Goal: Task Accomplishment & Management: Use online tool/utility

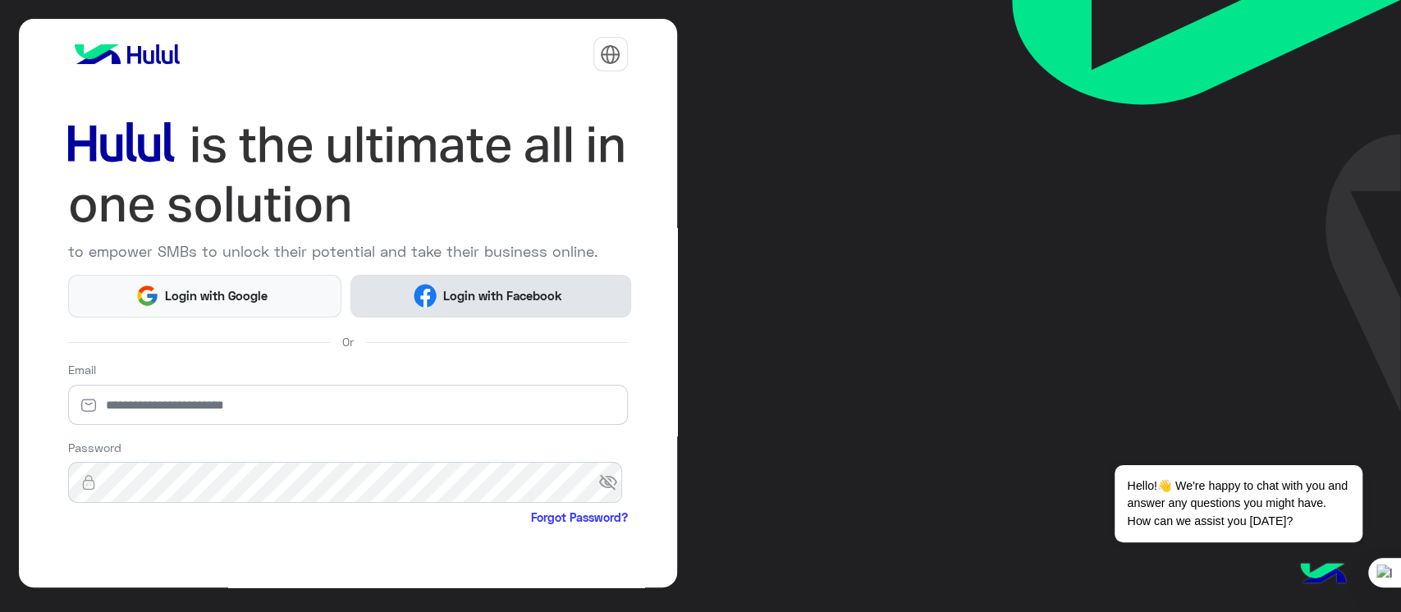
click at [455, 300] on span "Login with Facebook" at bounding box center [502, 295] width 131 height 19
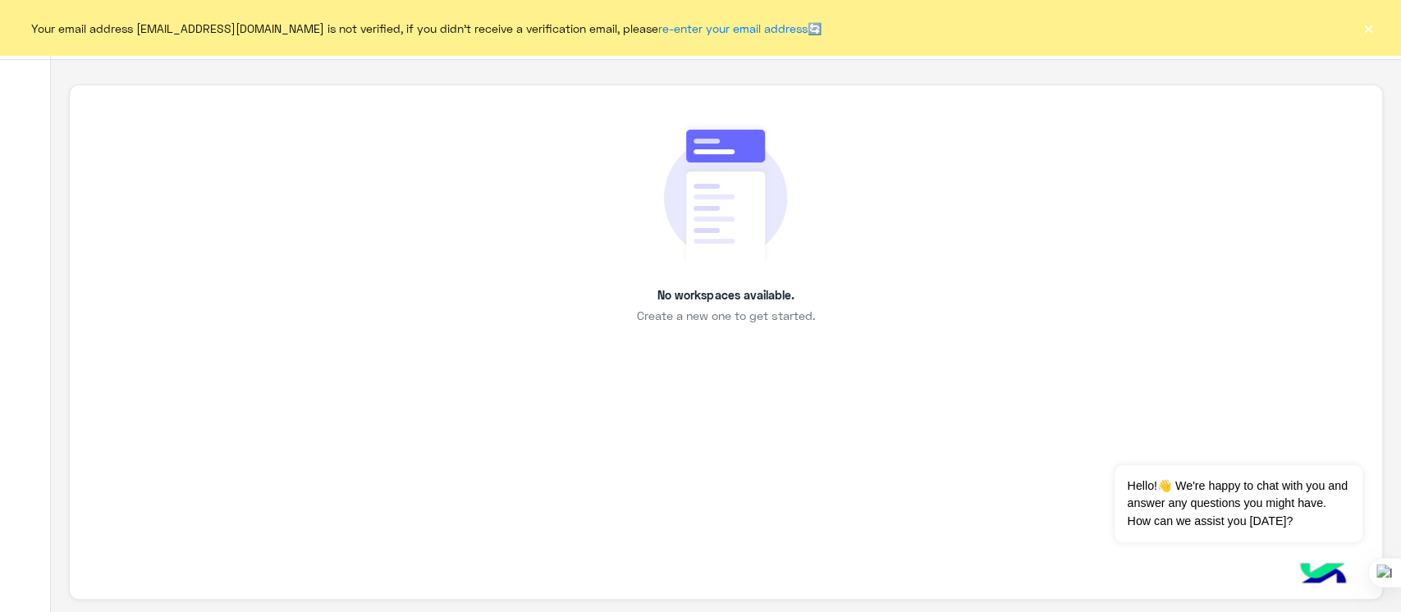
click at [1363, 20] on button "×" at bounding box center [1368, 28] width 16 height 16
click at [1360, 31] on button "×" at bounding box center [1368, 28] width 16 height 16
click at [1373, 30] on button "×" at bounding box center [1368, 28] width 16 height 16
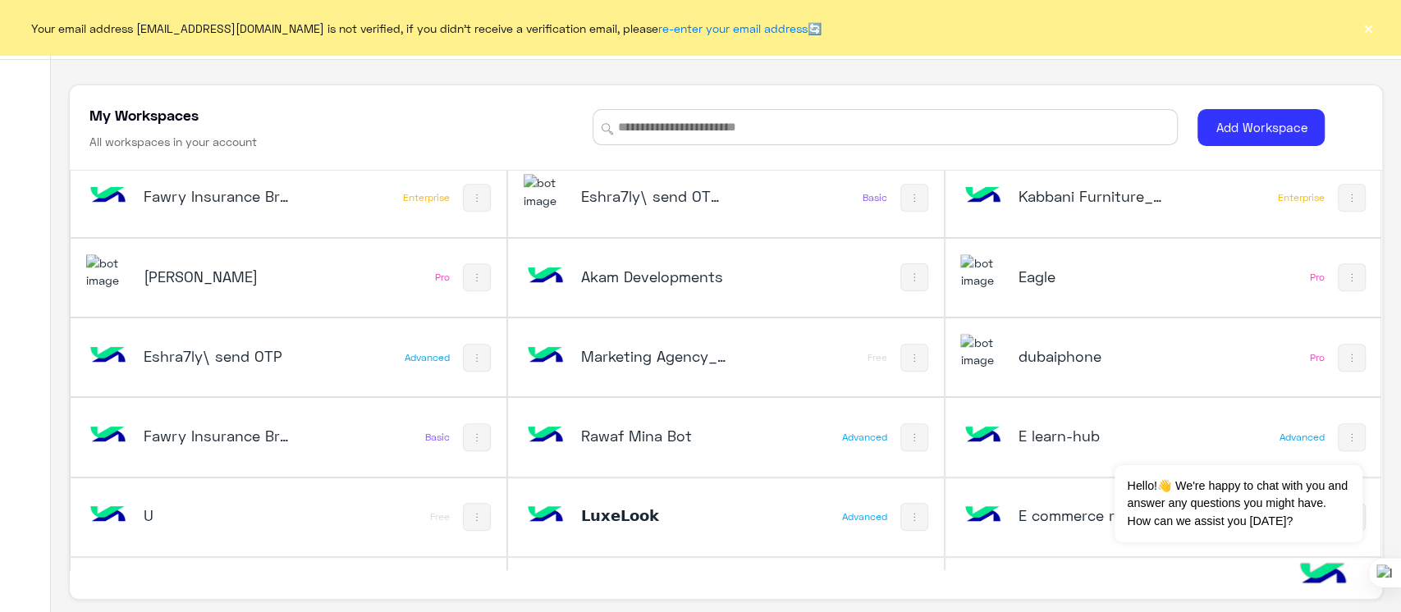
scroll to position [939, 0]
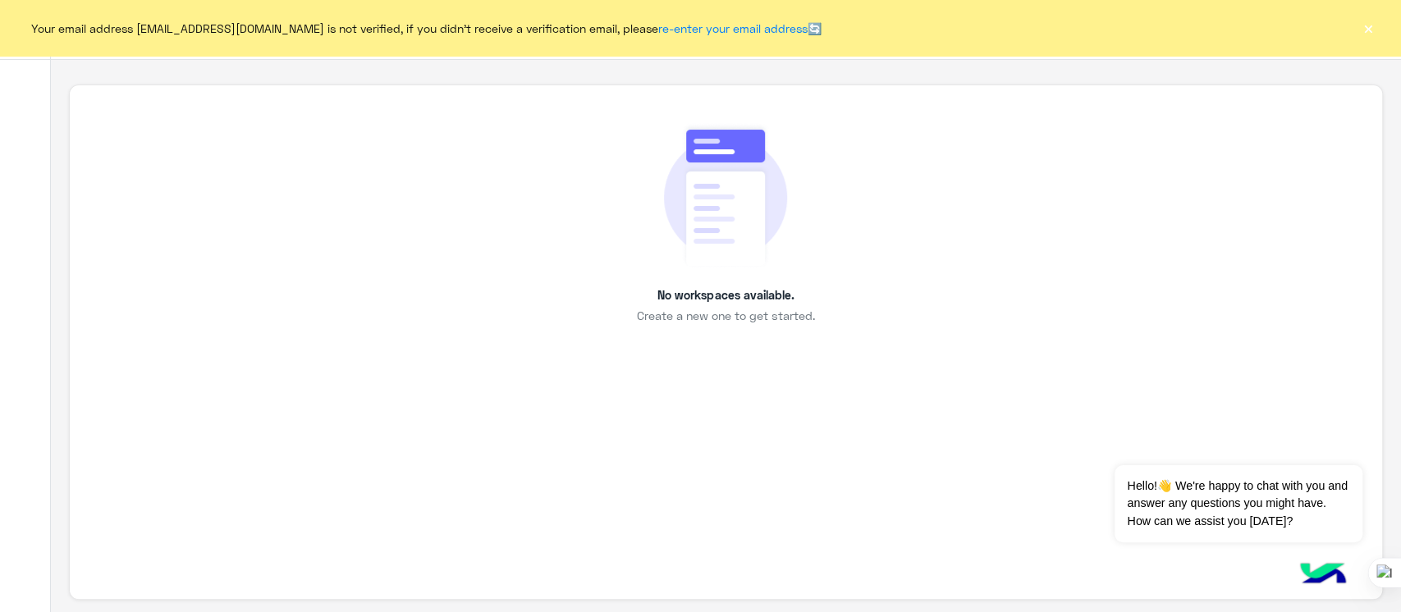
click at [1373, 28] on button "×" at bounding box center [1368, 28] width 16 height 16
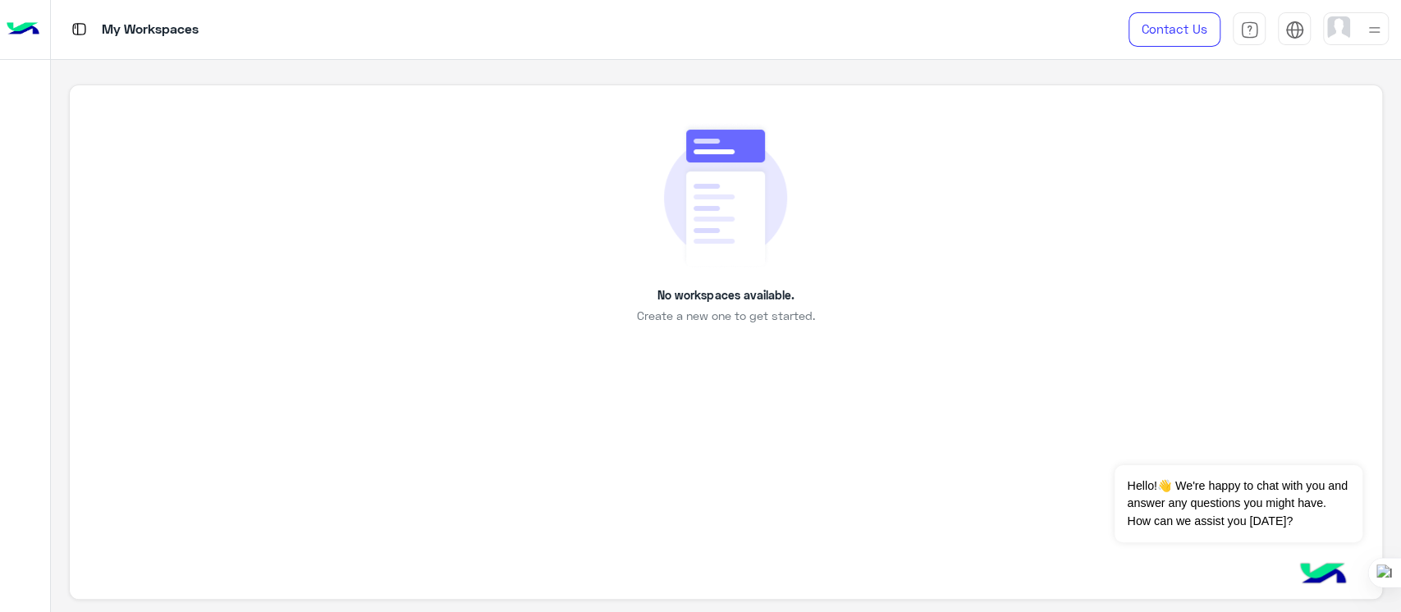
click at [1361, 30] on div at bounding box center [1356, 28] width 66 height 33
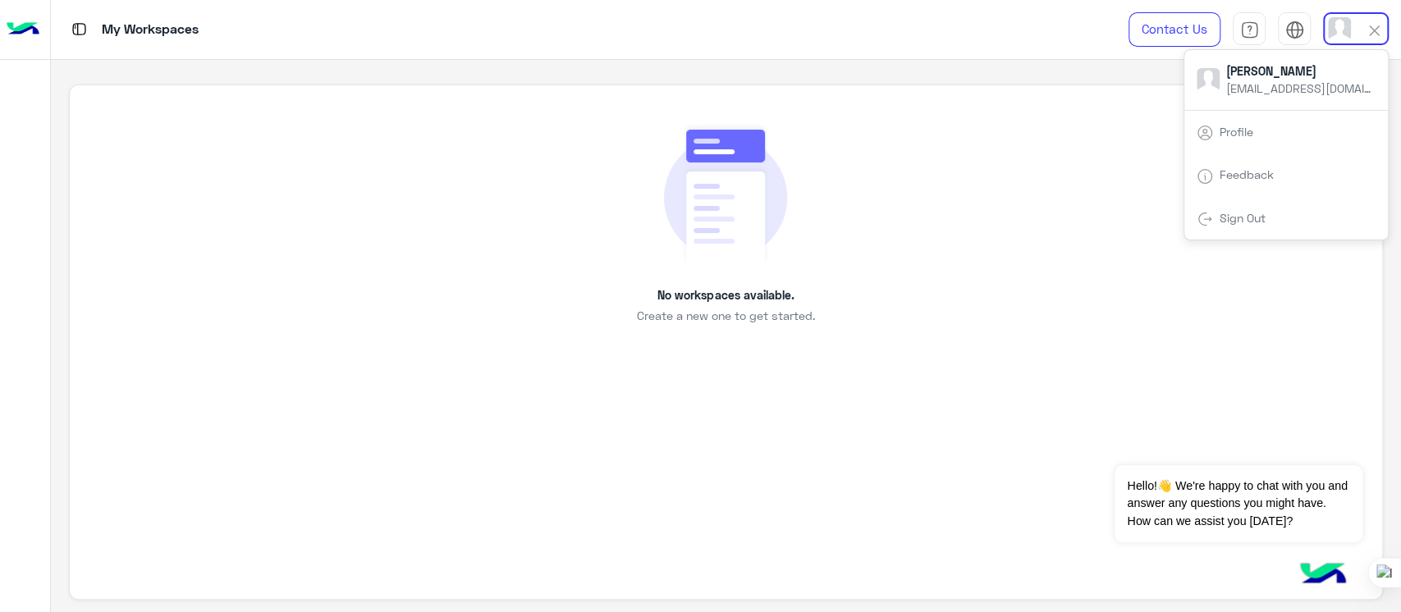
click at [1280, 218] on div "Sign Out" at bounding box center [1286, 219] width 204 height 44
click at [1222, 230] on div "Sign Out" at bounding box center [1286, 219] width 204 height 44
click at [1235, 211] on link "Sign Out" at bounding box center [1243, 218] width 46 height 14
click at [1231, 223] on link "Sign Out" at bounding box center [1243, 218] width 46 height 14
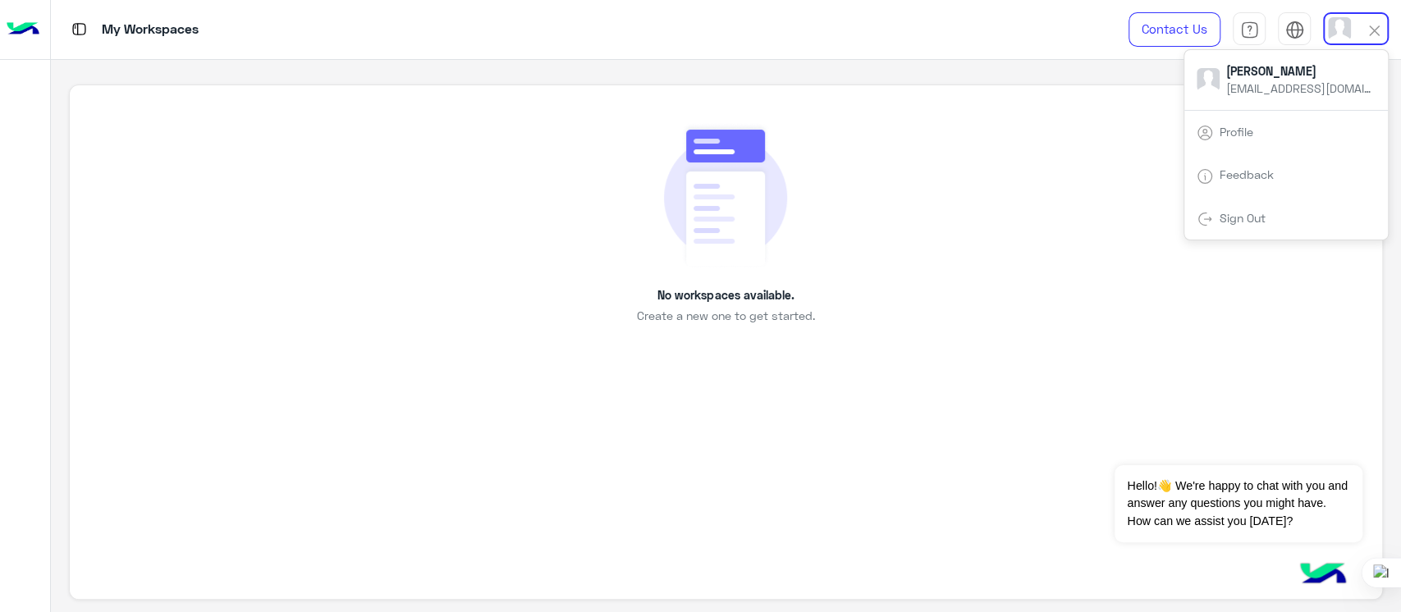
click at [1252, 286] on body "My Workspaces Contact Us Help Center عربي English Sabrin Shawky sabrin.shawky@h…" at bounding box center [700, 306] width 1401 height 612
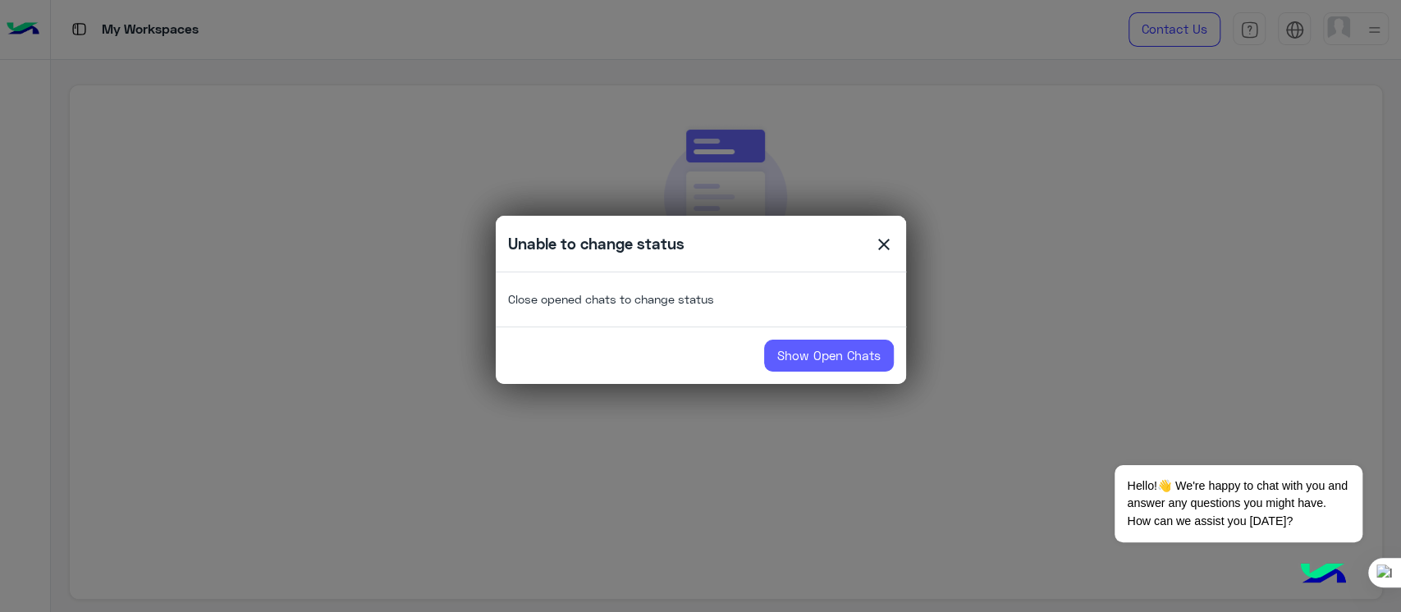
click at [834, 364] on link "Show Open Chats" at bounding box center [829, 356] width 130 height 33
click at [797, 355] on link "Show Open Chats" at bounding box center [829, 356] width 130 height 33
click at [886, 243] on span "close" at bounding box center [884, 247] width 20 height 25
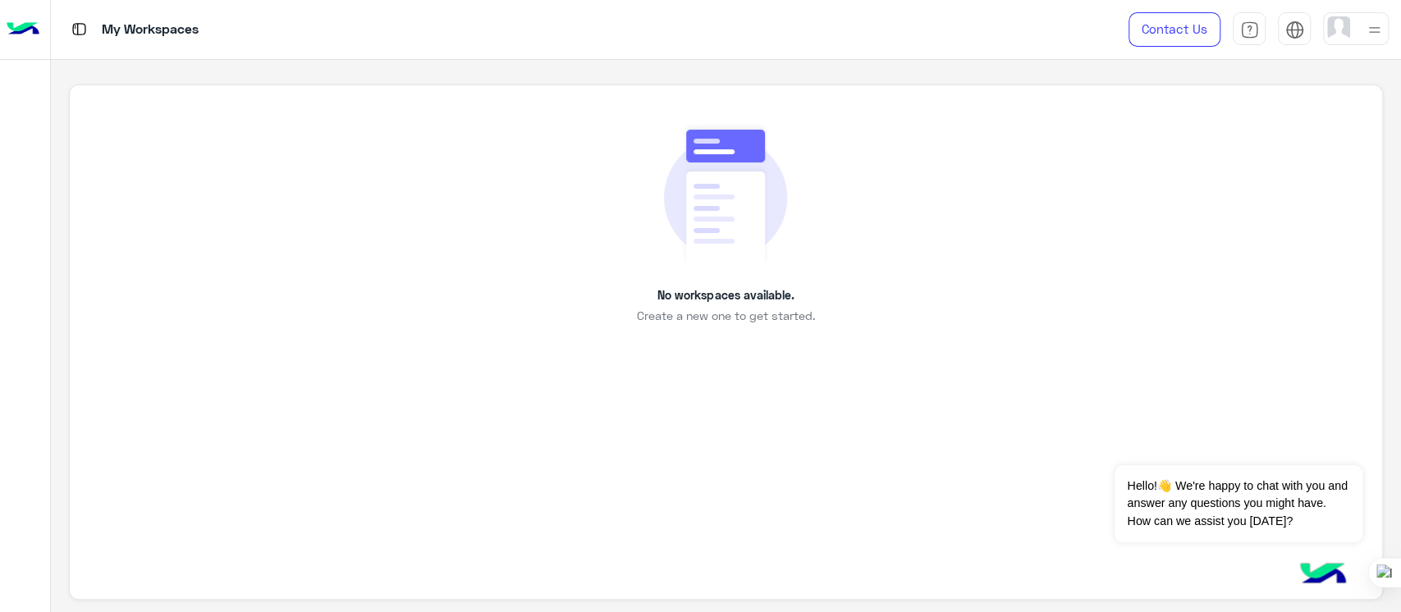
click at [1330, 21] on img at bounding box center [1338, 27] width 23 height 23
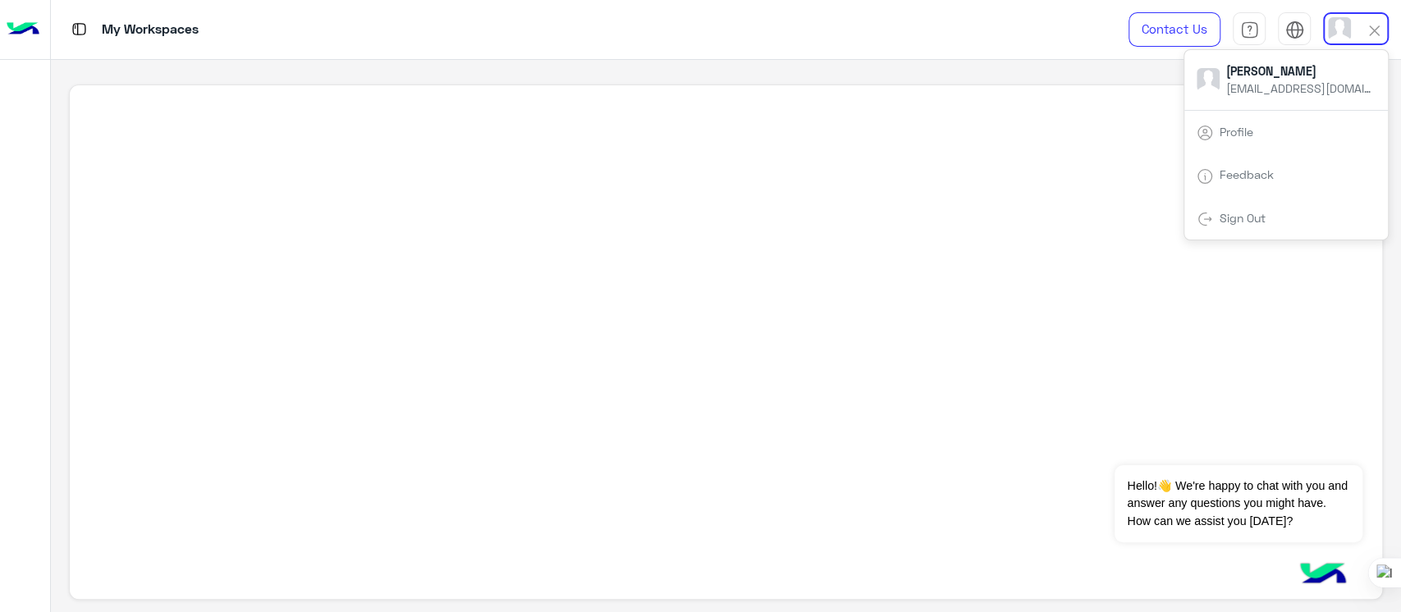
click at [880, 30] on div "My Workspaces" at bounding box center [501, 29] width 900 height 59
click at [870, 46] on div "My Workspaces" at bounding box center [501, 29] width 900 height 59
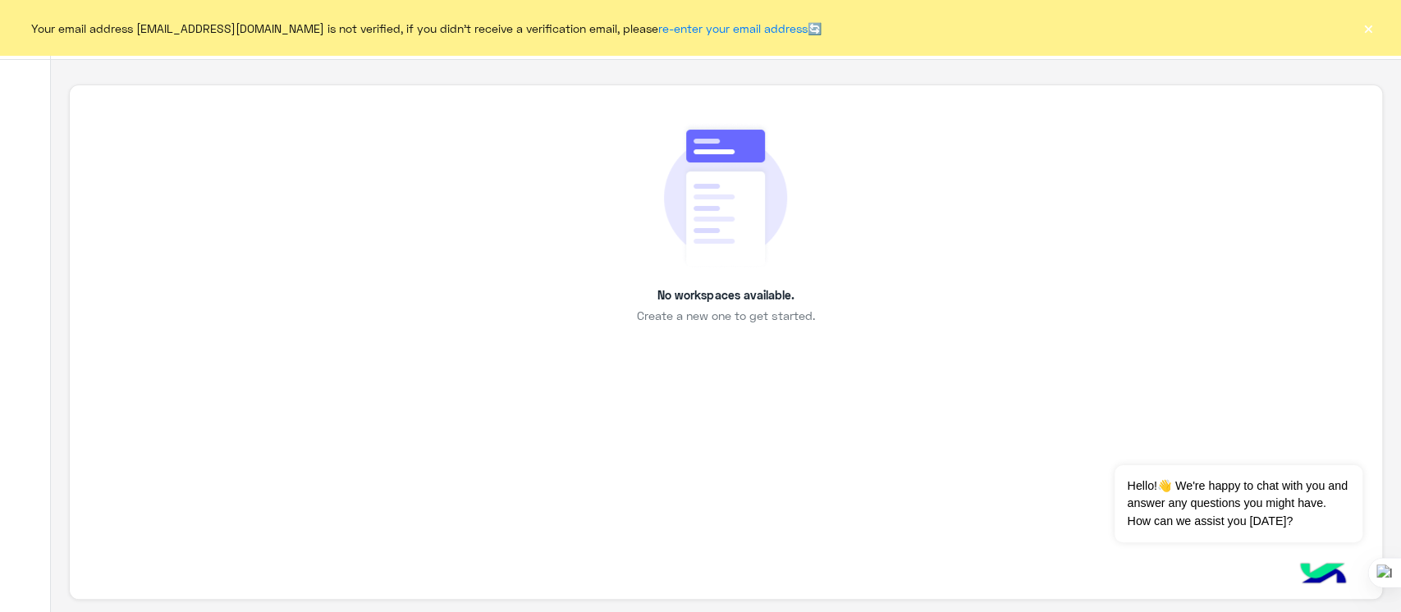
click at [1372, 31] on button "×" at bounding box center [1368, 28] width 16 height 16
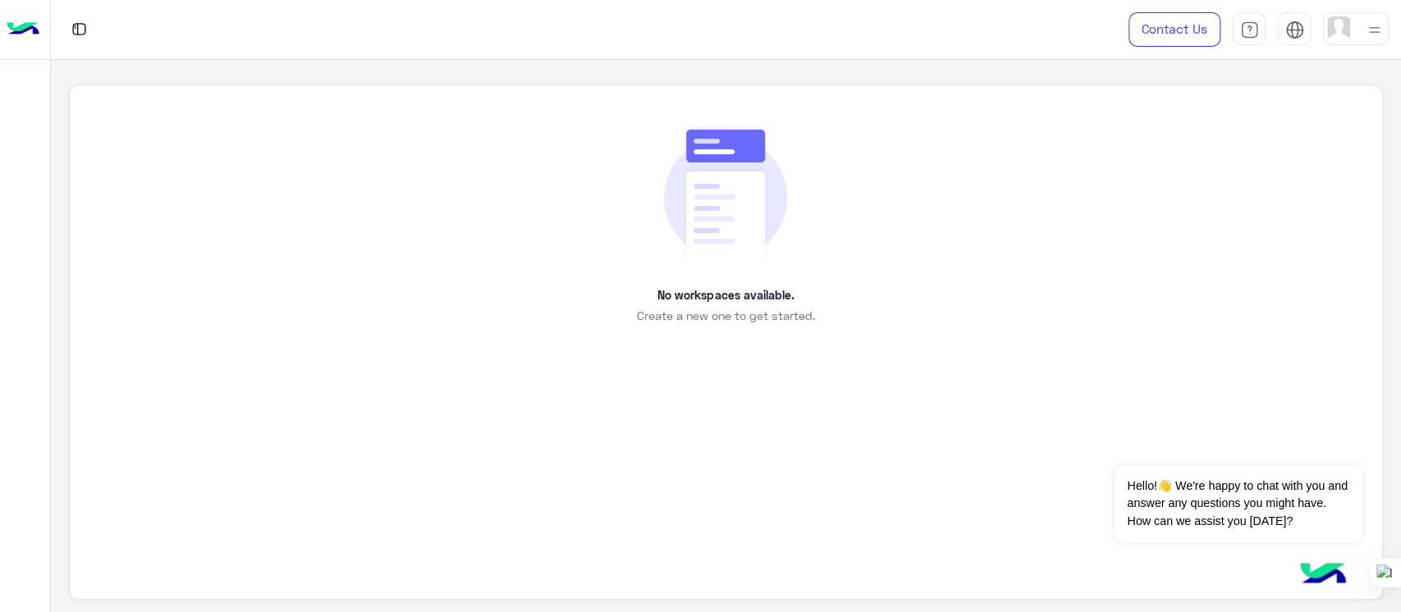
click at [1372, 31] on img at bounding box center [1374, 30] width 21 height 21
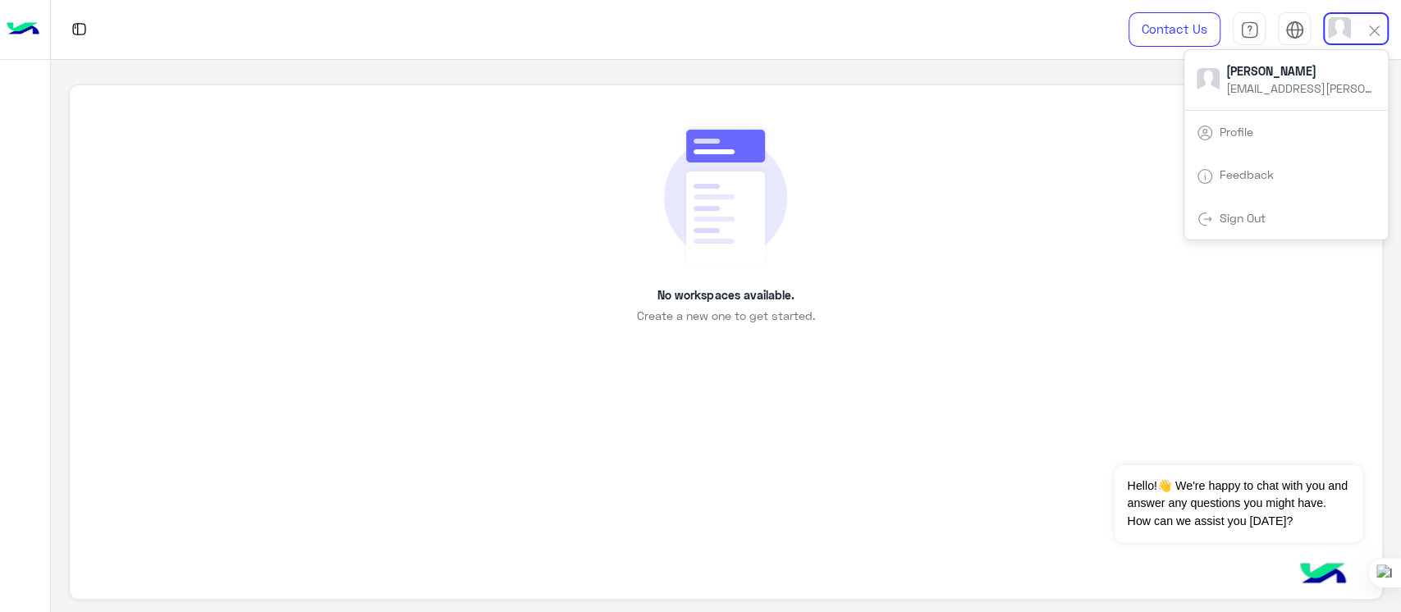
click at [1372, 31] on img at bounding box center [1374, 30] width 19 height 19
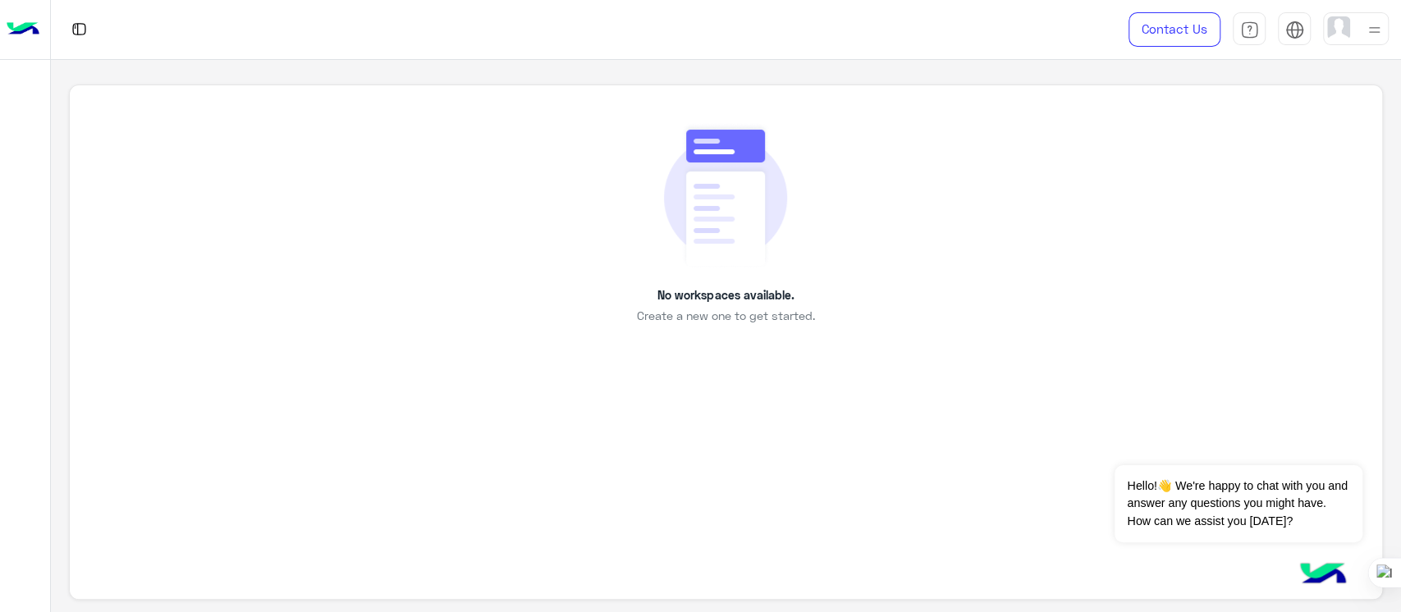
click at [1372, 31] on img at bounding box center [1374, 30] width 21 height 21
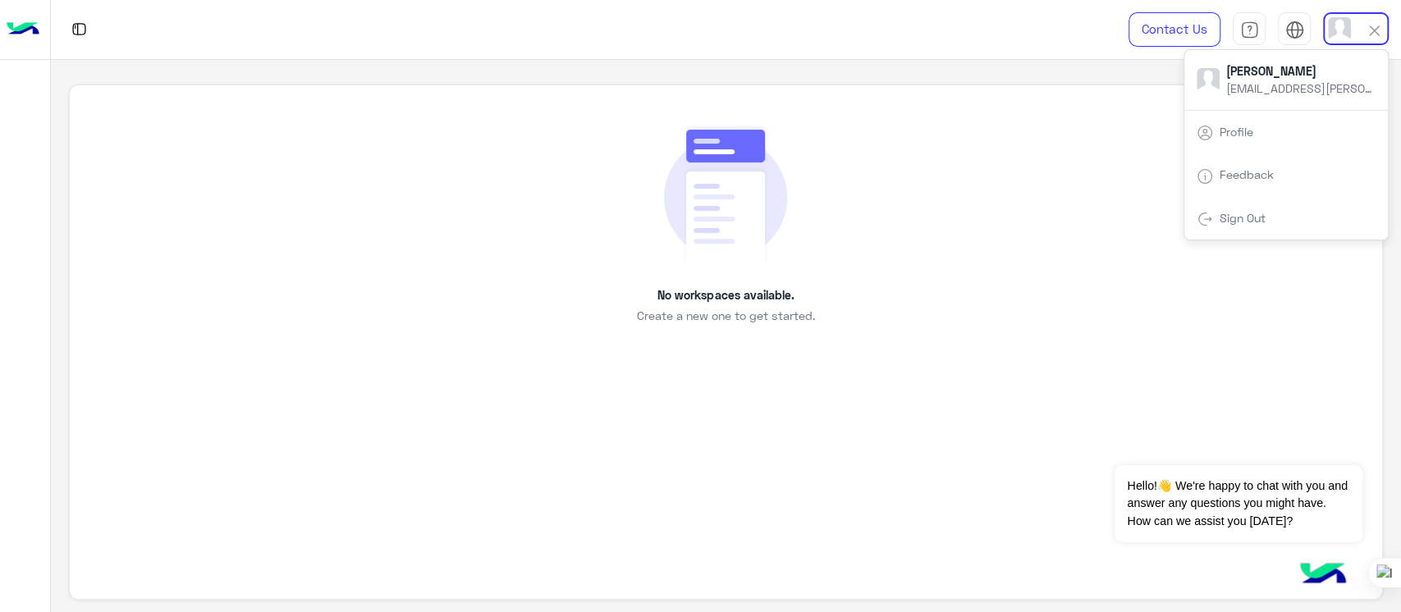
click at [1263, 227] on div "Sign Out" at bounding box center [1286, 219] width 204 height 44
click at [1231, 220] on link "Sign Out" at bounding box center [1243, 218] width 46 height 14
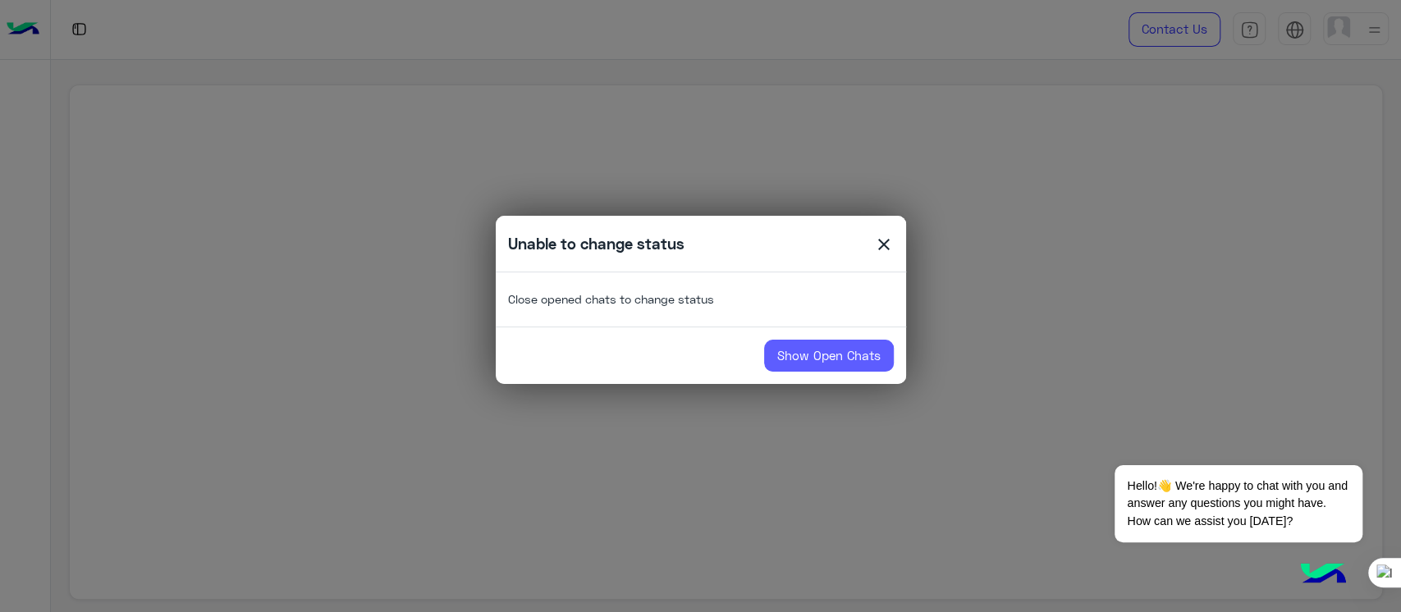
click at [808, 347] on link "Show Open Chats" at bounding box center [829, 356] width 130 height 33
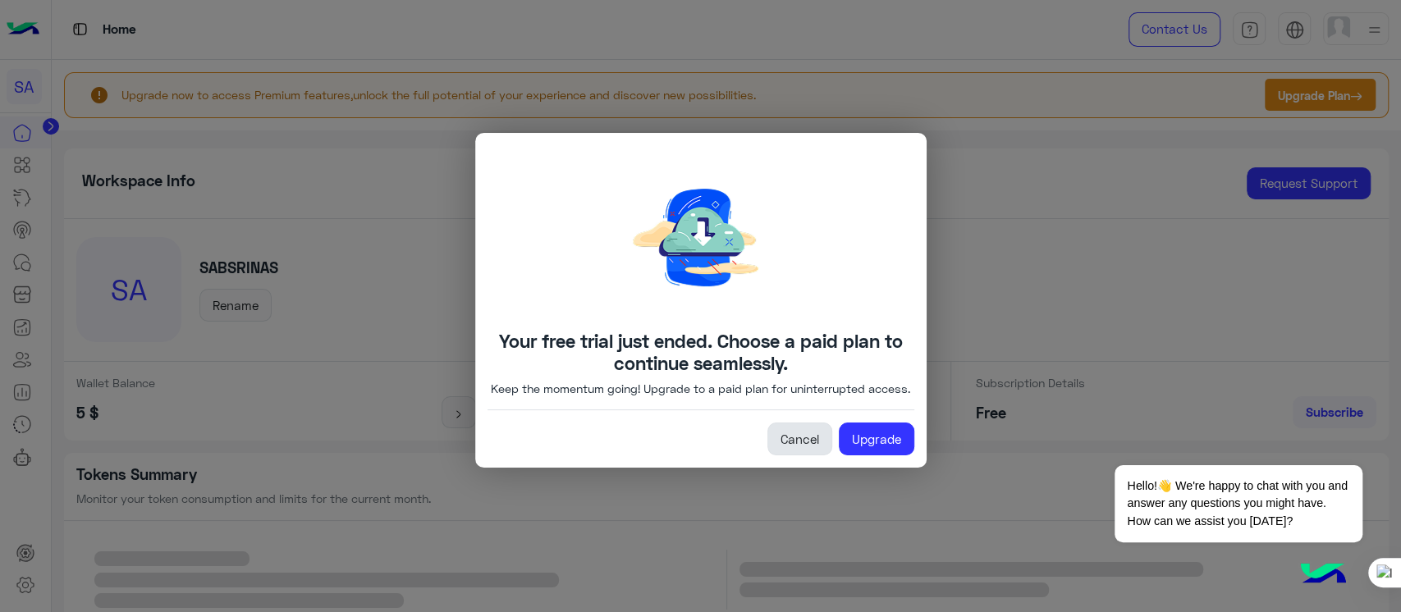
click at [808, 447] on link "Cancel" at bounding box center [799, 439] width 65 height 33
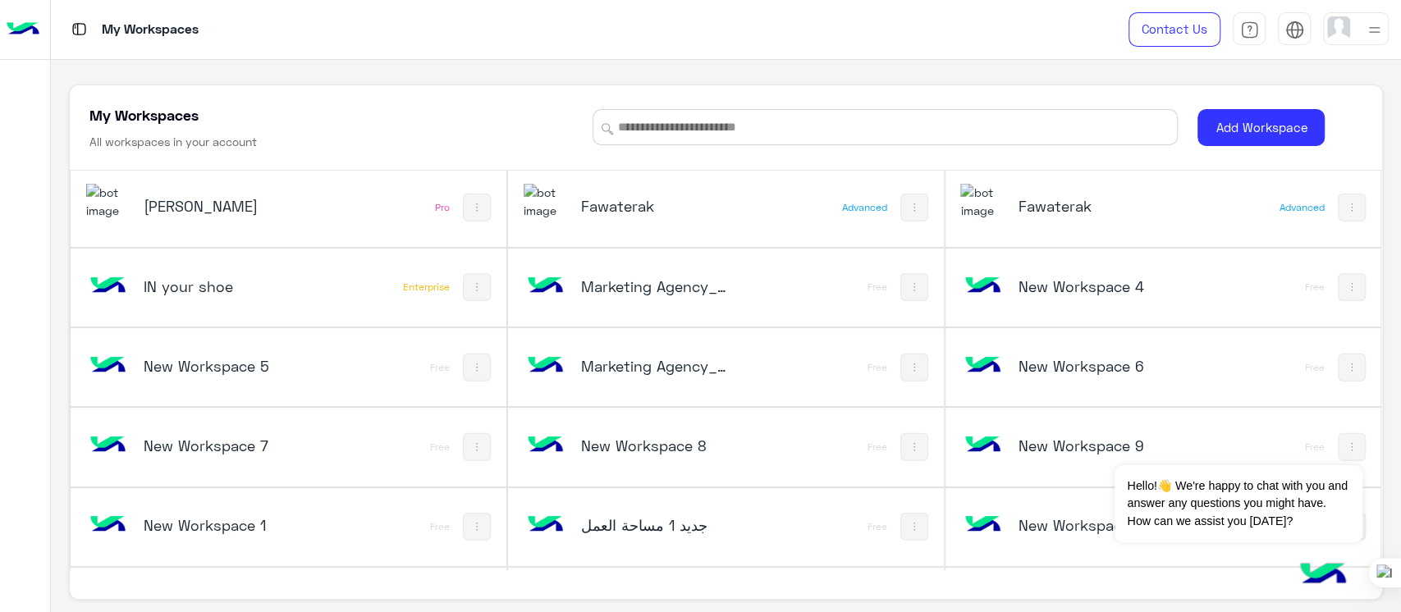
scroll to position [3264, 0]
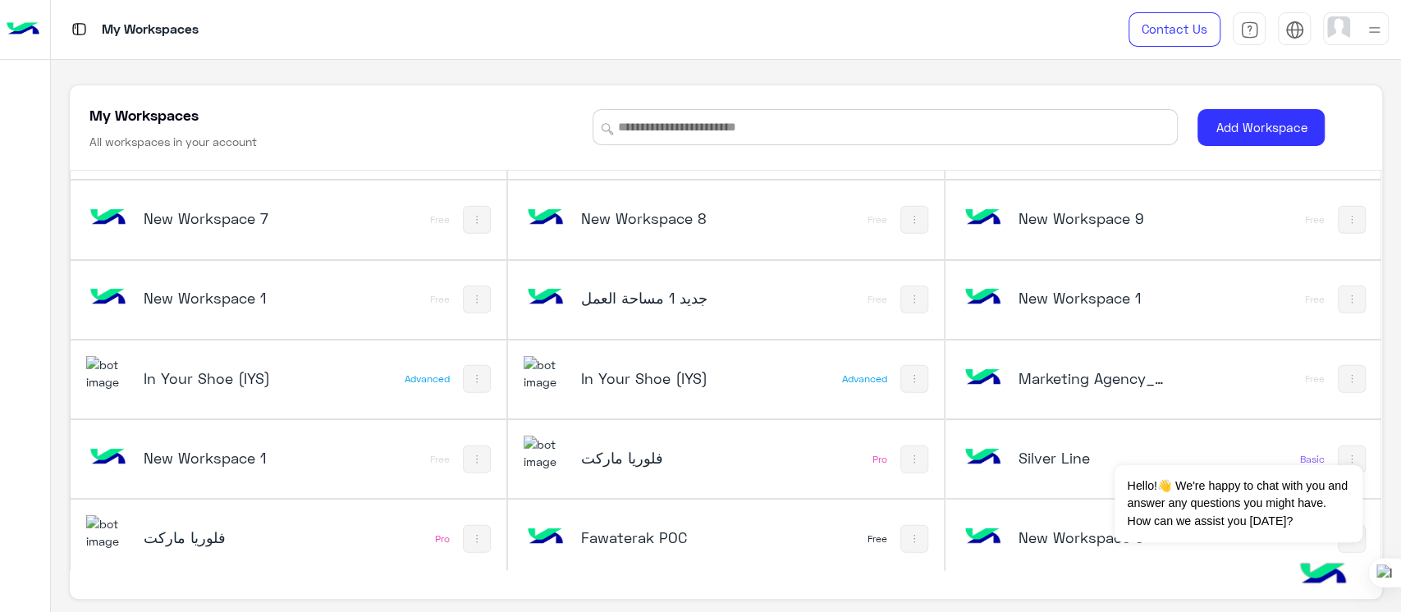
click at [581, 450] on h5 "فلوريا ماركت" at bounding box center [654, 458] width 146 height 20
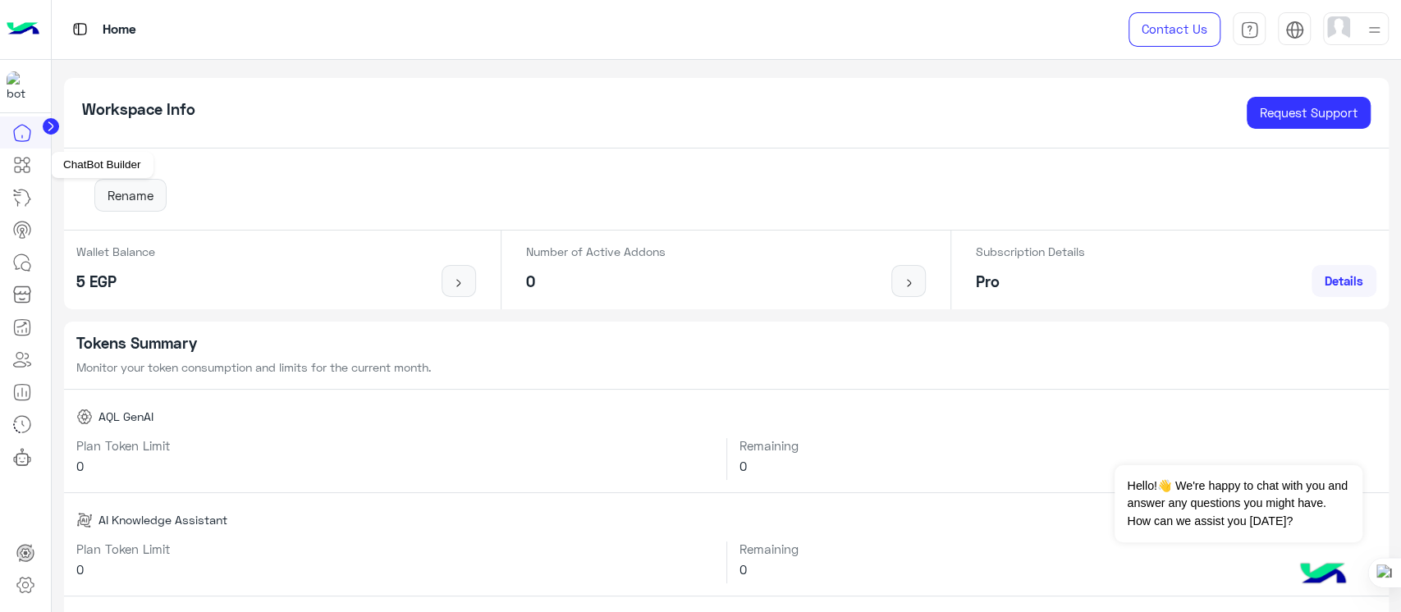
click at [33, 173] on link at bounding box center [22, 165] width 44 height 33
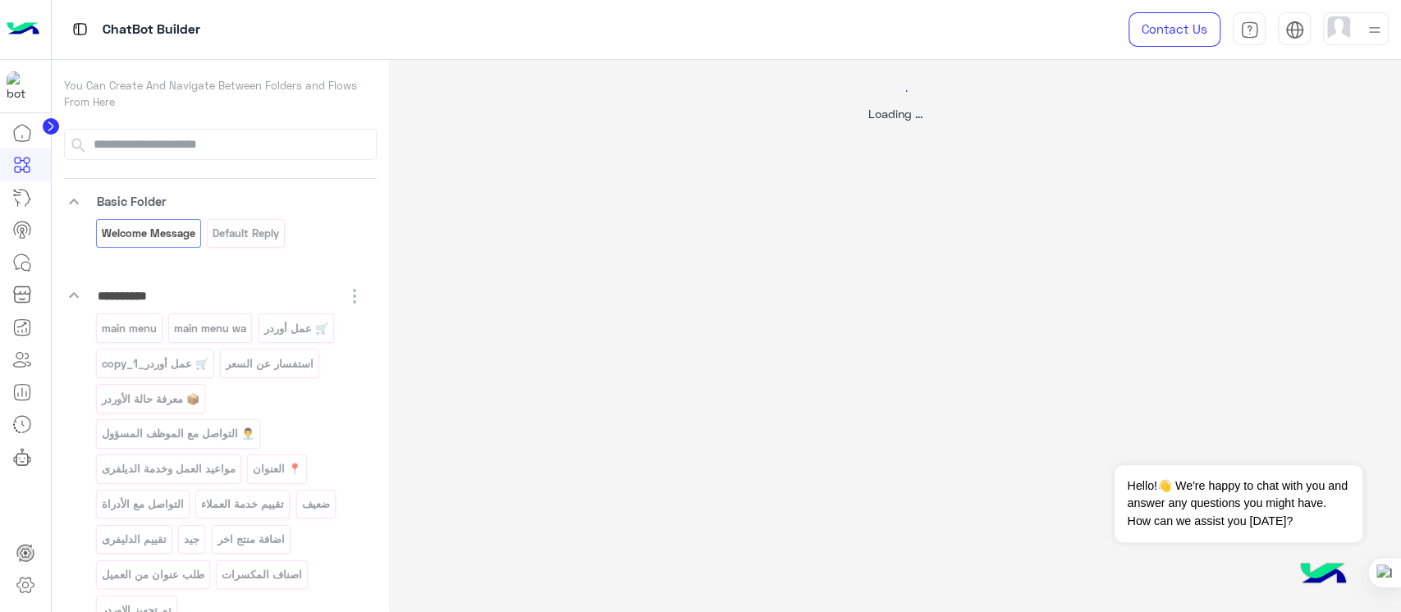
select select "*"
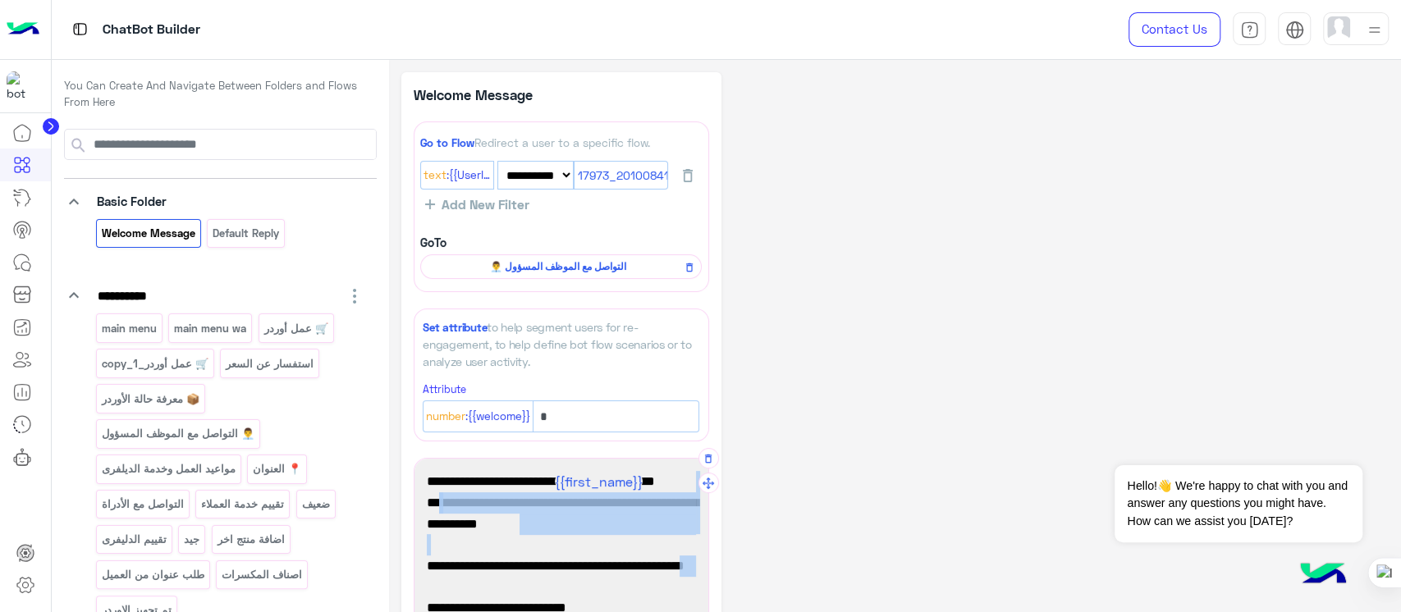
drag, startPoint x: 695, startPoint y: 495, endPoint x: 673, endPoint y: 596, distance: 103.4
click at [673, 596] on div "أهلاً وسهلاً {{first_name}} في [GEOGRAPHIC_DATA] ماركت 🌸 أنا موجود معك عشان أسا…" at bounding box center [561, 547] width 282 height 164
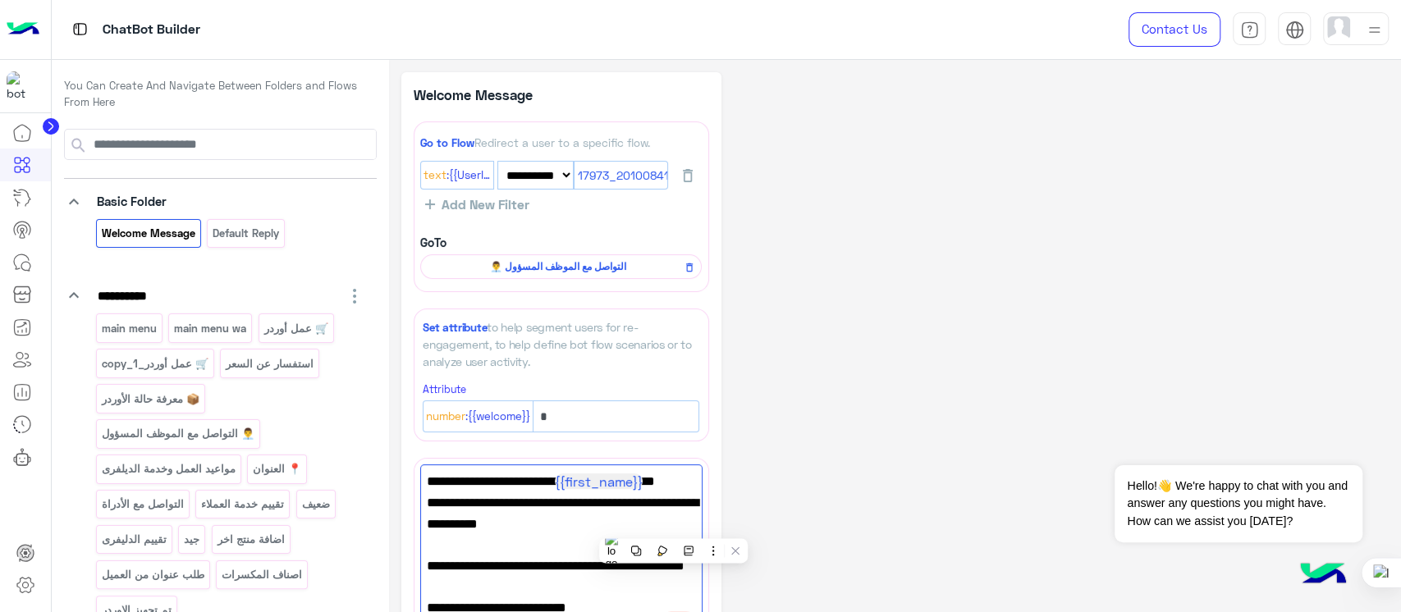
click at [868, 312] on div "**********" at bounding box center [894, 560] width 987 height 976
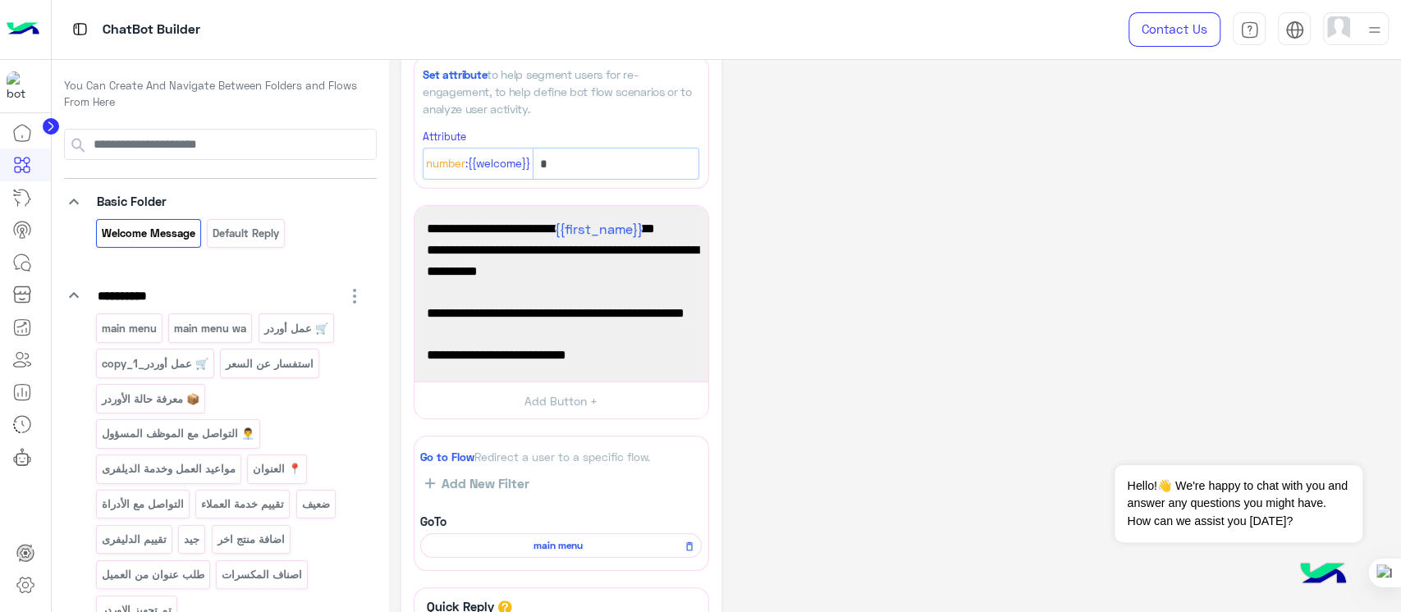
scroll to position [283, 0]
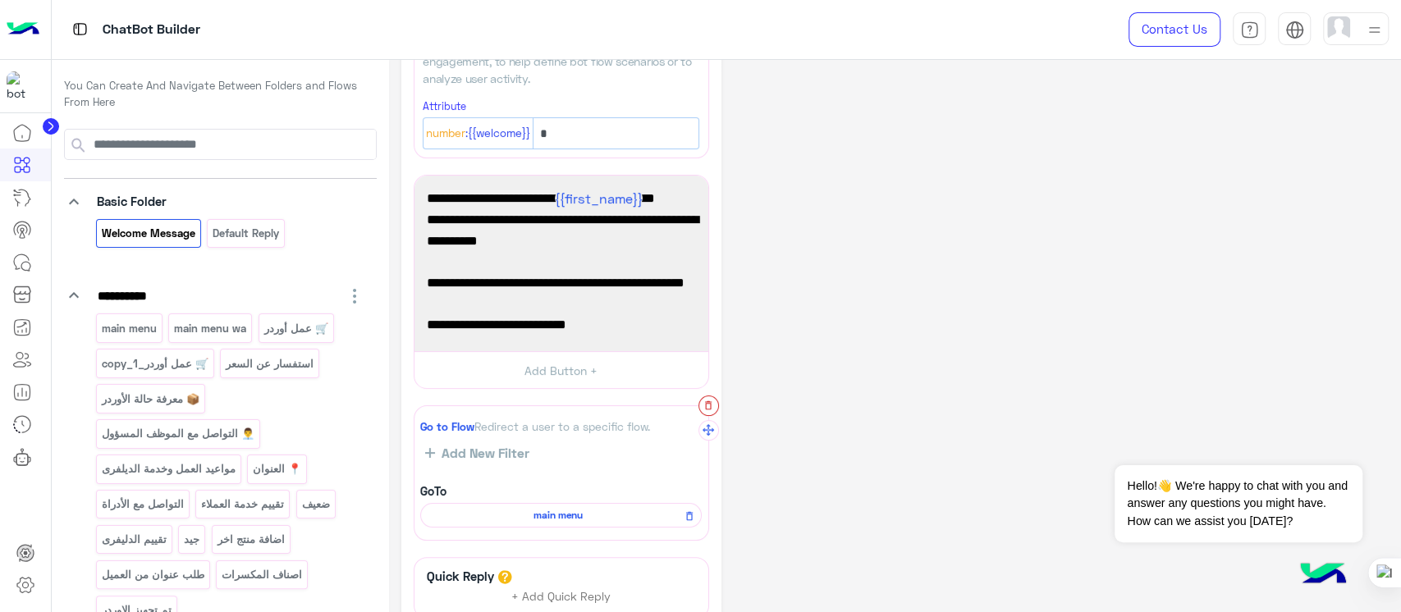
click at [708, 407] on icon "button" at bounding box center [708, 405] width 7 height 9
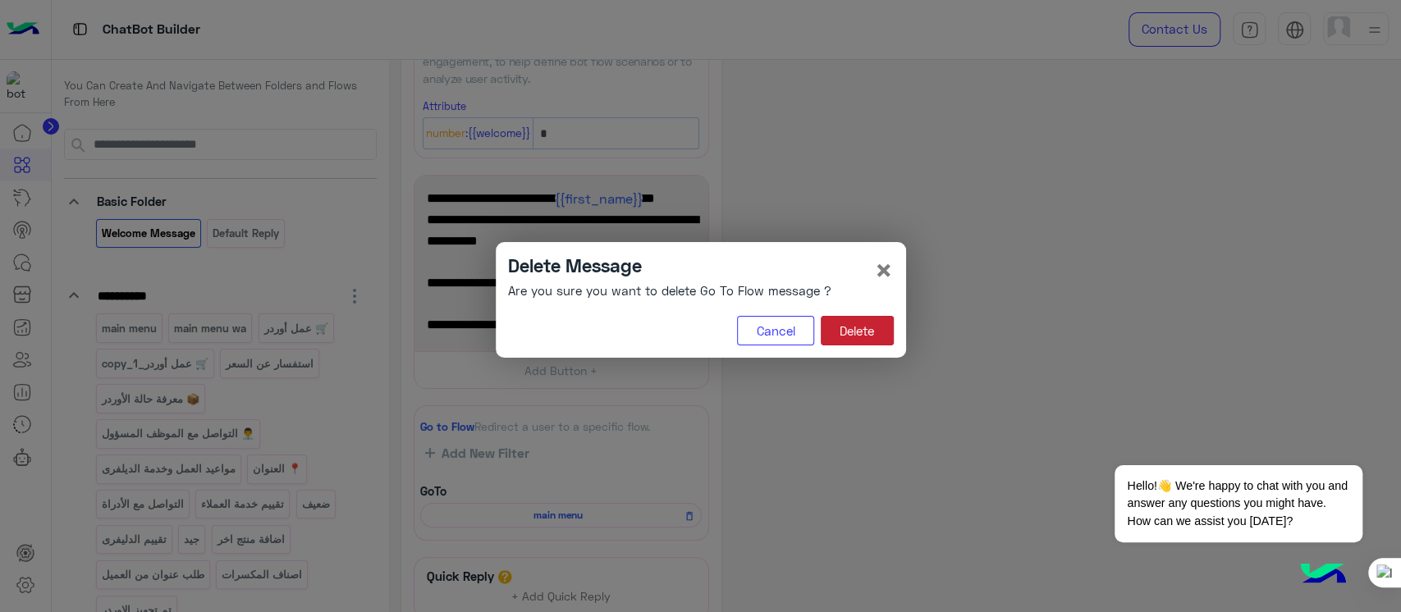
click at [865, 318] on button "Delete" at bounding box center [857, 331] width 73 height 30
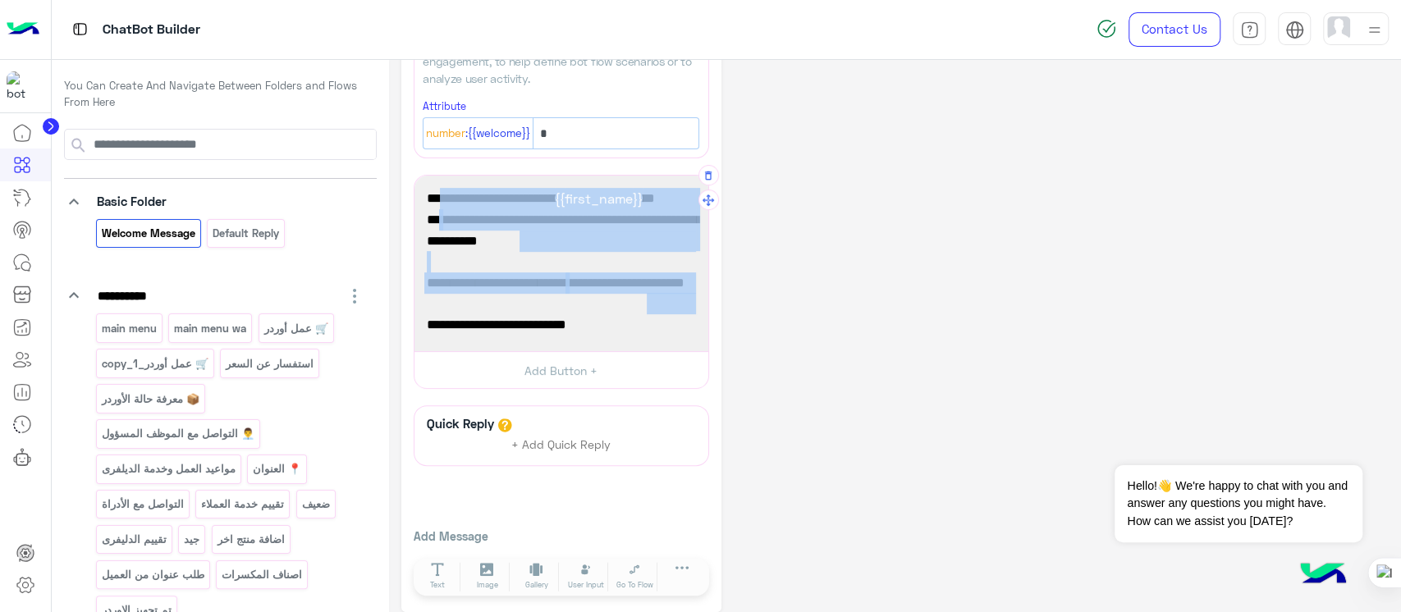
drag, startPoint x: 587, startPoint y: 330, endPoint x: 676, endPoint y: 181, distance: 174.1
click at [676, 181] on div "أهلاً وسهلاً {{first_name}} في [GEOGRAPHIC_DATA] ماركت 🌸 أنا موجود معك عشان أسا…" at bounding box center [561, 263] width 282 height 164
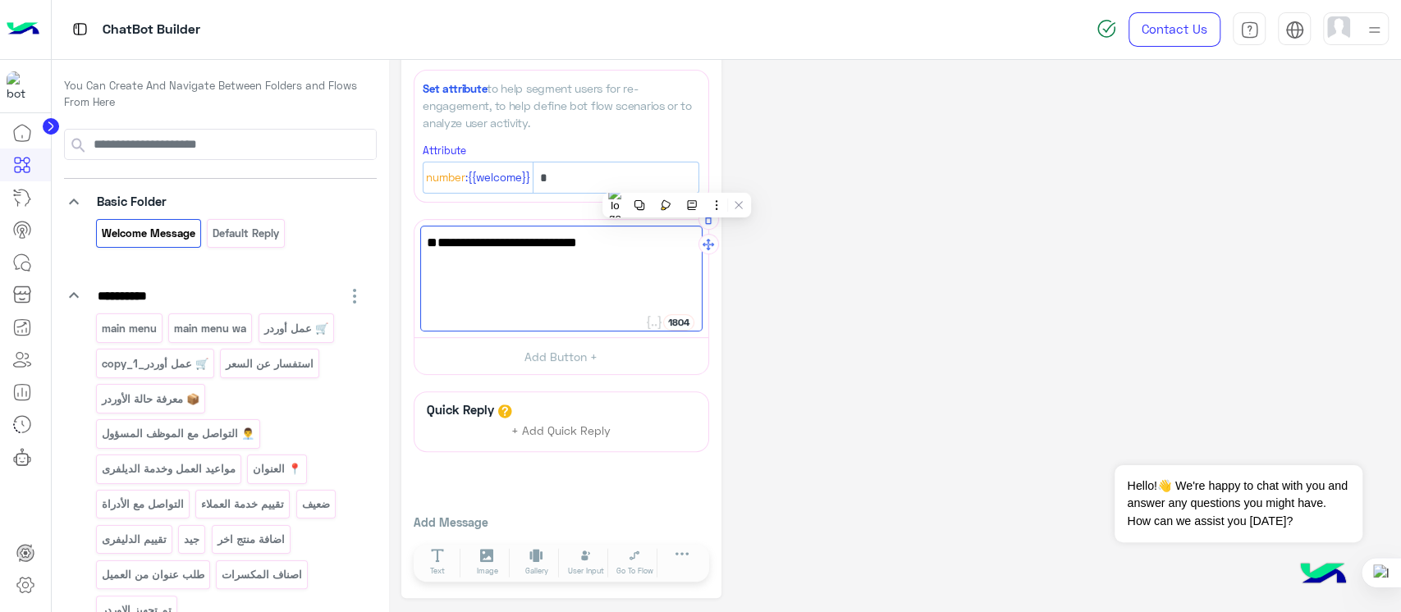
scroll to position [236, 0]
paste textarea "**********"
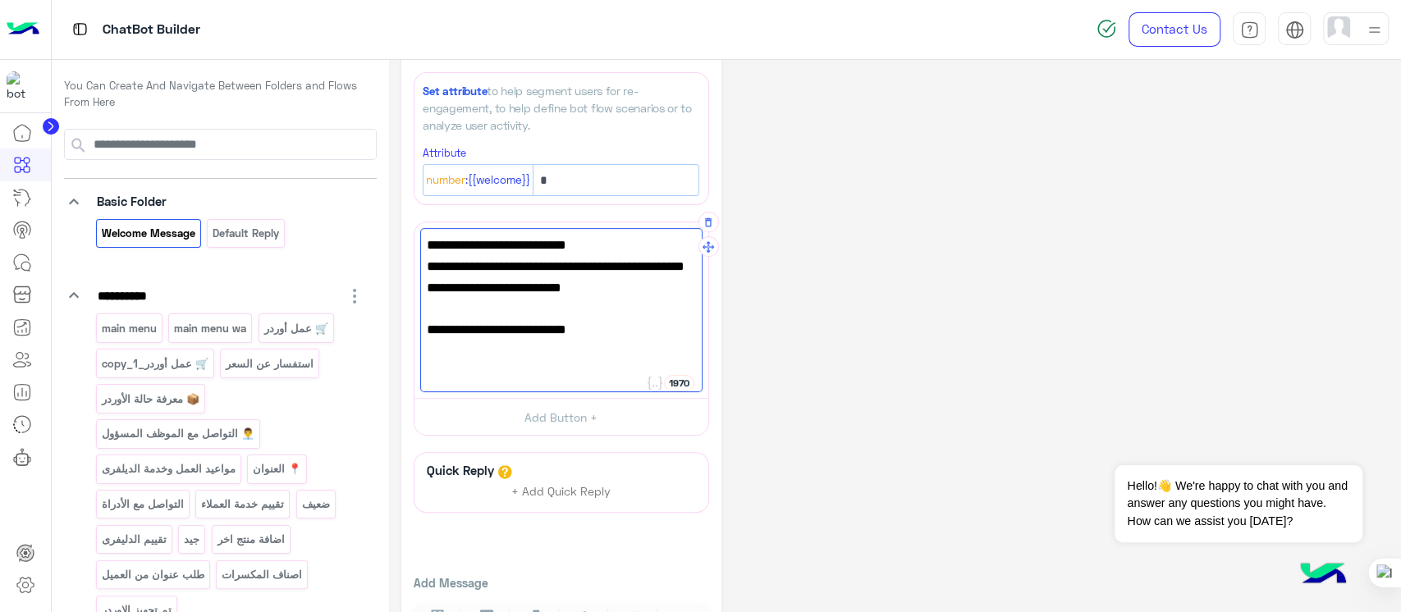
scroll to position [283, 0]
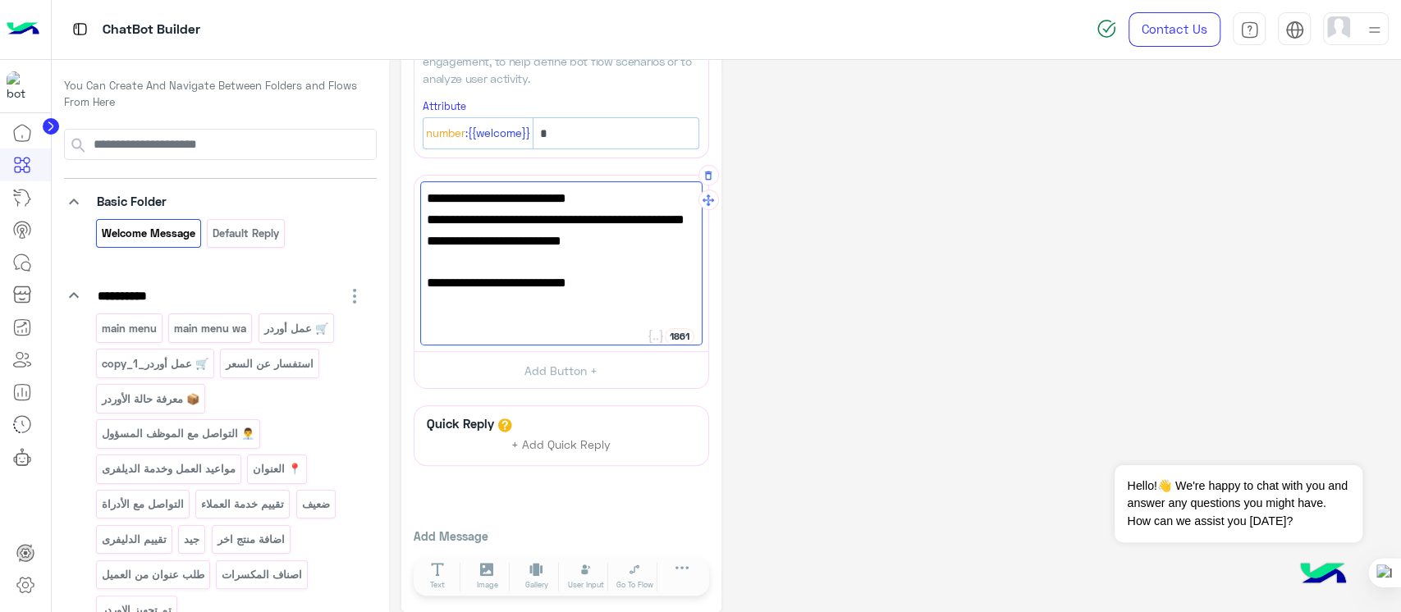
click at [547, 300] on span "اختار [PERSON_NAME]ك من تحت 👇" at bounding box center [561, 303] width 269 height 21
click at [533, 300] on span "اختار [PERSON_NAME]ك من تحت 👇" at bounding box center [561, 303] width 269 height 21
click at [646, 189] on span "أهلاً بك في [GEOGRAPHIC_DATA] ماركت 🌸" at bounding box center [561, 198] width 269 height 21
click at [656, 333] on icon at bounding box center [654, 336] width 15 height 13
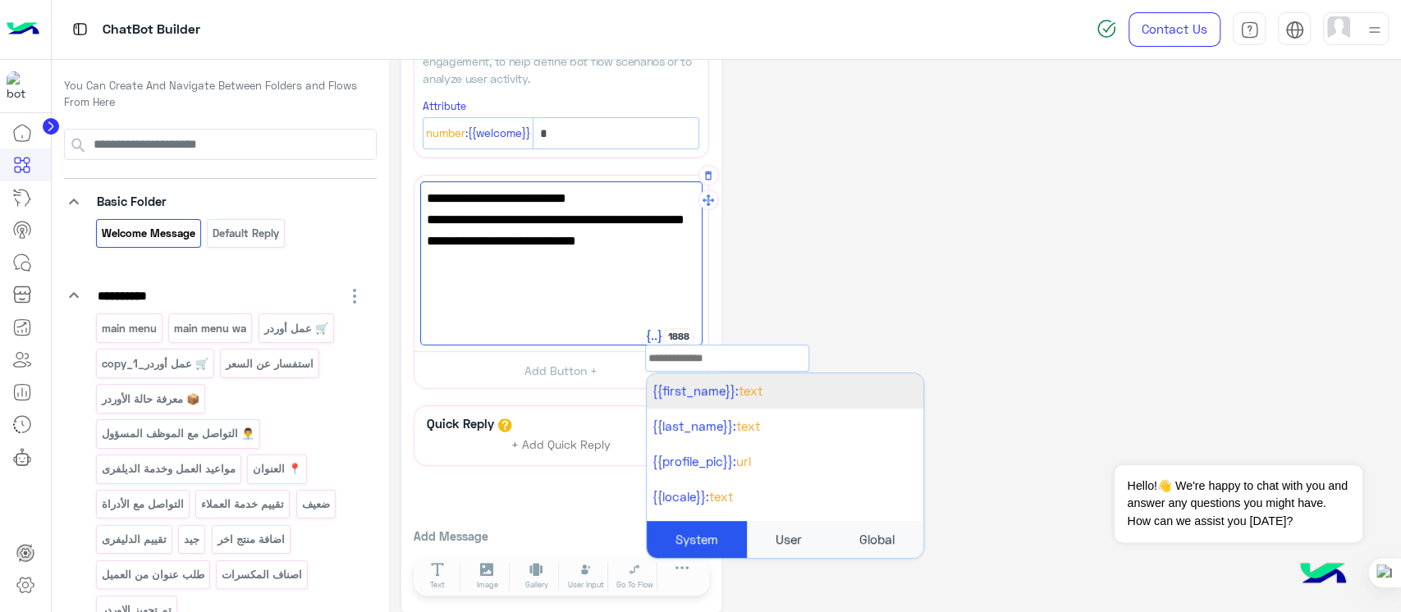
click at [697, 392] on span "{{first_name}}:" at bounding box center [696, 390] width 86 height 15
type textarea "**********"
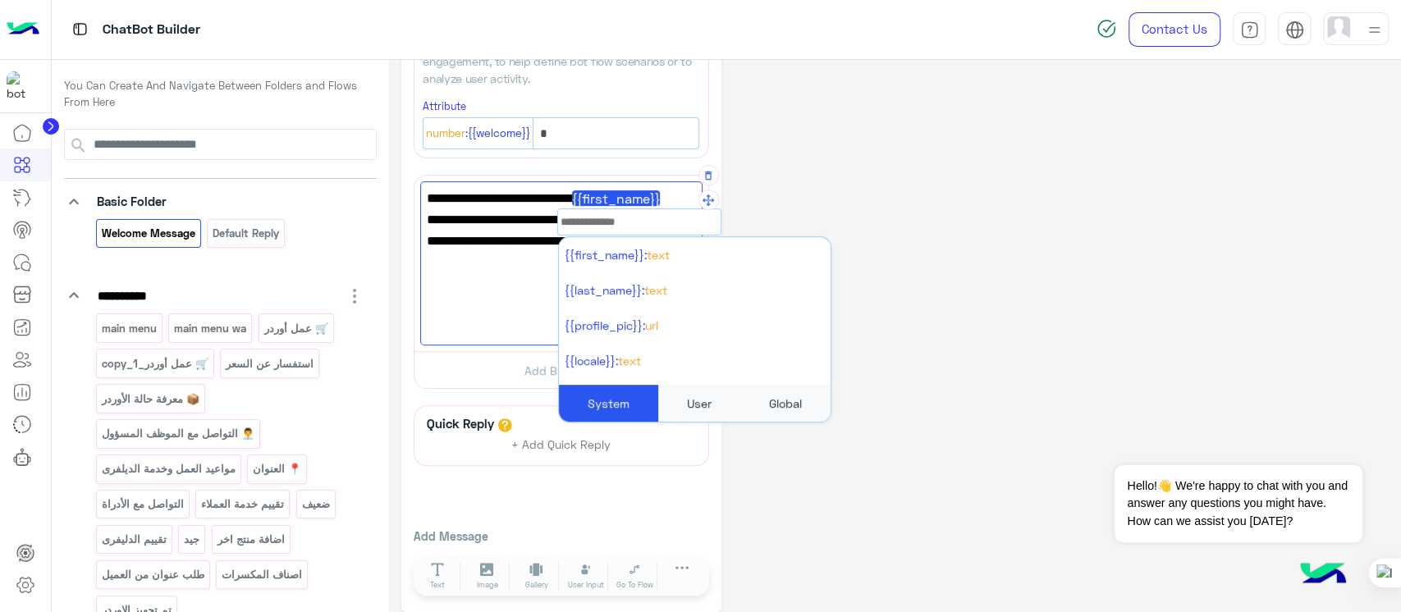
click at [1011, 245] on div "**********" at bounding box center [894, 200] width 987 height 823
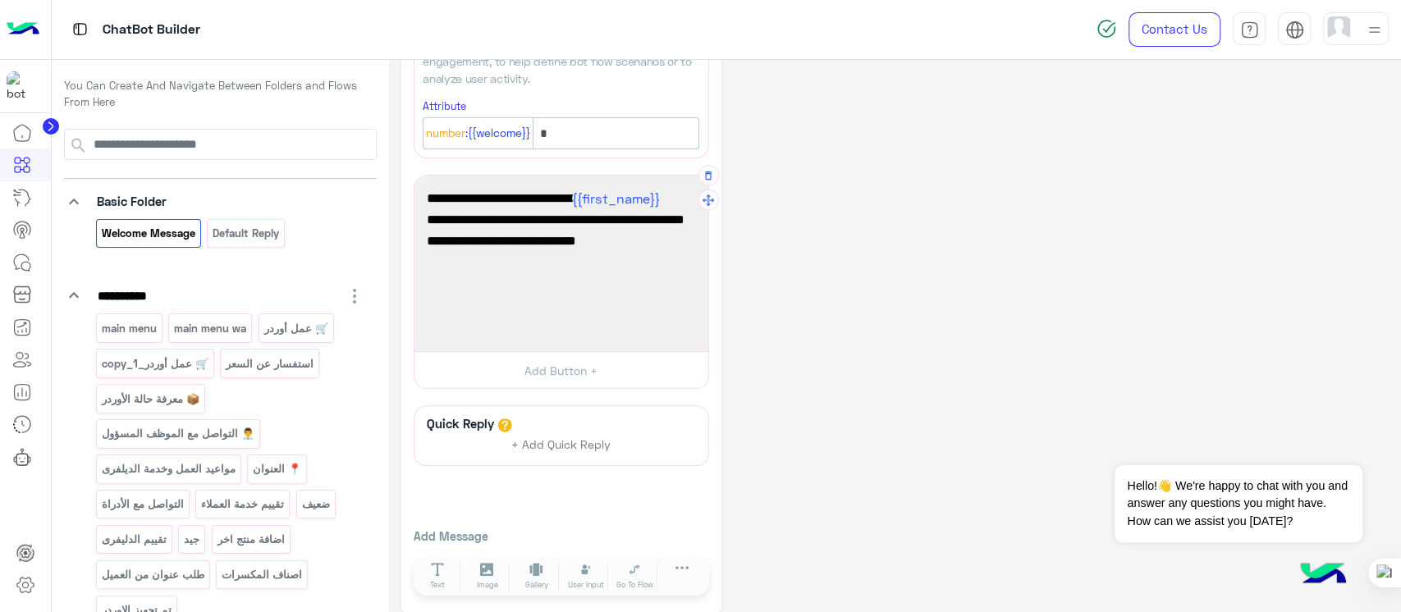
click at [860, 342] on div "**********" at bounding box center [894, 200] width 987 height 823
click at [250, 242] on div "Default reply" at bounding box center [246, 233] width 78 height 29
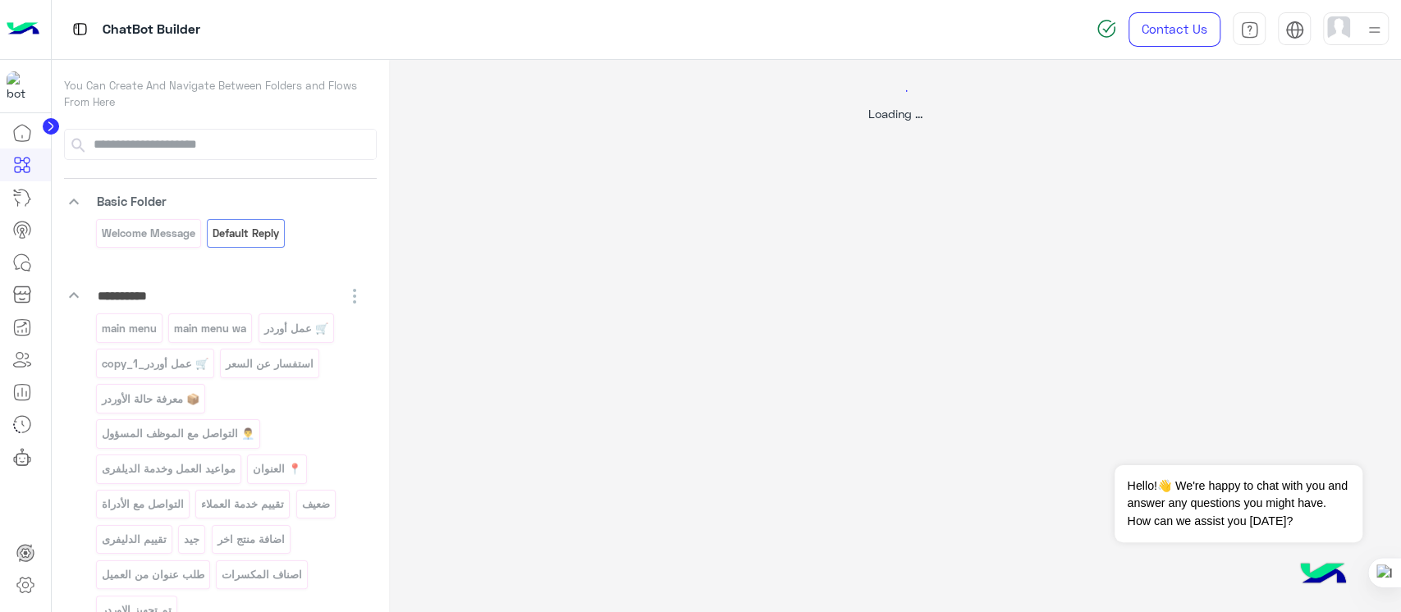
select select "*"
select select "**"
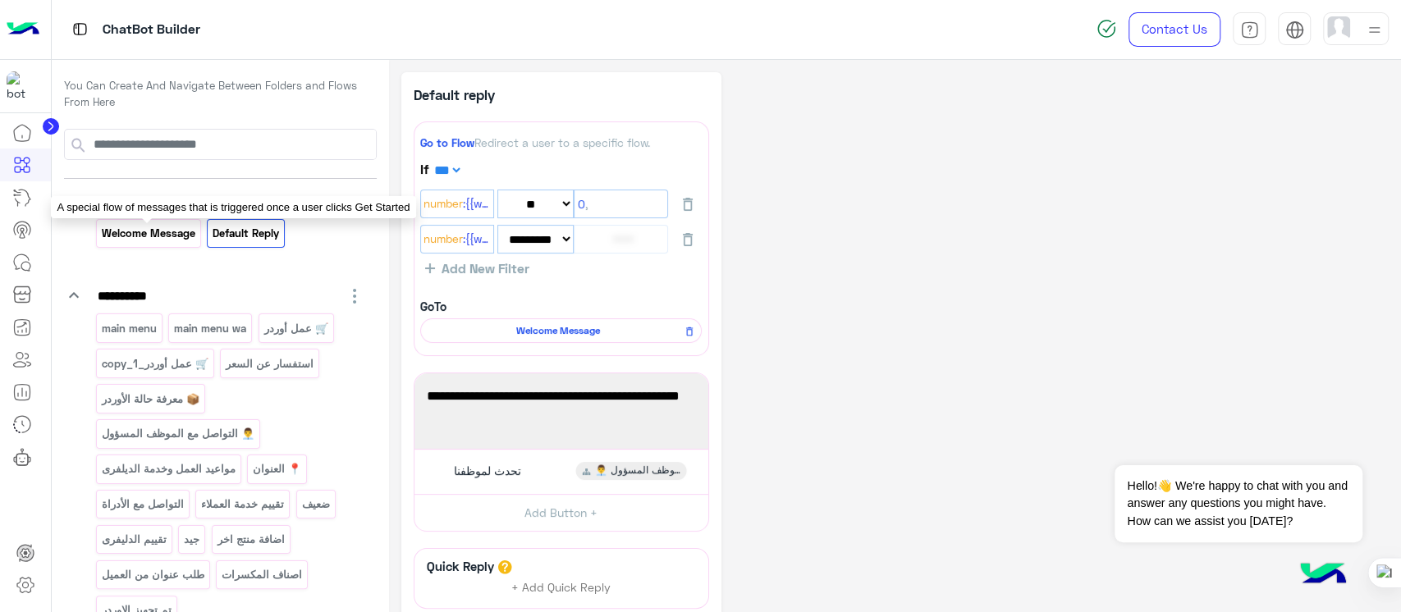
click at [151, 231] on p "Welcome Message" at bounding box center [148, 233] width 96 height 19
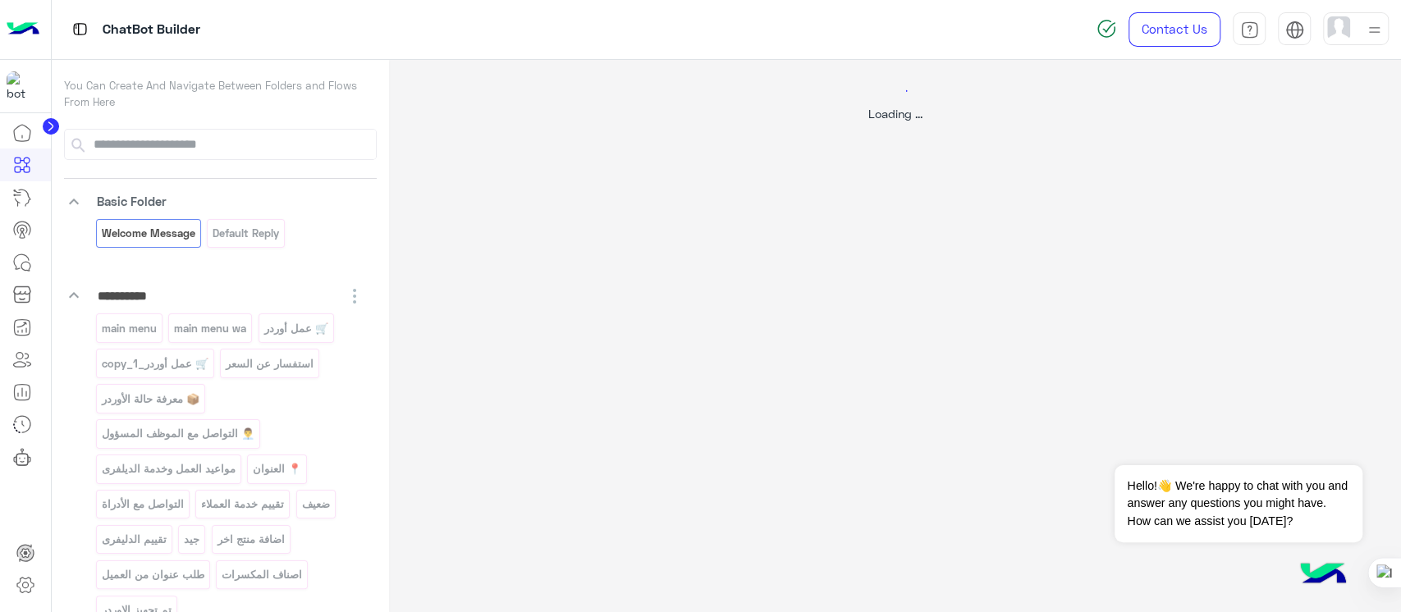
select select "*"
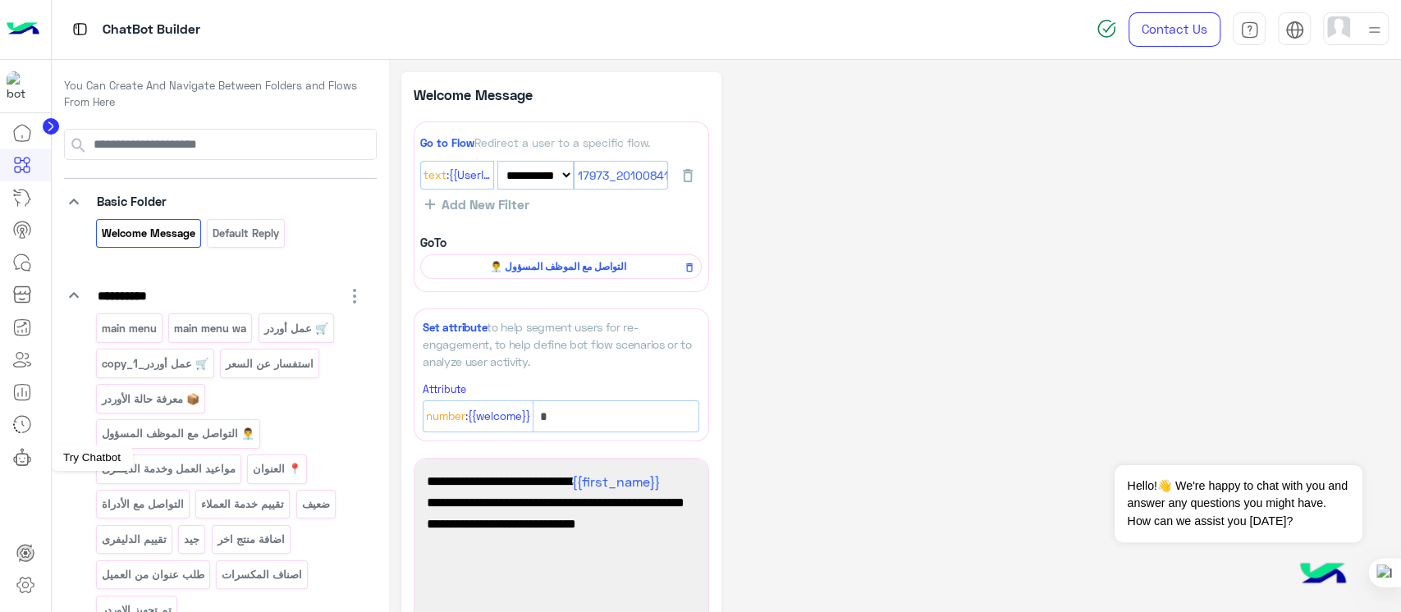
click at [30, 473] on div at bounding box center [25, 458] width 51 height 35
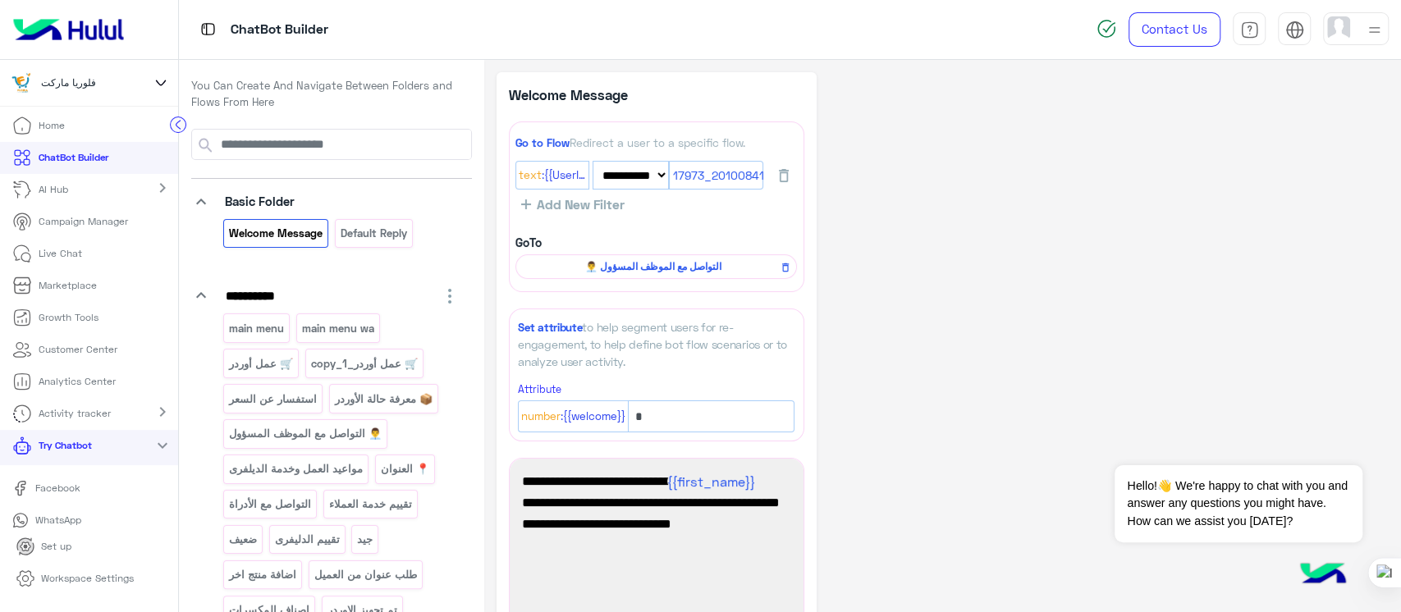
click at [52, 505] on div "Facebook WhatsApp Instagram" at bounding box center [89, 520] width 178 height 99
click at [35, 488] on p "Facebook" at bounding box center [57, 481] width 57 height 15
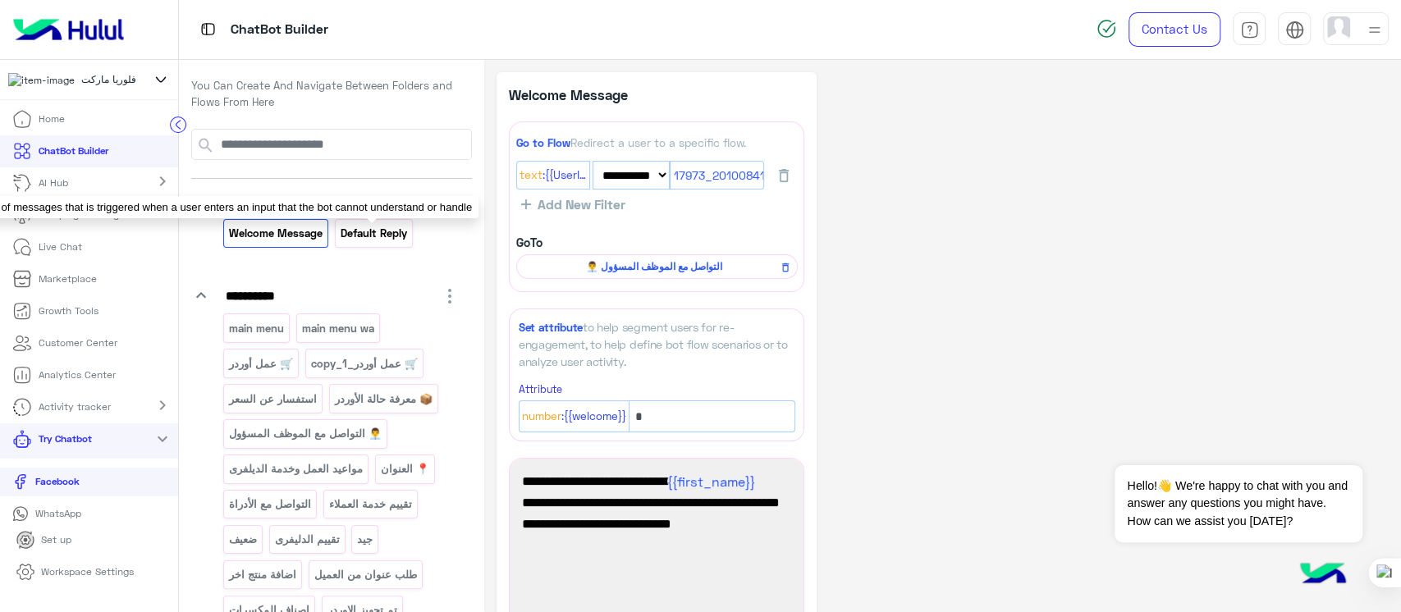
click at [382, 235] on p "Default reply" at bounding box center [373, 233] width 69 height 19
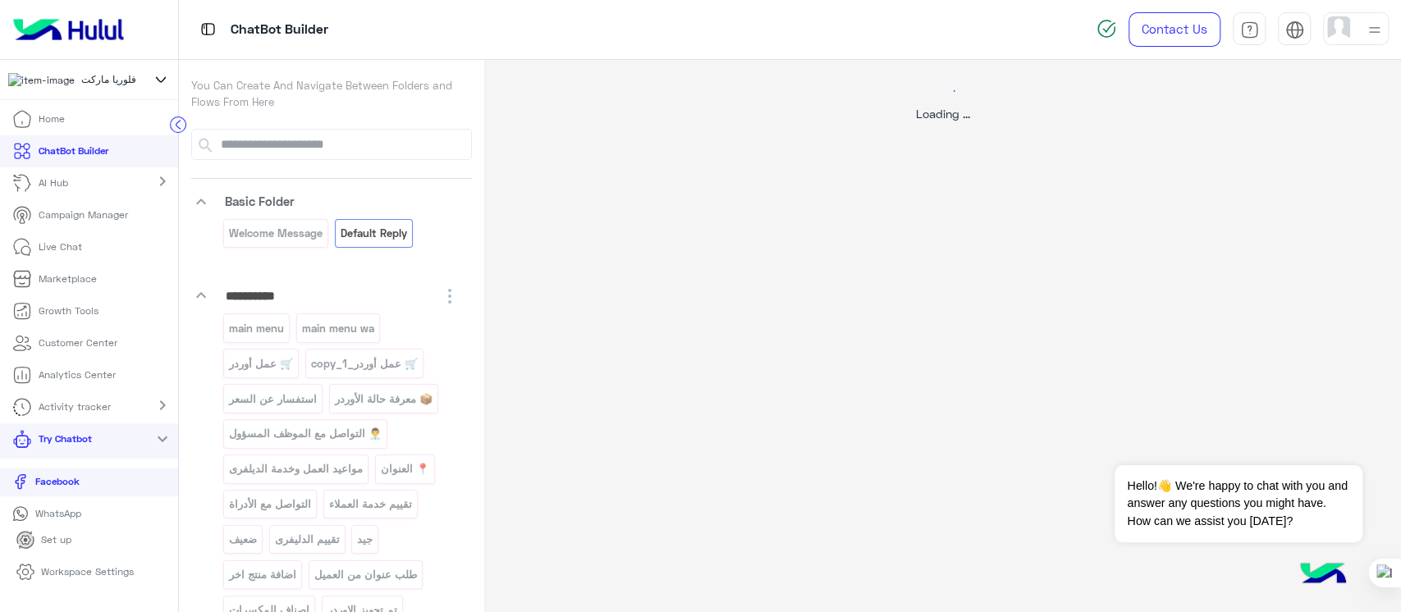
select select "*"
select select "**"
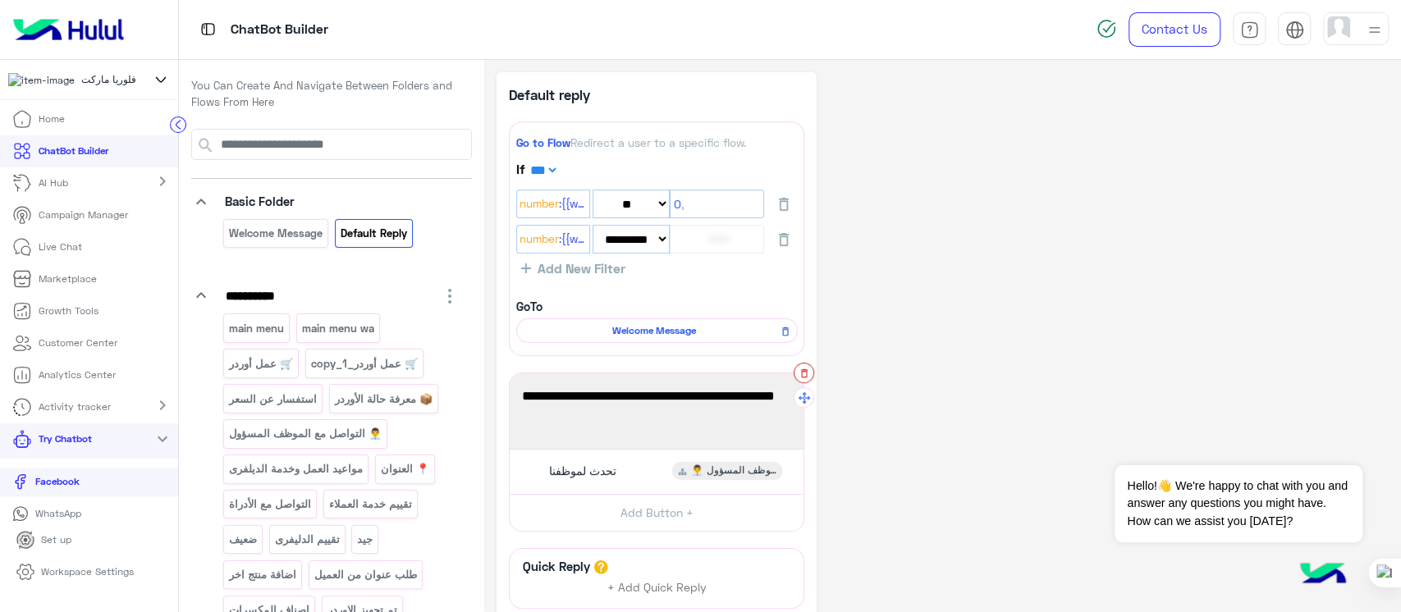
click at [800, 373] on icon "button" at bounding box center [804, 373] width 11 height 11
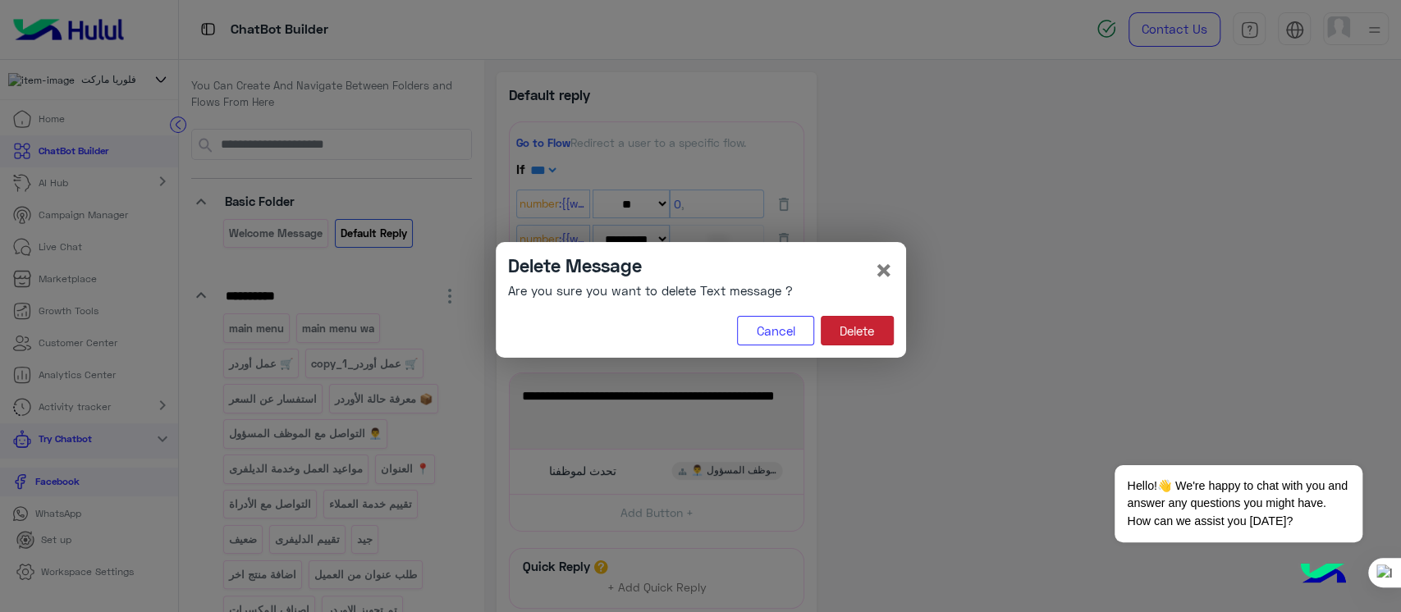
click at [847, 319] on button "Delete" at bounding box center [857, 331] width 73 height 30
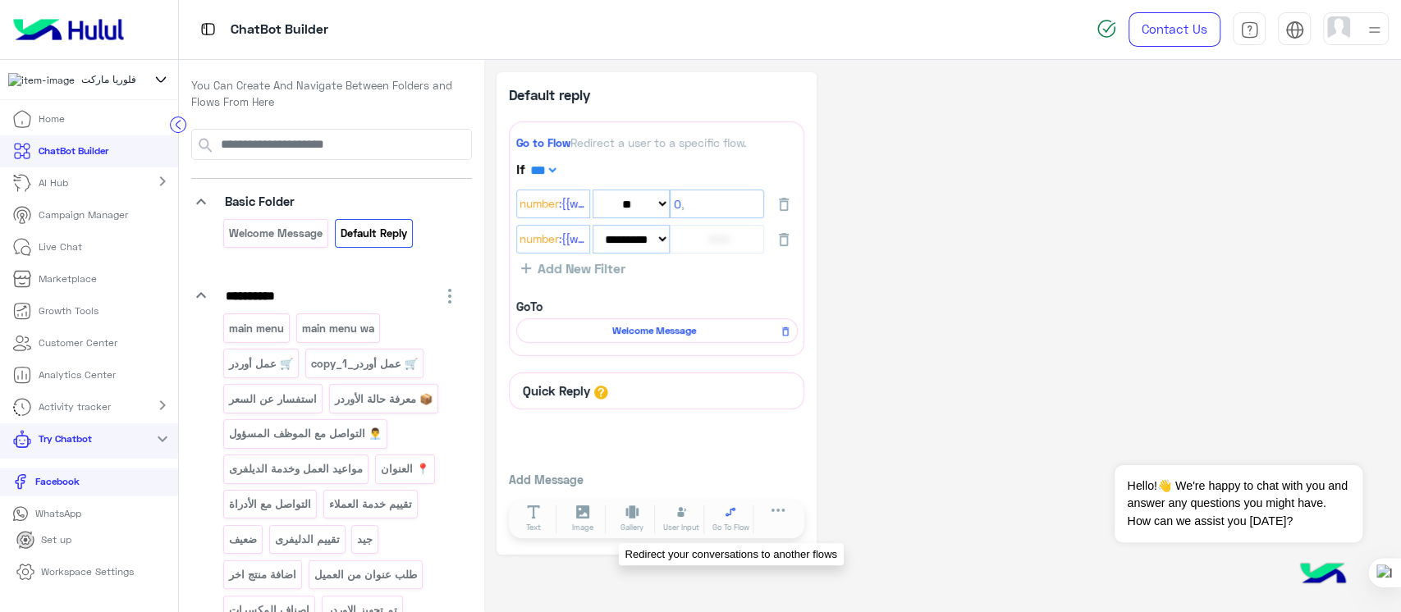
click at [740, 522] on button "Go To Flow" at bounding box center [731, 520] width 46 height 30
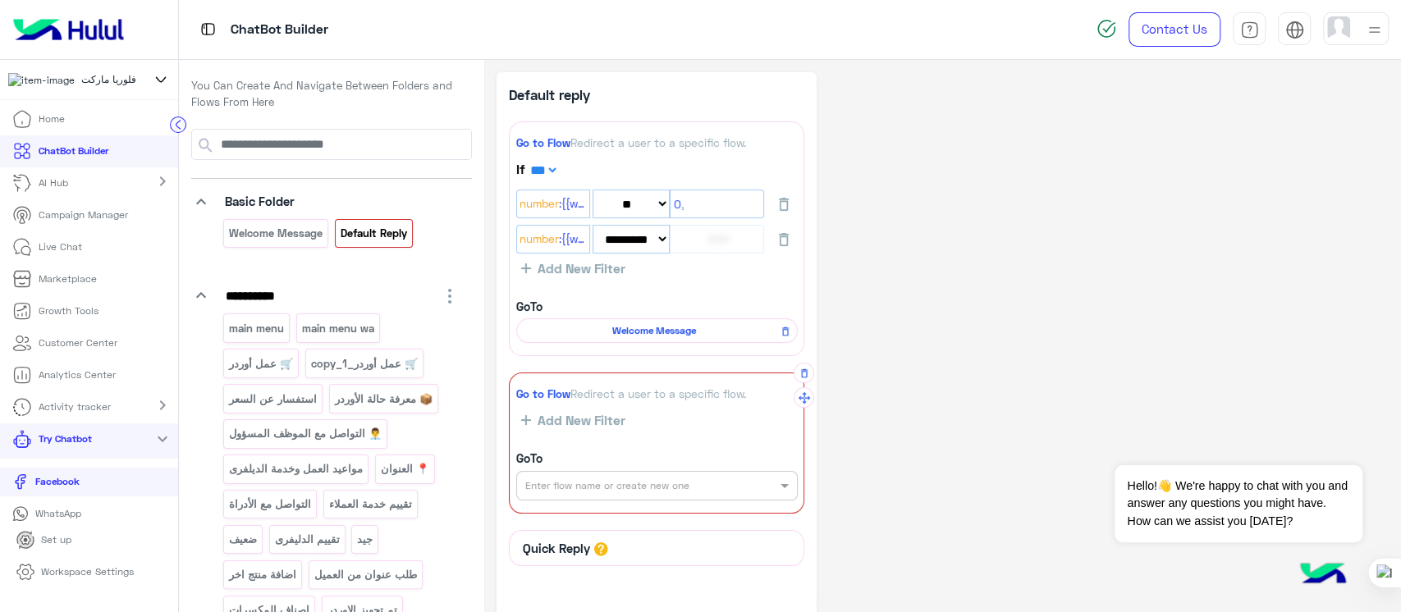
click at [565, 489] on input "text" at bounding box center [629, 484] width 208 height 15
type input "*"
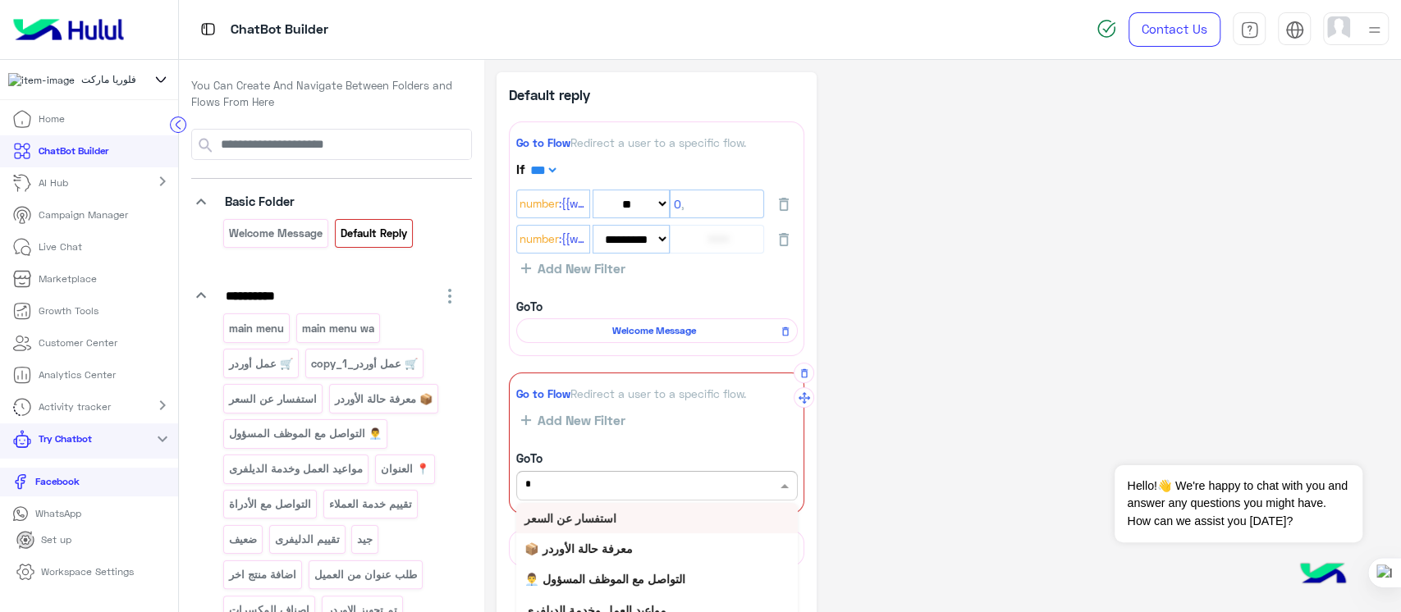
type input "**"
click at [591, 576] on b "👨‍💼 التواصل مع الموظف المسؤول" at bounding box center [605, 579] width 161 height 14
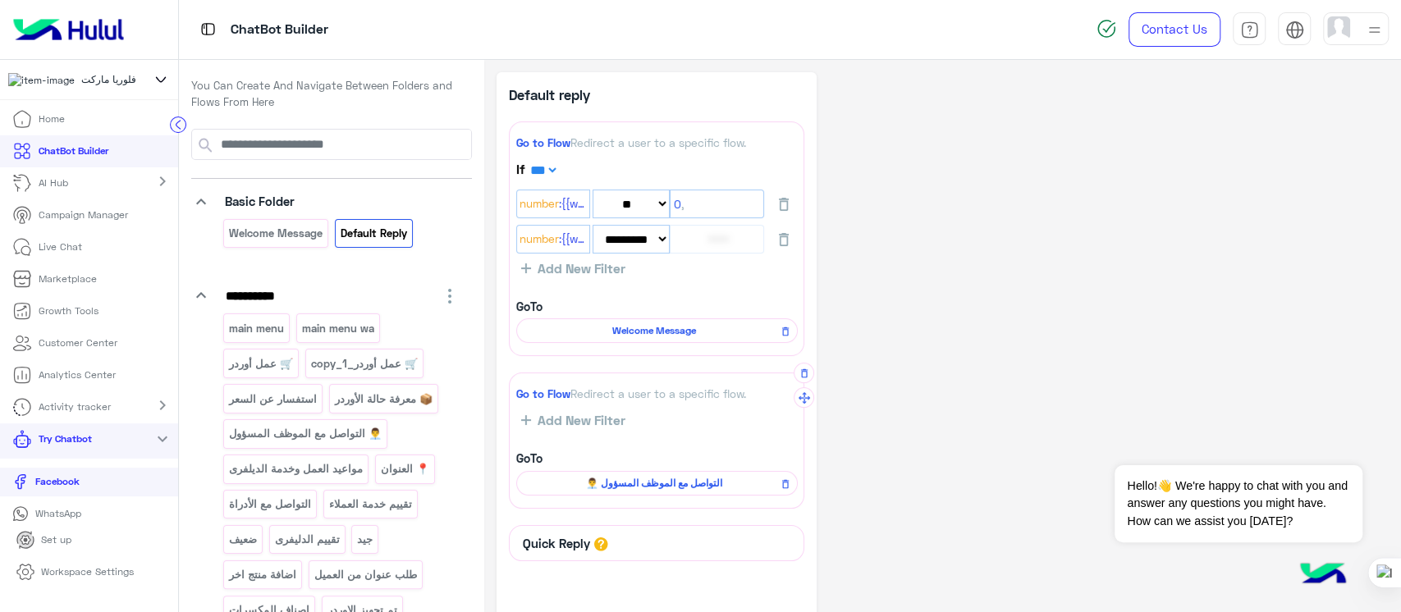
click at [617, 481] on span "👨‍💼 التواصل مع الموظف المسؤول" at bounding box center [654, 483] width 258 height 15
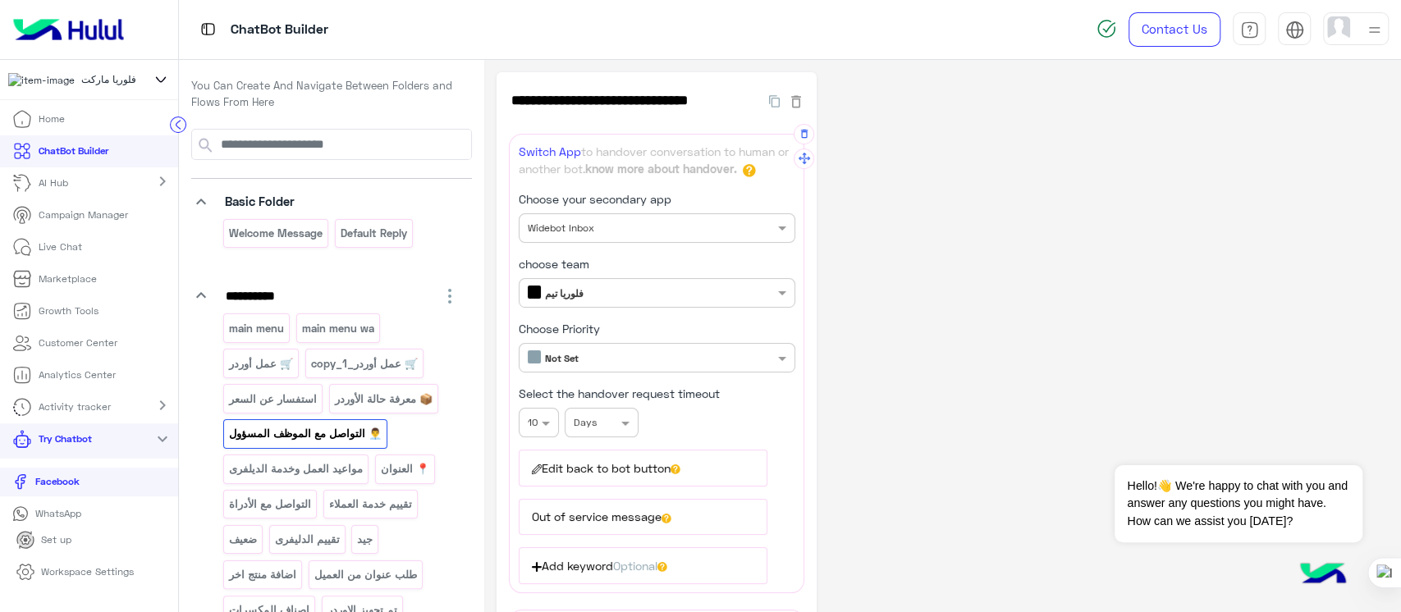
click at [722, 462] on button "Edit back to bot button" at bounding box center [643, 468] width 249 height 36
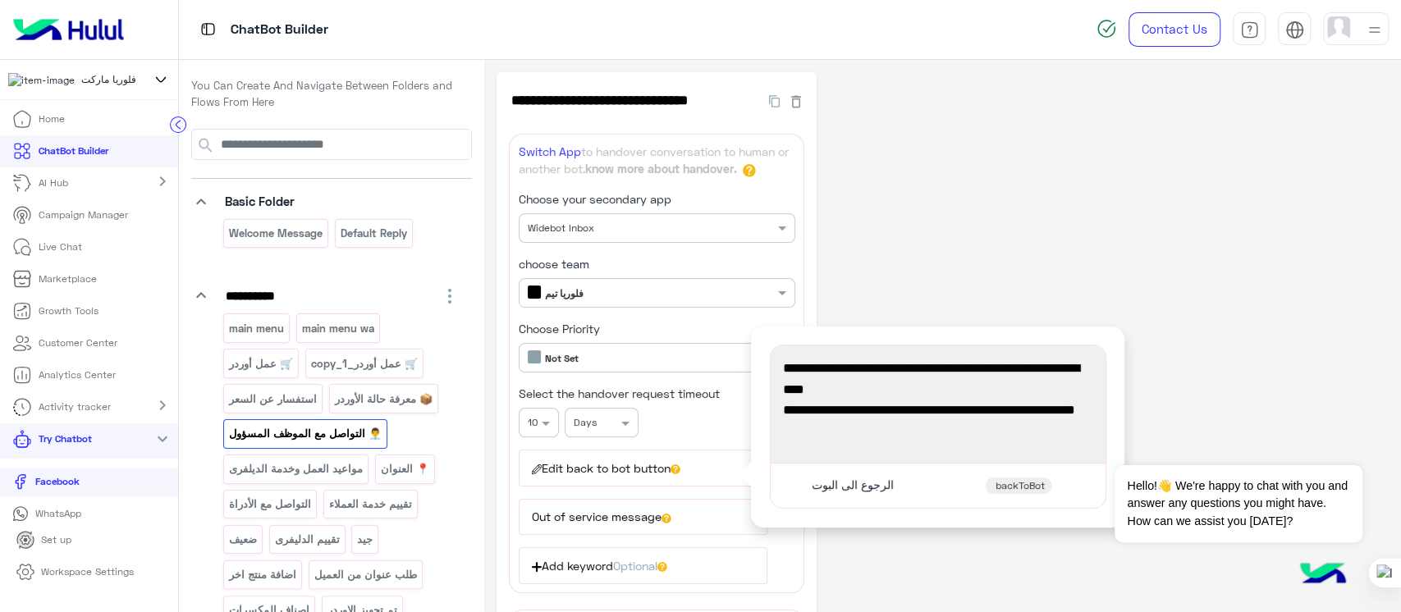
click at [935, 266] on div "**********" at bounding box center [943, 520] width 892 height 897
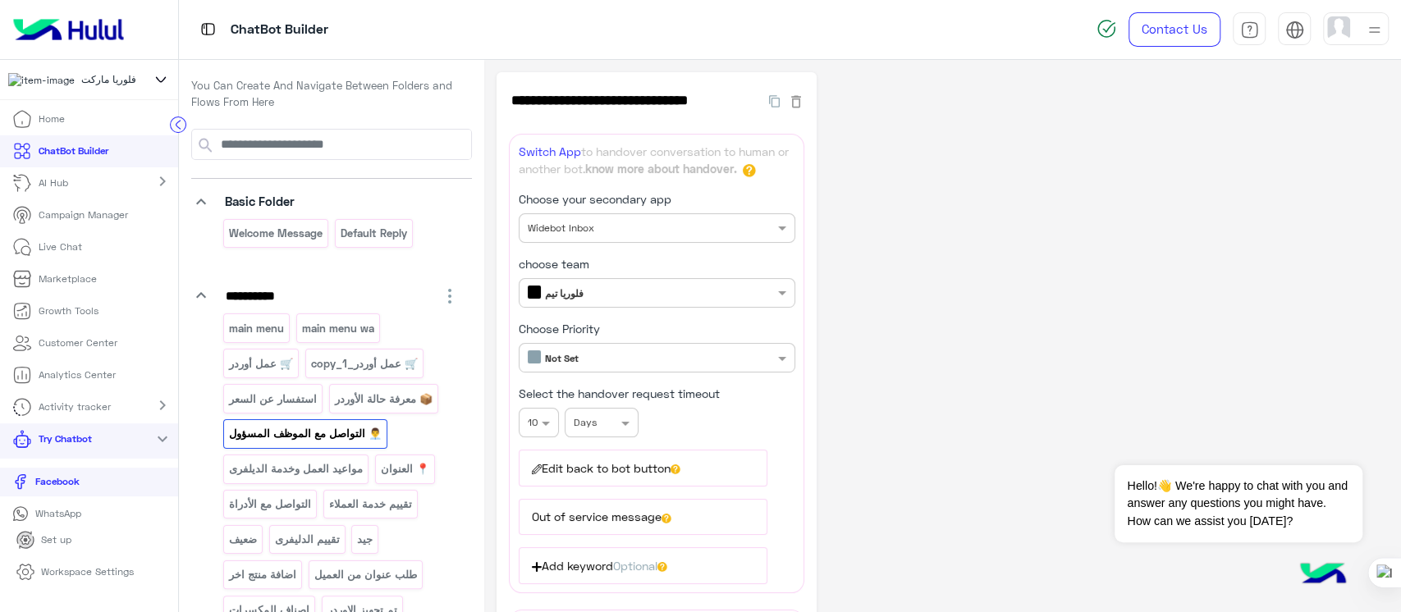
click at [42, 254] on p "Live Chat" at bounding box center [61, 247] width 44 height 15
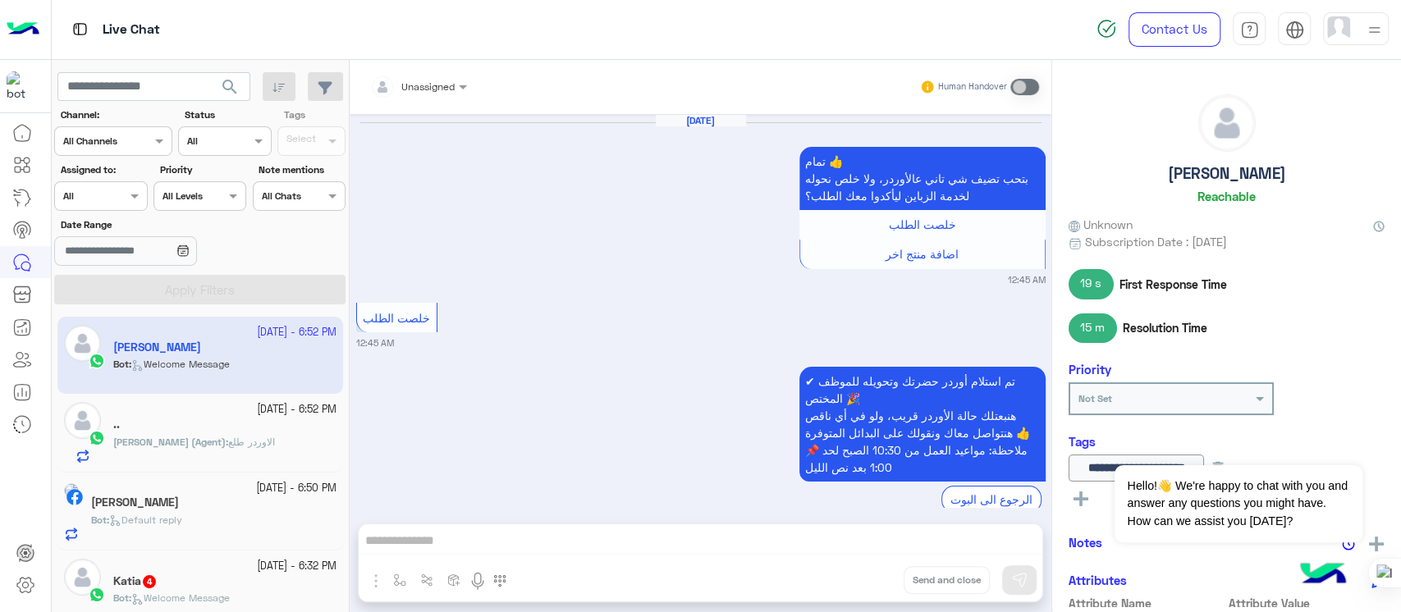
scroll to position [1492, 0]
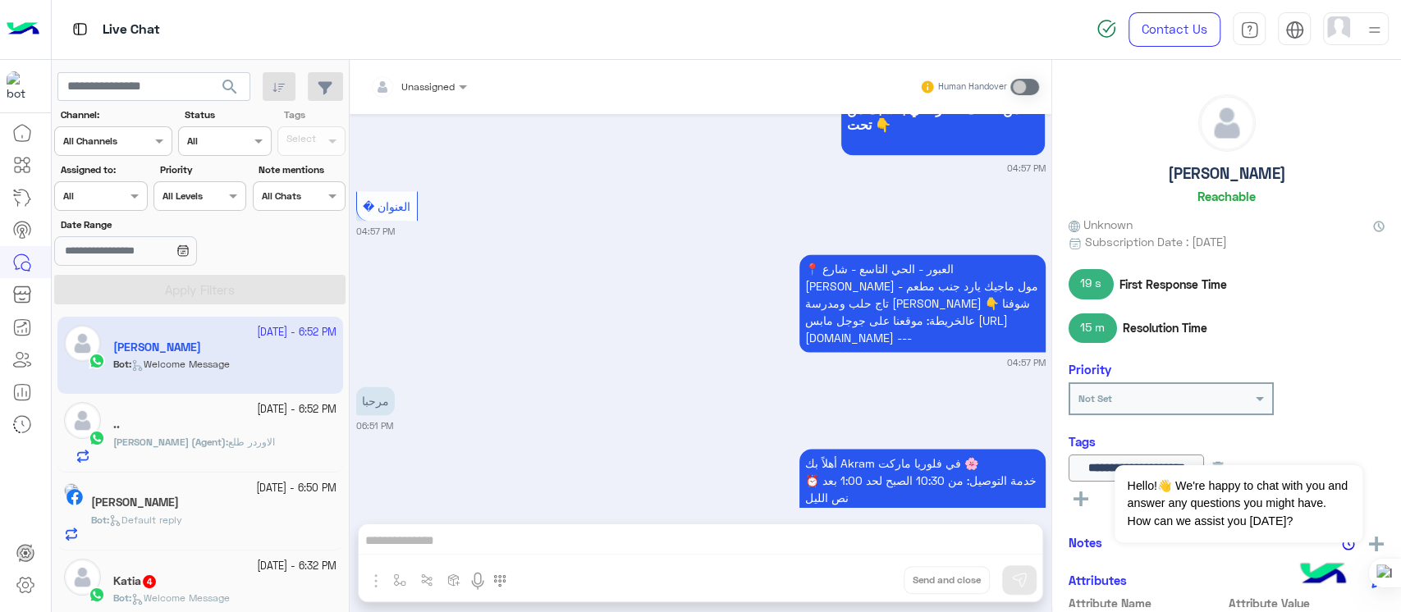
click at [162, 511] on div "[PERSON_NAME]" at bounding box center [213, 504] width 245 height 17
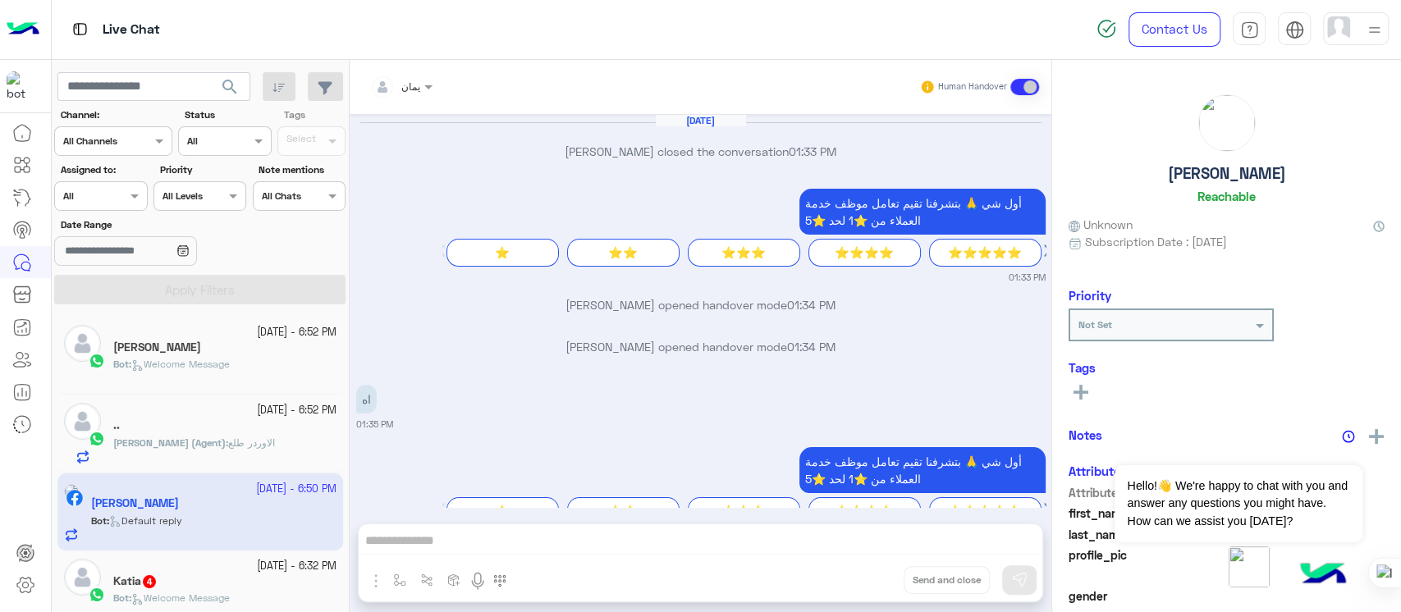
scroll to position [1003, 0]
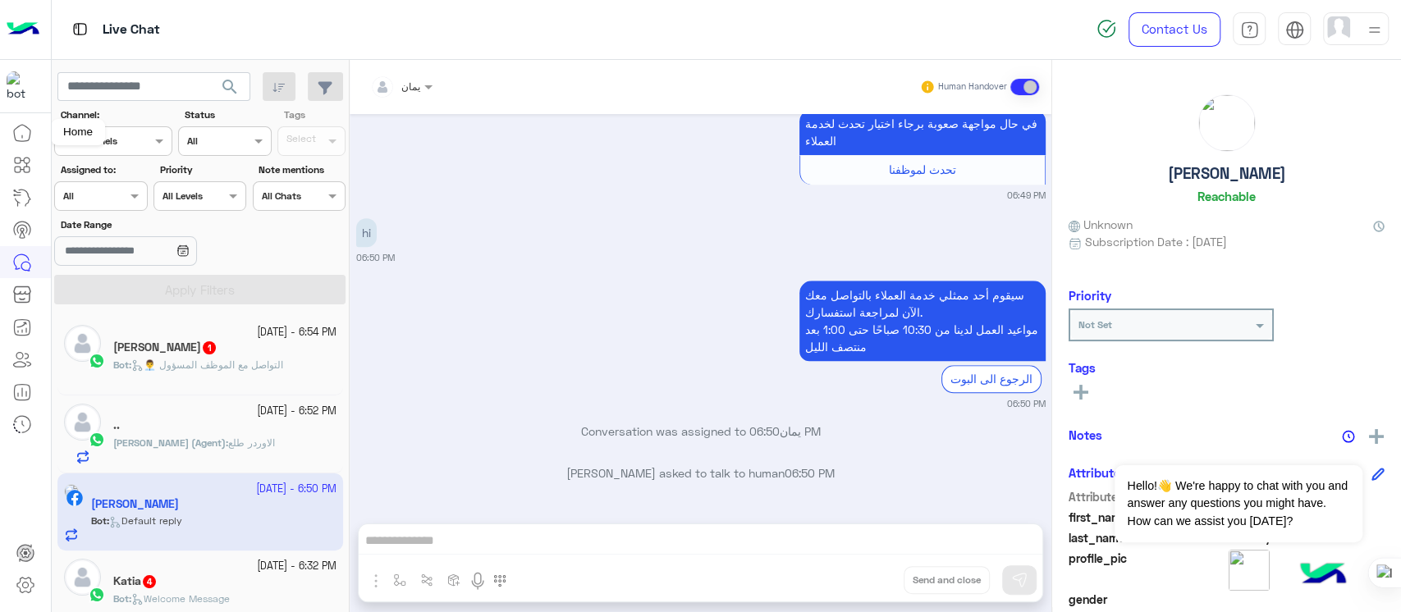
click at [24, 126] on icon at bounding box center [22, 133] width 20 height 20
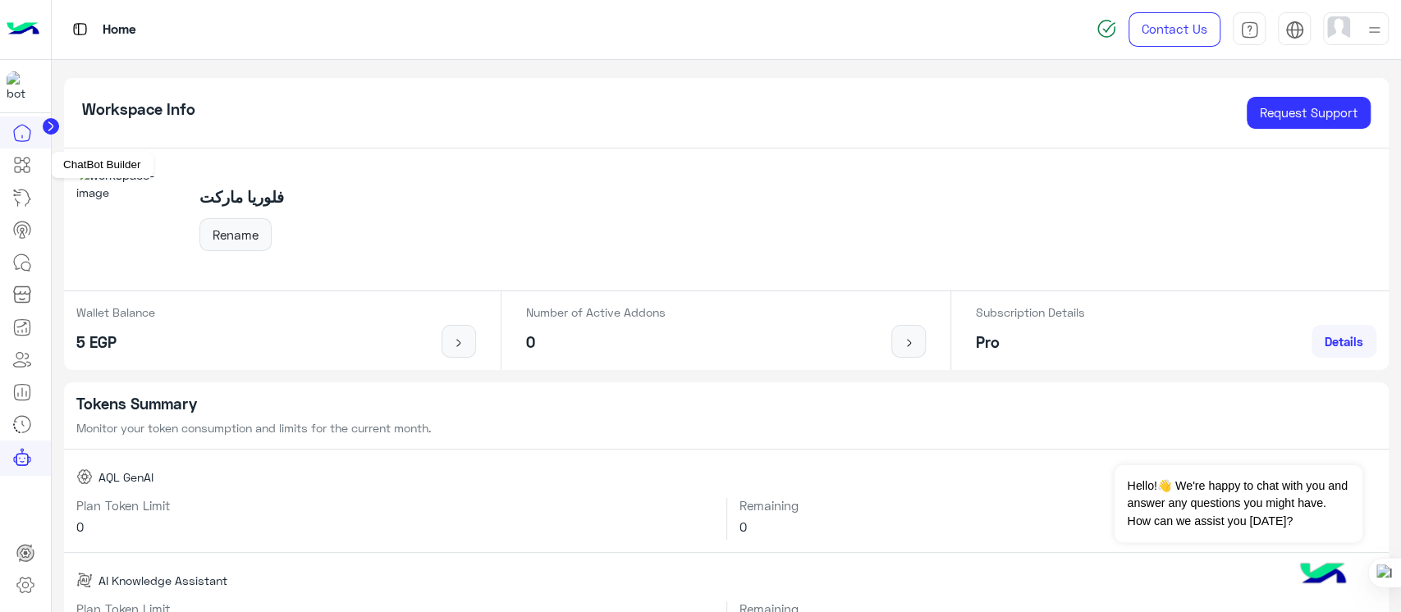
click at [22, 167] on icon at bounding box center [22, 165] width 20 height 20
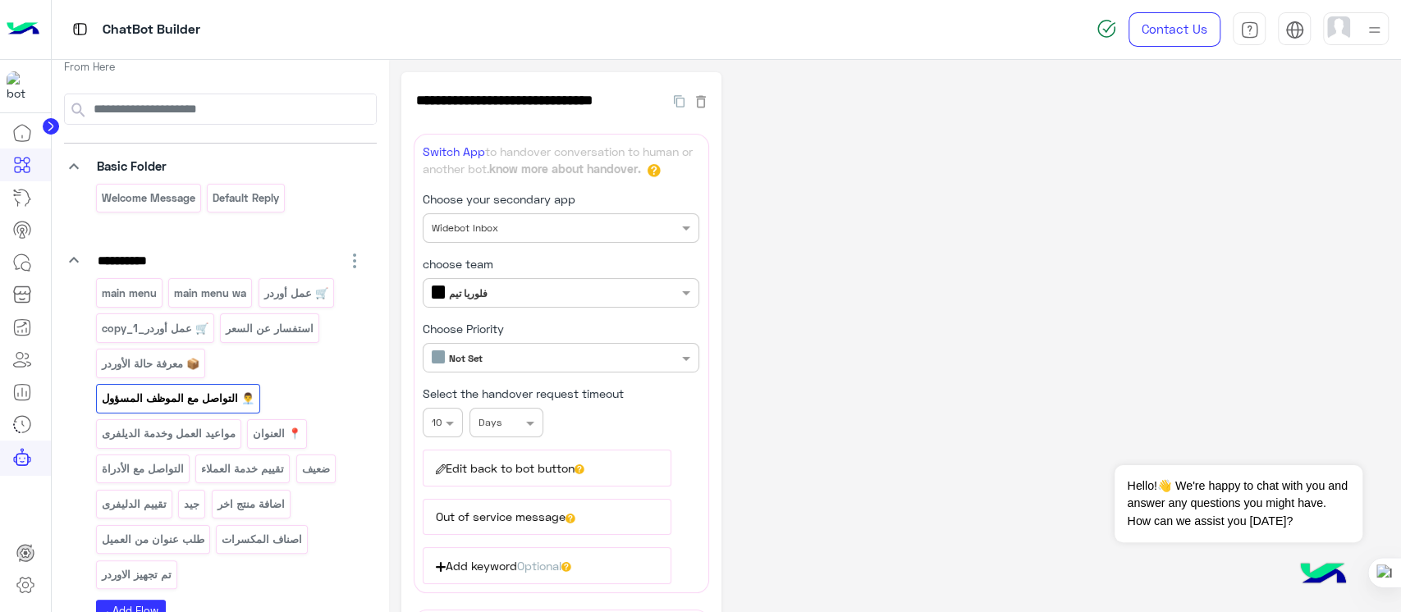
scroll to position [171, 0]
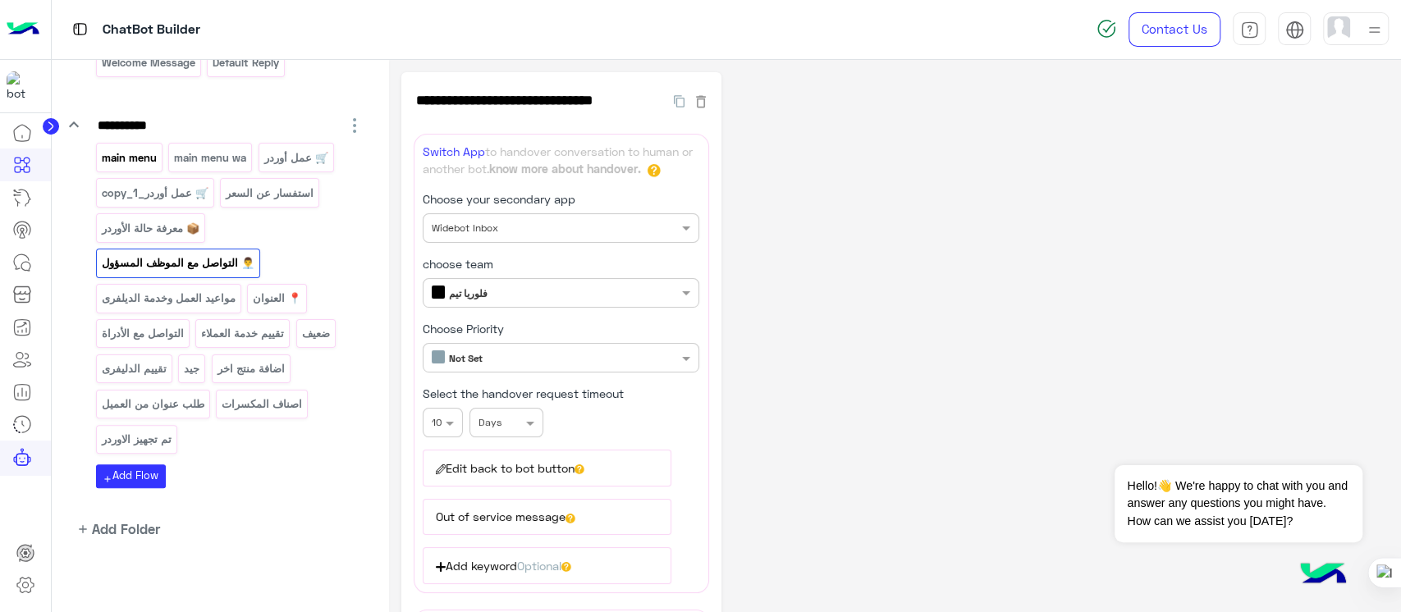
click at [126, 154] on p "main menu" at bounding box center [128, 158] width 57 height 19
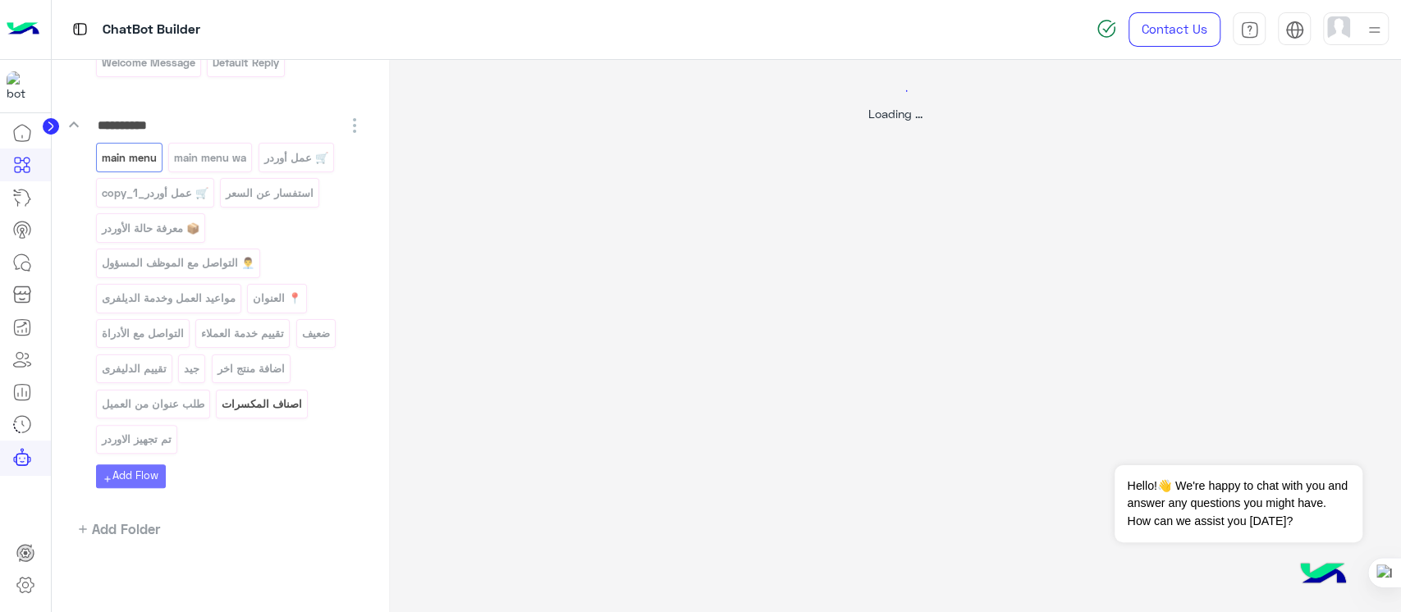
select select "*"
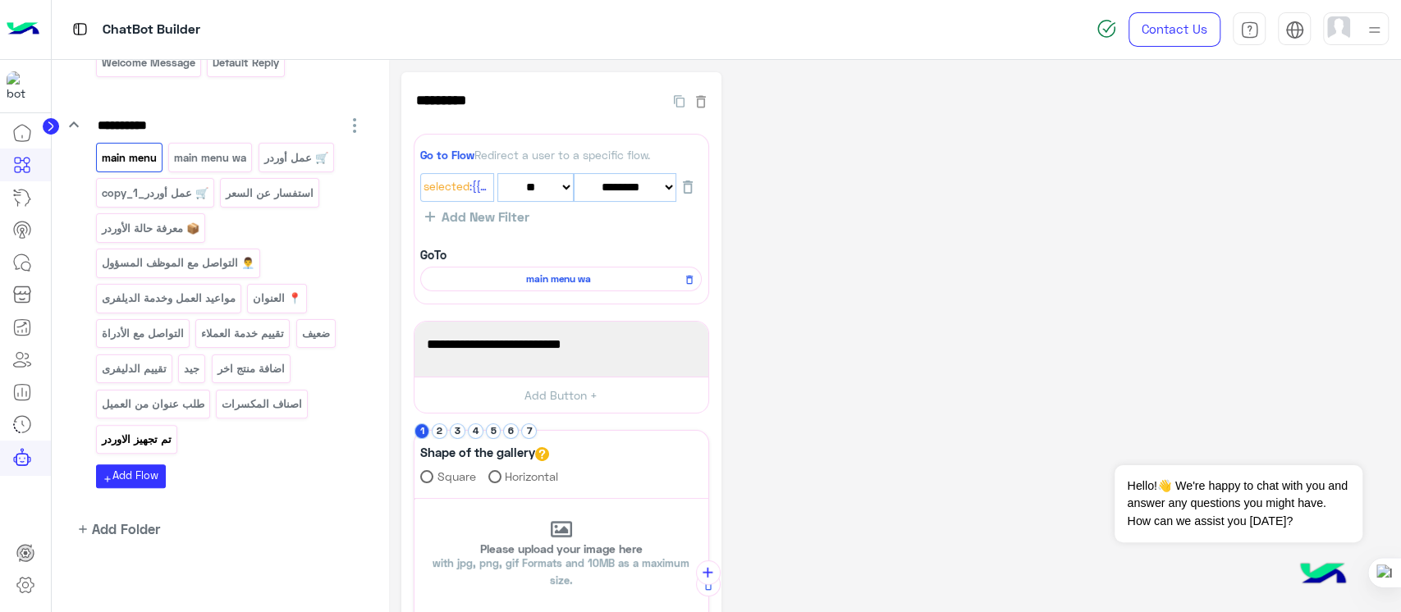
click at [147, 430] on p "تم تجهيز الاوردر" at bounding box center [136, 439] width 72 height 19
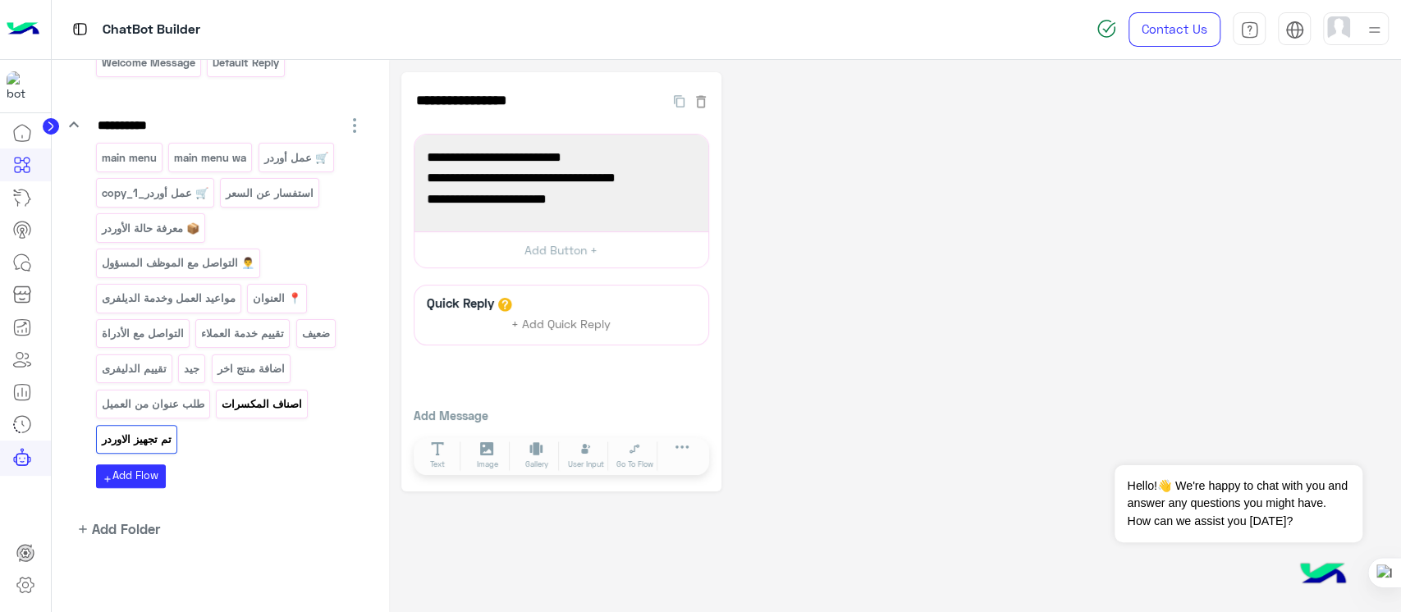
click at [260, 401] on p "اصناف المكسرات" at bounding box center [262, 404] width 83 height 19
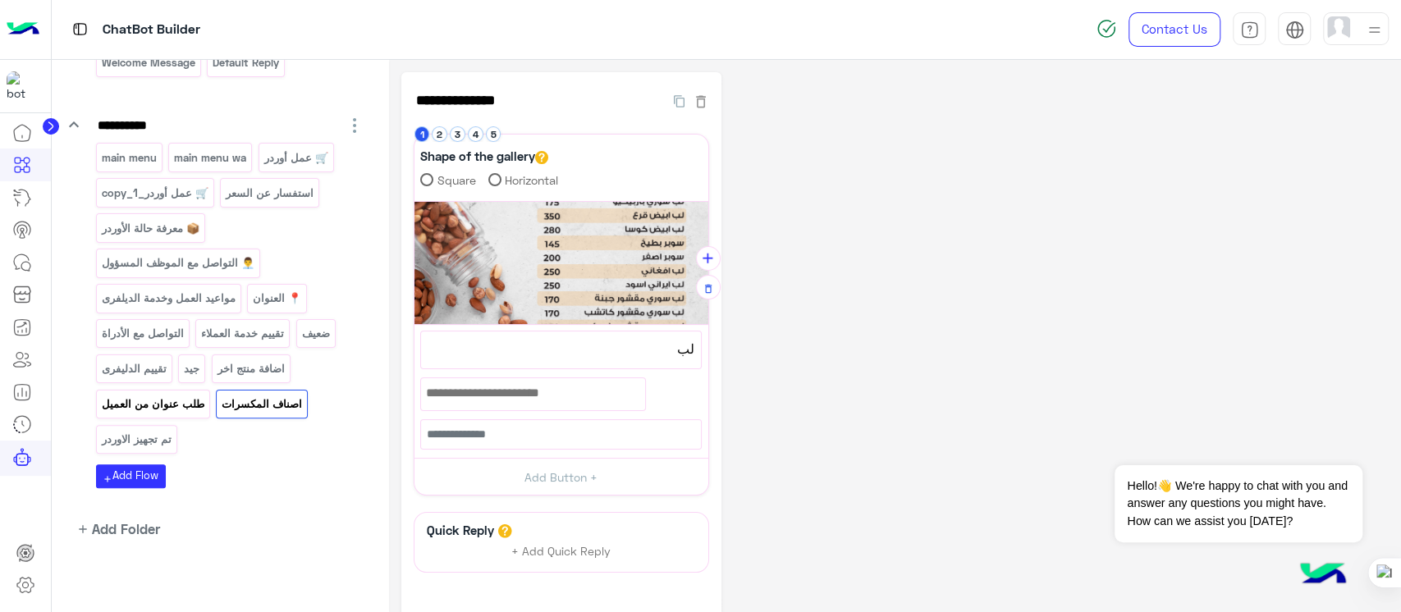
click at [150, 400] on p "طلب عنوان من العميل" at bounding box center [152, 404] width 105 height 19
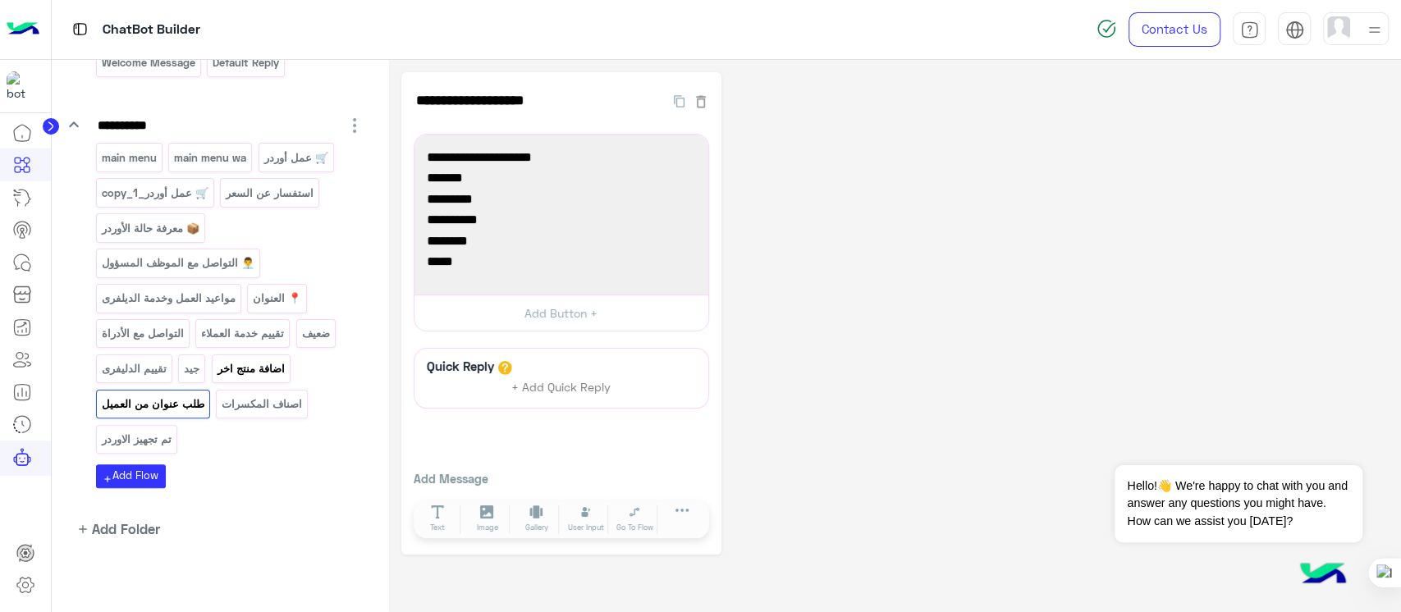
click at [245, 368] on p "اضافة منتج اخر" at bounding box center [251, 369] width 70 height 19
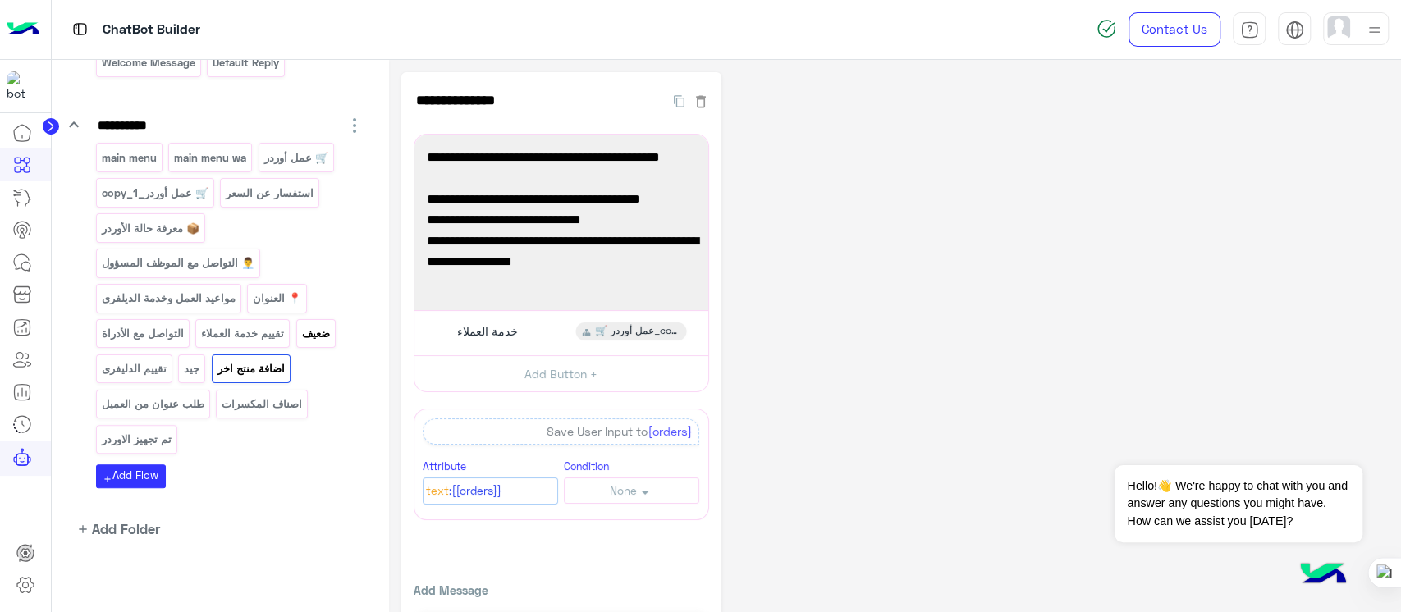
click at [310, 333] on p "ضعيف" at bounding box center [315, 333] width 30 height 19
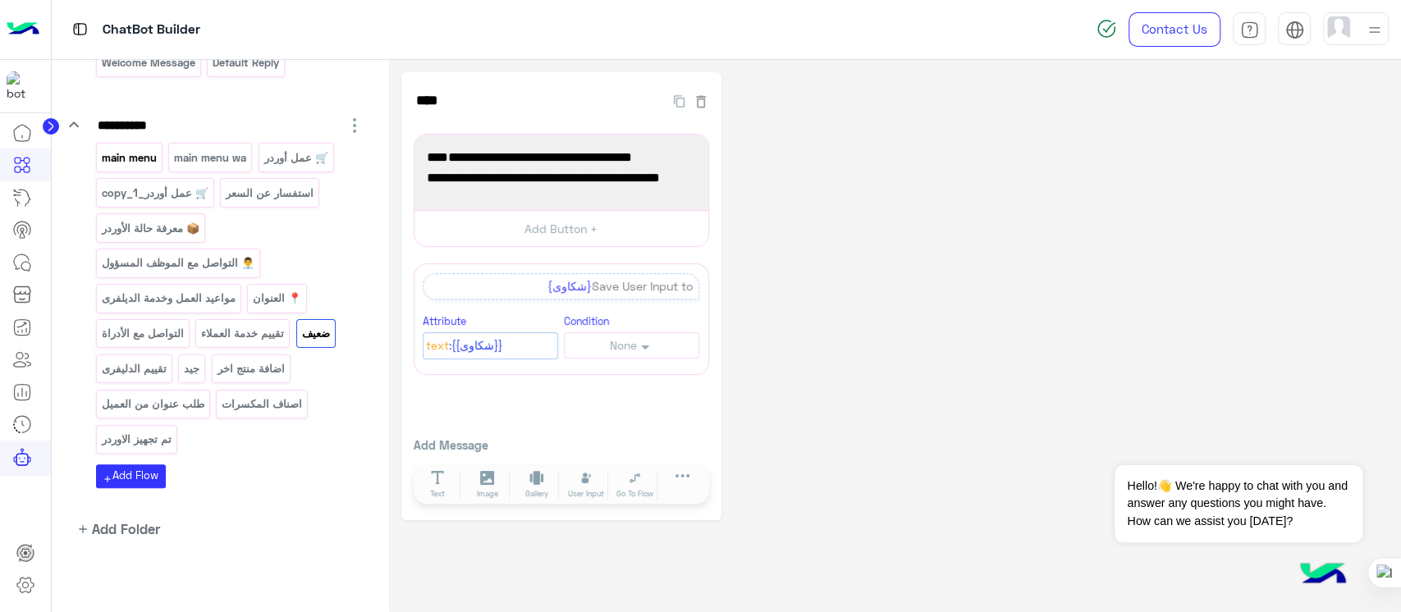
click at [134, 157] on p "main menu" at bounding box center [128, 158] width 57 height 19
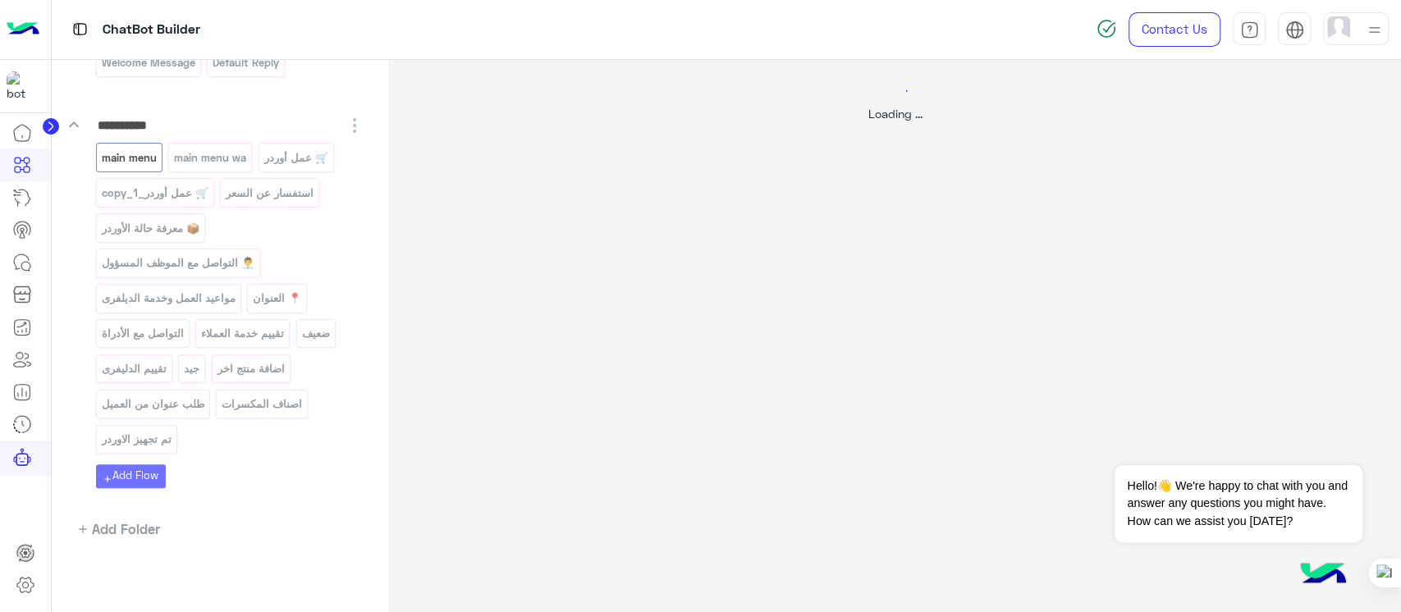
select select "*"
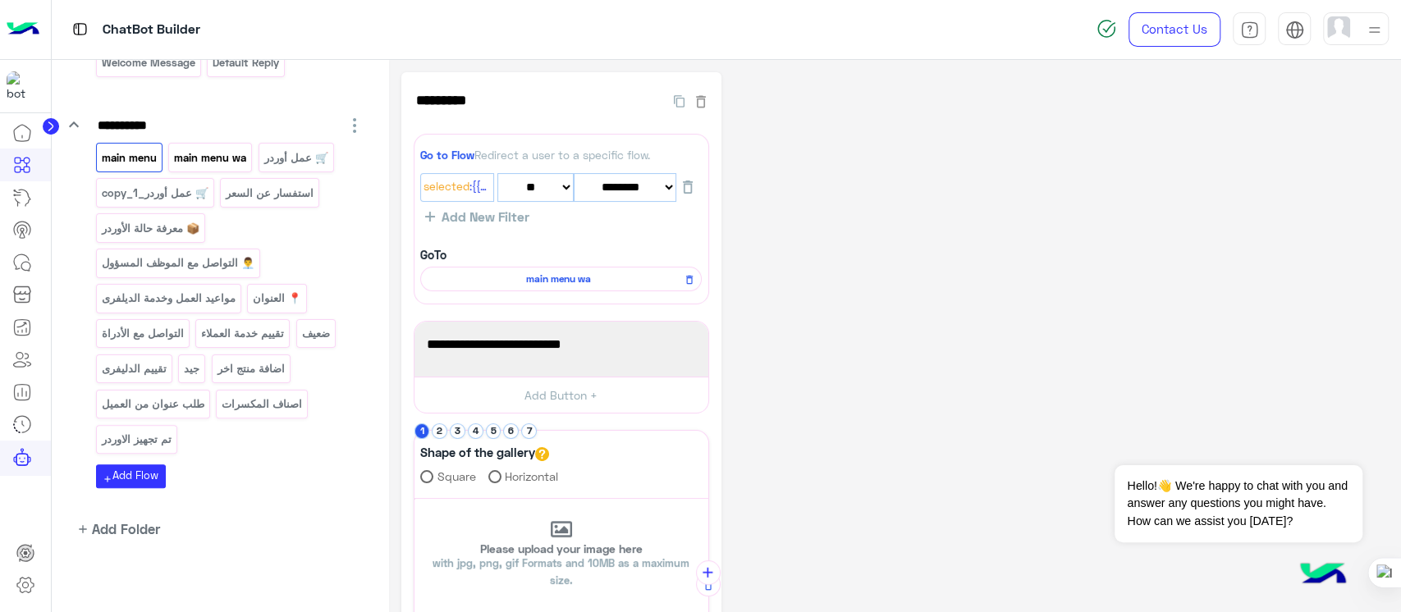
click at [201, 158] on p "main menu wa" at bounding box center [210, 158] width 75 height 19
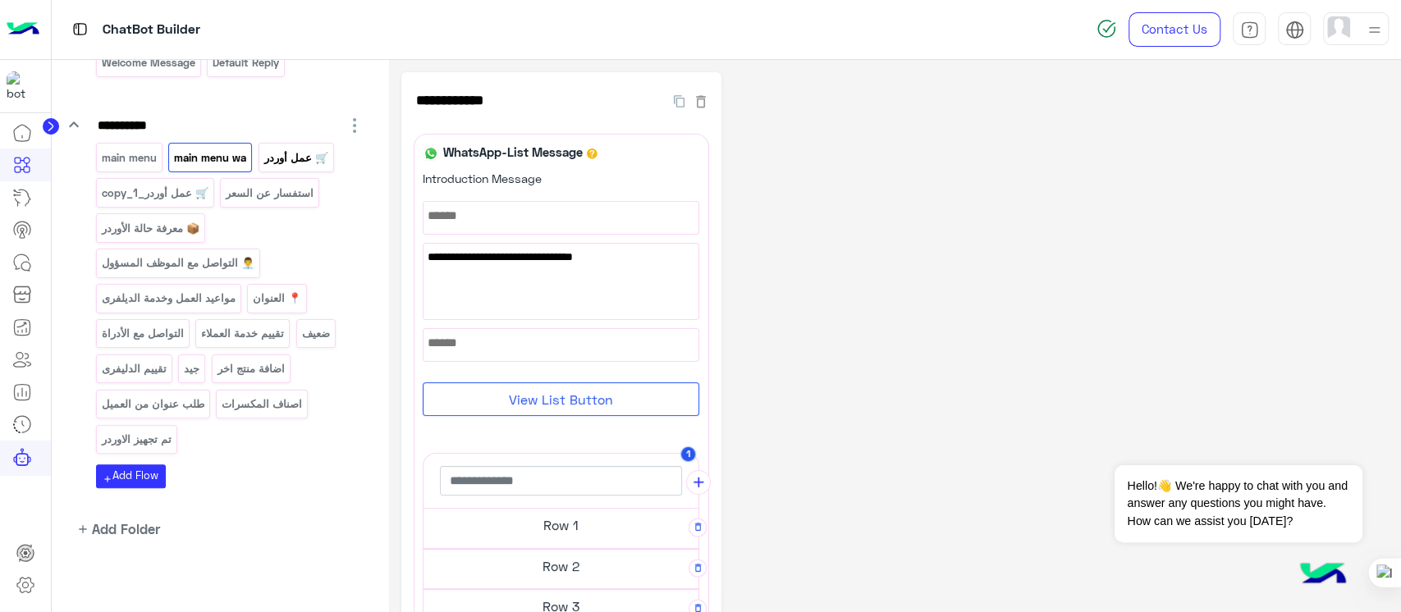
click at [278, 161] on p "🛒 عمل أوردر" at bounding box center [296, 158] width 66 height 19
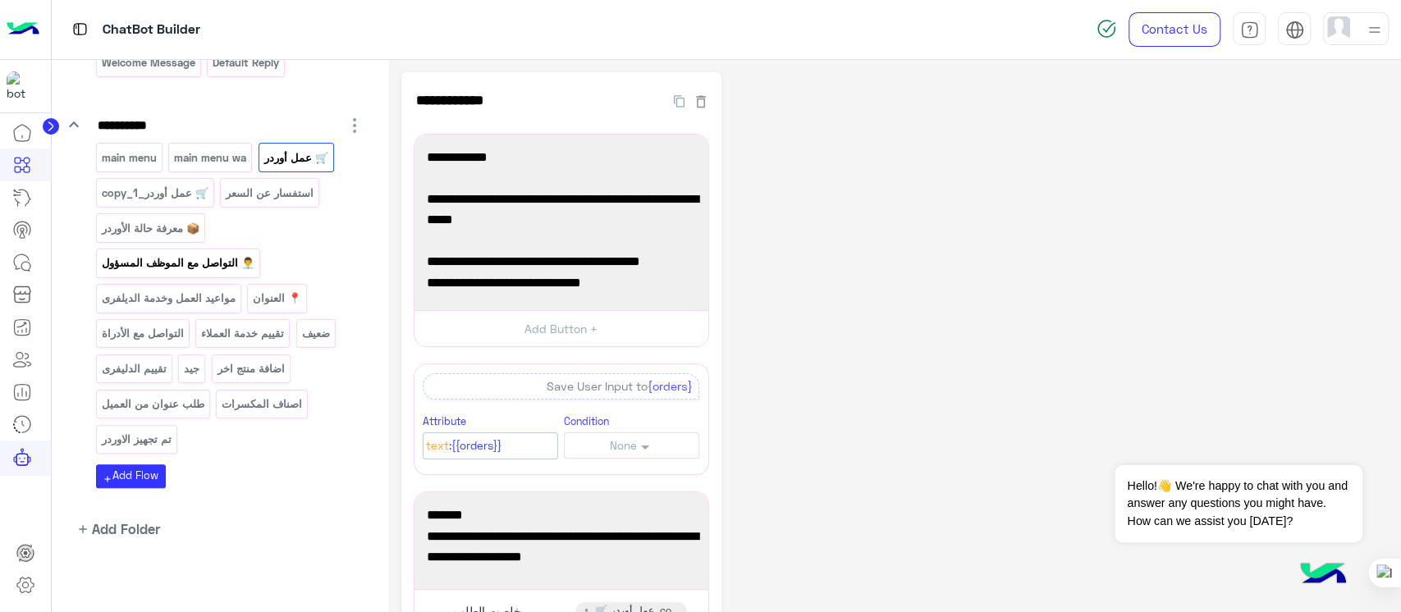
click at [152, 259] on p "👨‍💼 التواصل مع الموظف المسؤول" at bounding box center [177, 263] width 155 height 19
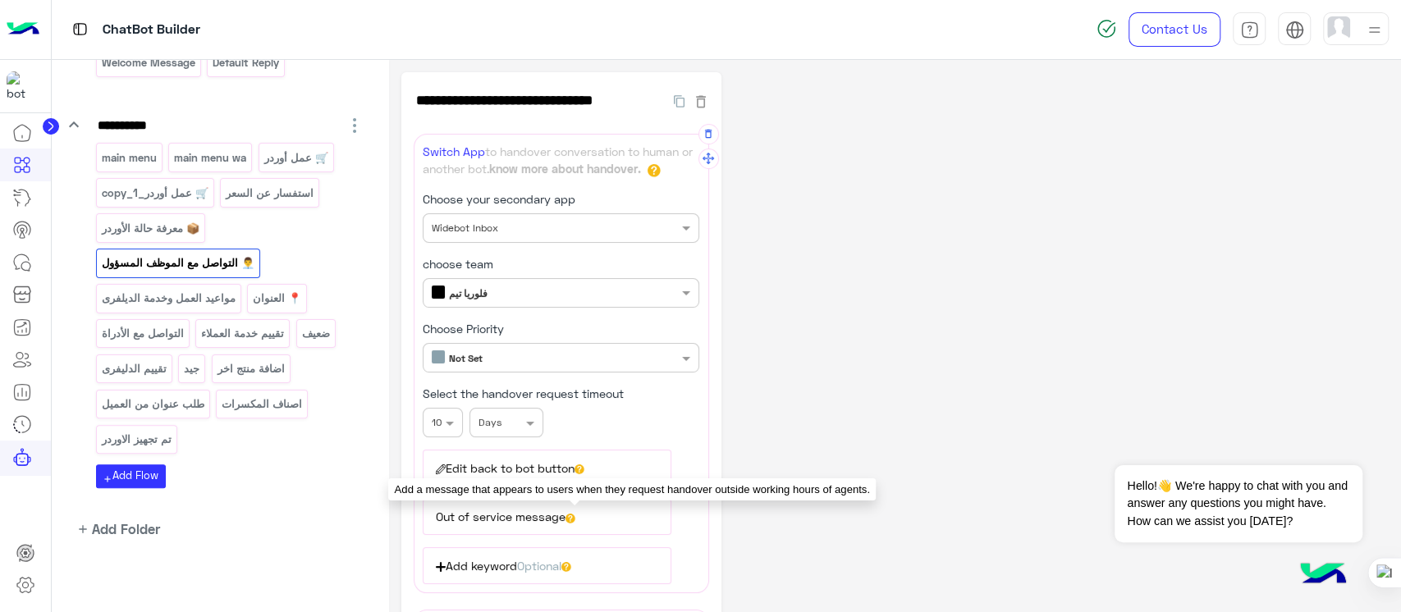
click at [580, 515] on button "Out of service message" at bounding box center [547, 517] width 249 height 36
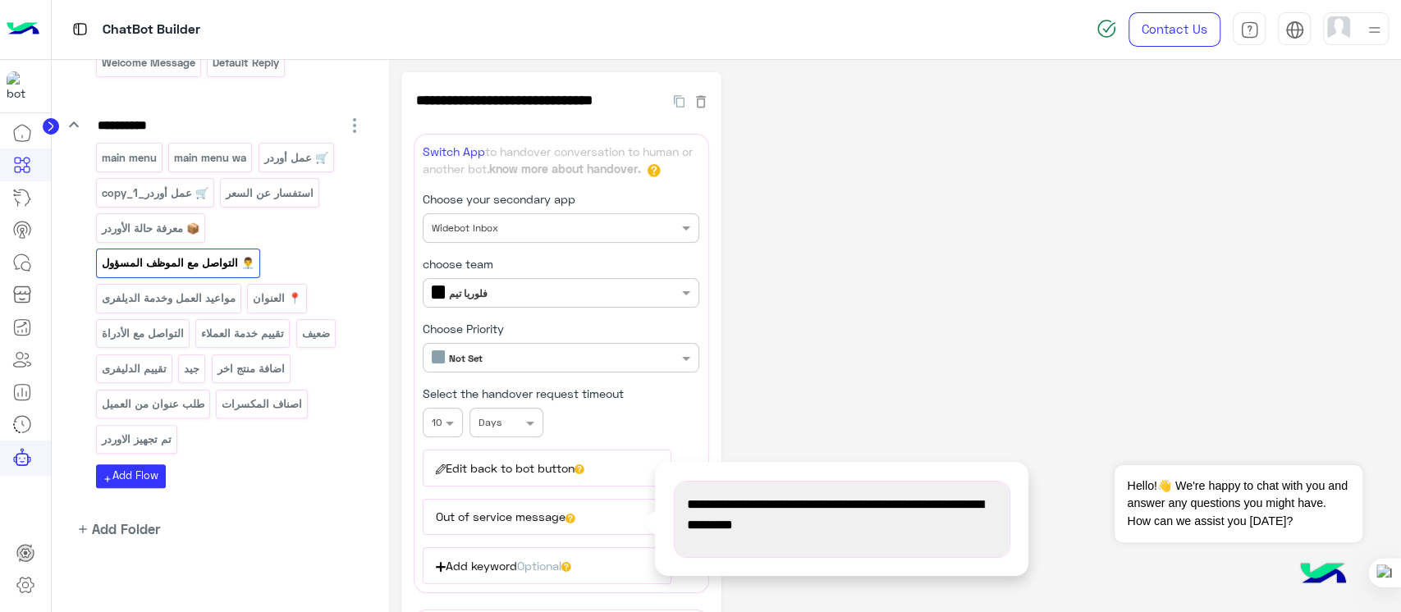
click at [731, 438] on div "**********" at bounding box center [894, 520] width 987 height 897
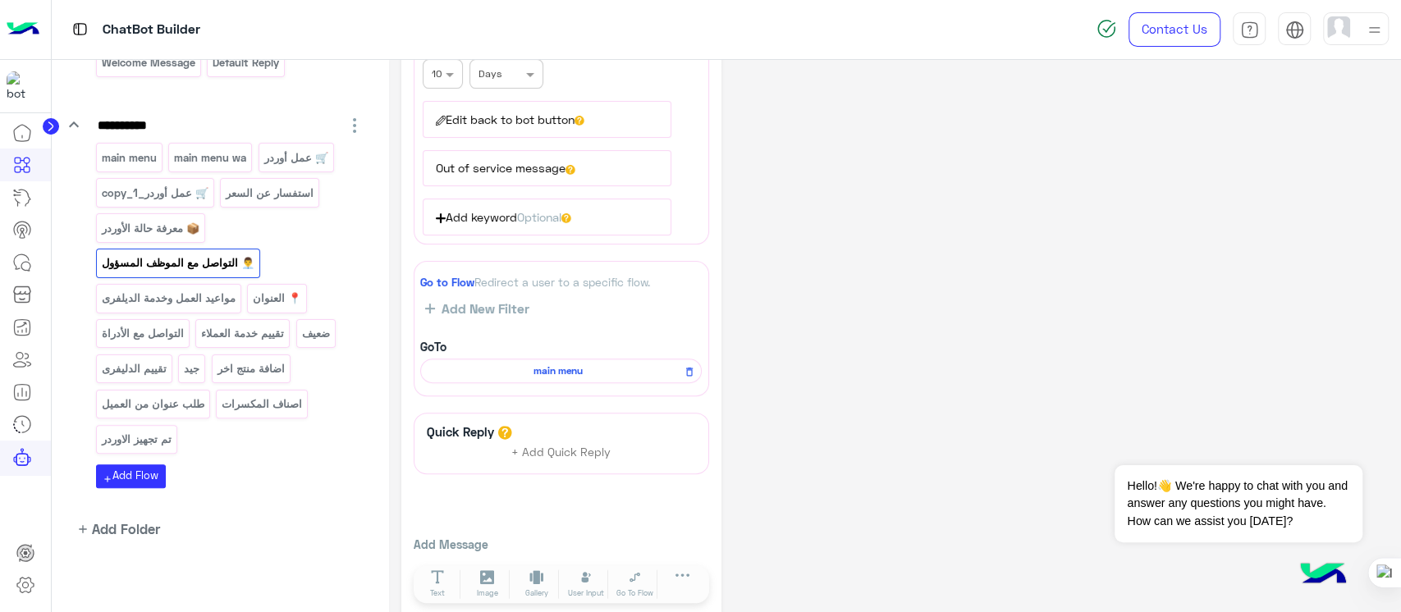
scroll to position [365, 0]
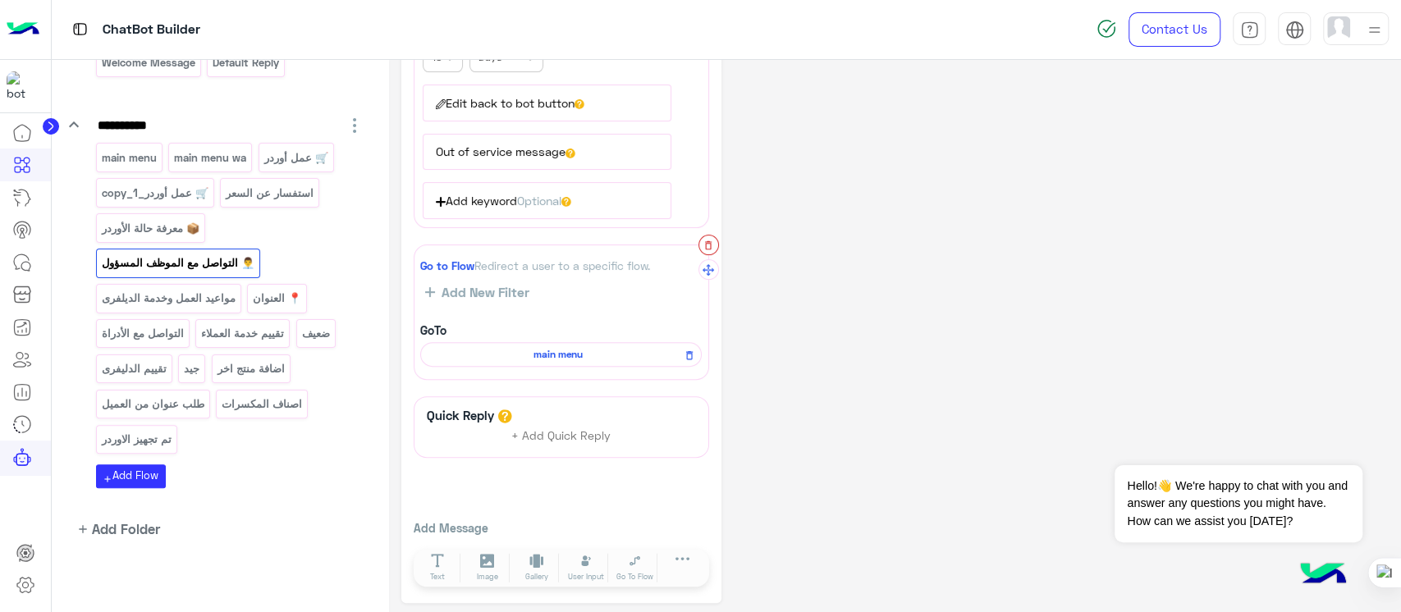
click at [703, 245] on icon "button" at bounding box center [708, 245] width 11 height 11
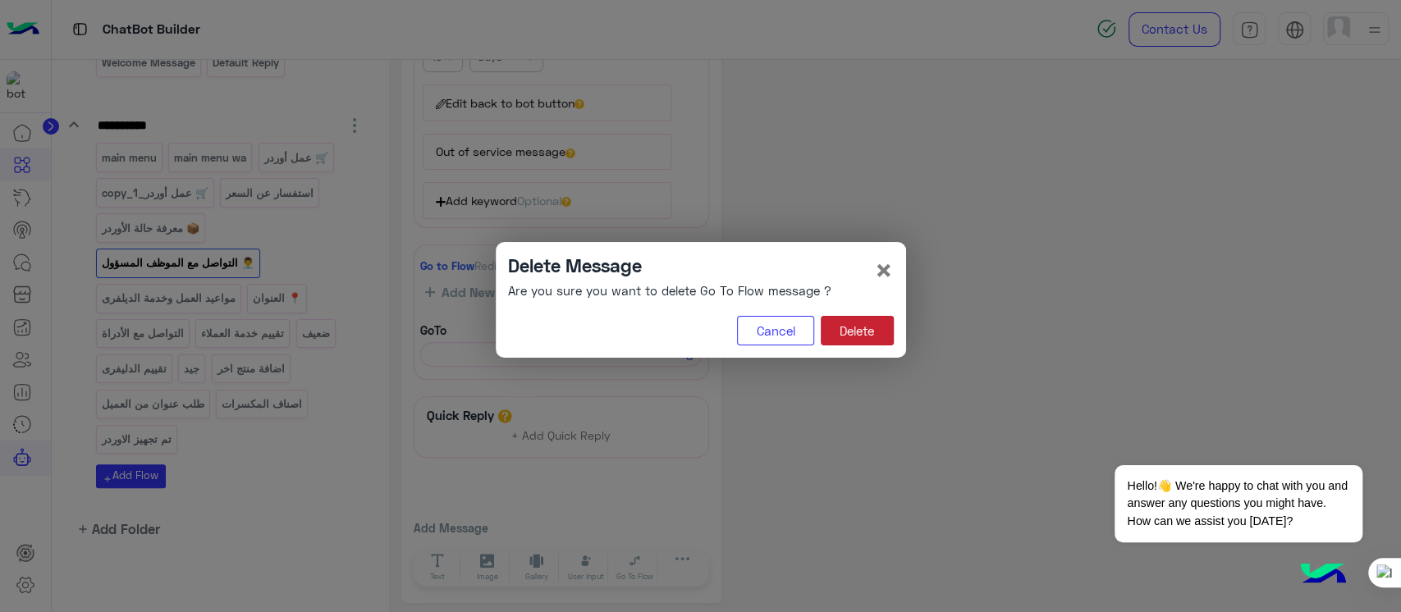
click at [844, 328] on button "Delete" at bounding box center [857, 331] width 73 height 30
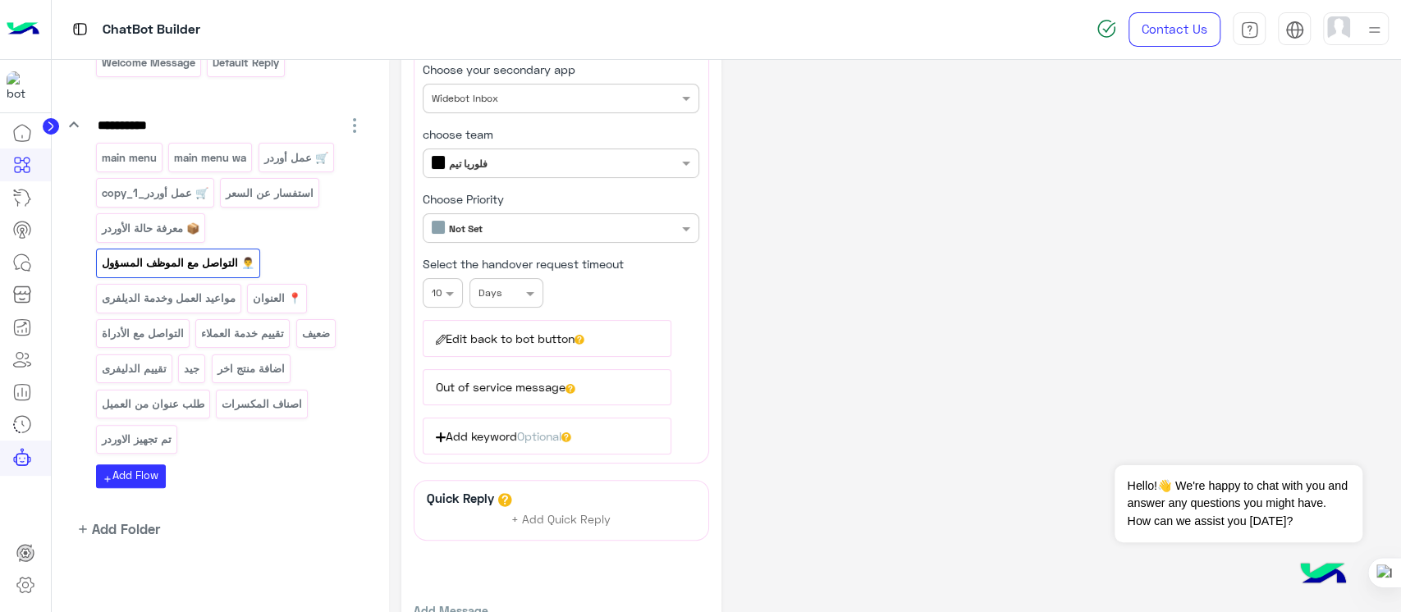
scroll to position [99, 0]
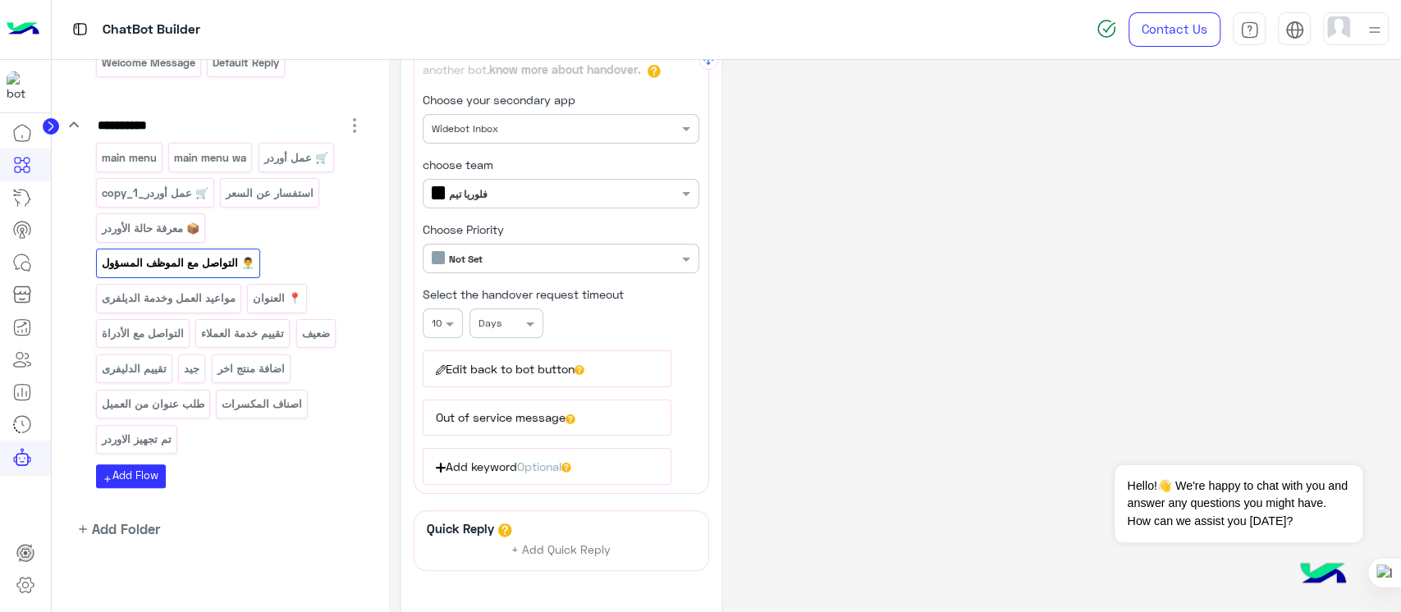
click at [597, 358] on button "Edit back to bot button" at bounding box center [547, 368] width 249 height 36
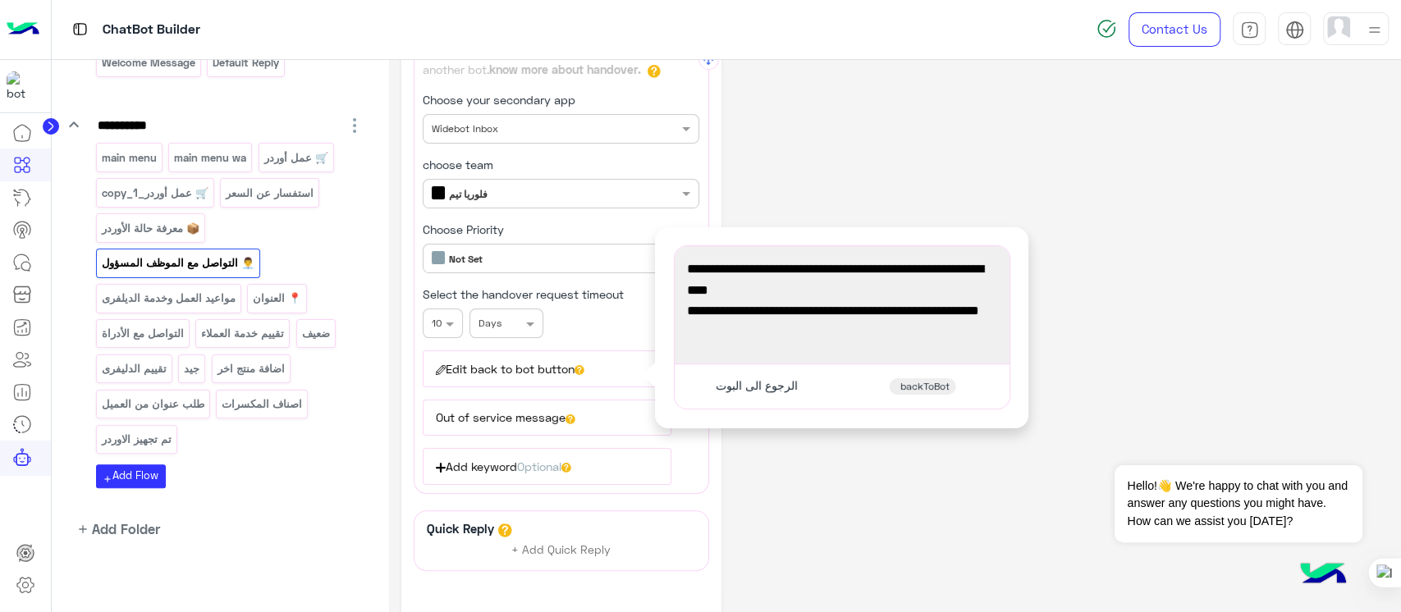
click at [747, 389] on div "الرجوع الى البوت" at bounding box center [754, 386] width 99 height 18
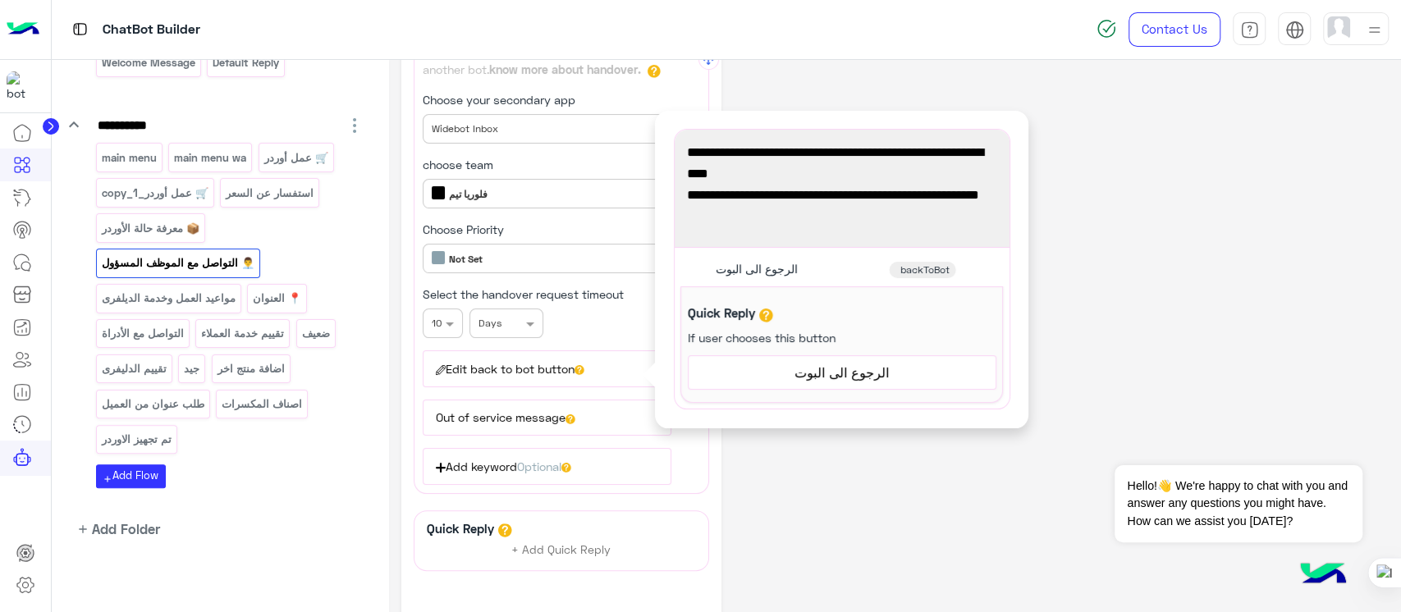
click at [788, 371] on span "الرجوع الى البوت" at bounding box center [842, 372] width 296 height 21
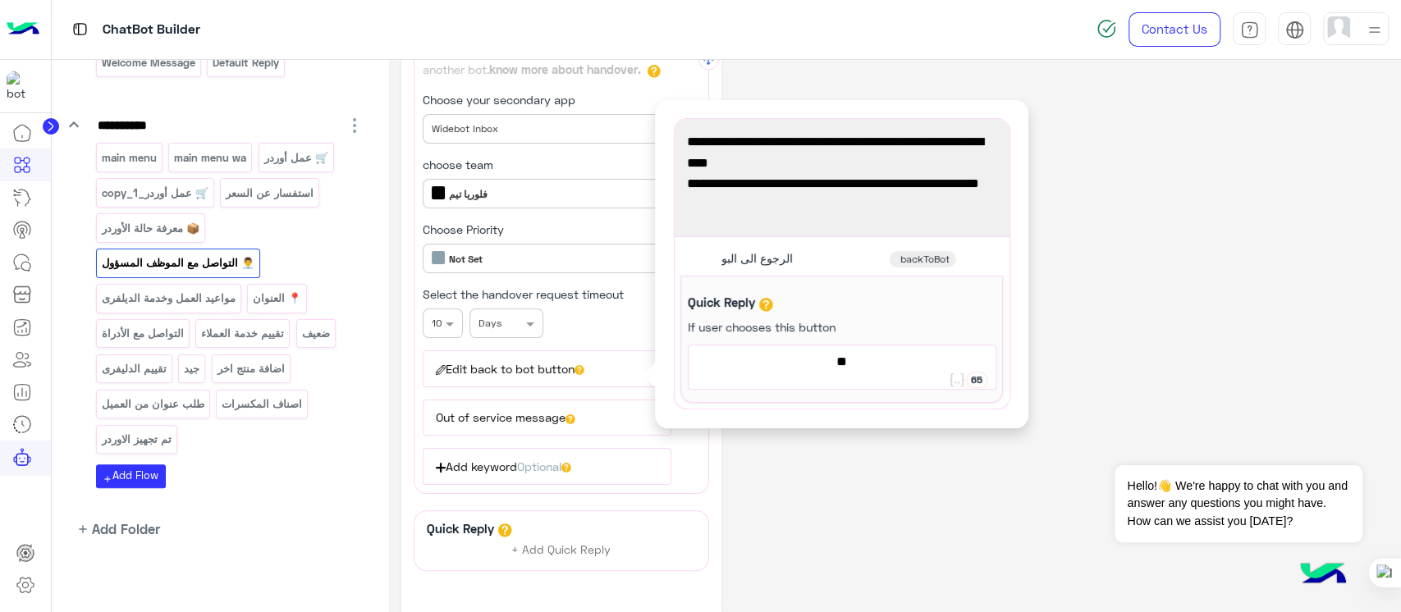
type textarea "*"
click at [1193, 288] on div "**********" at bounding box center [894, 345] width 987 height 744
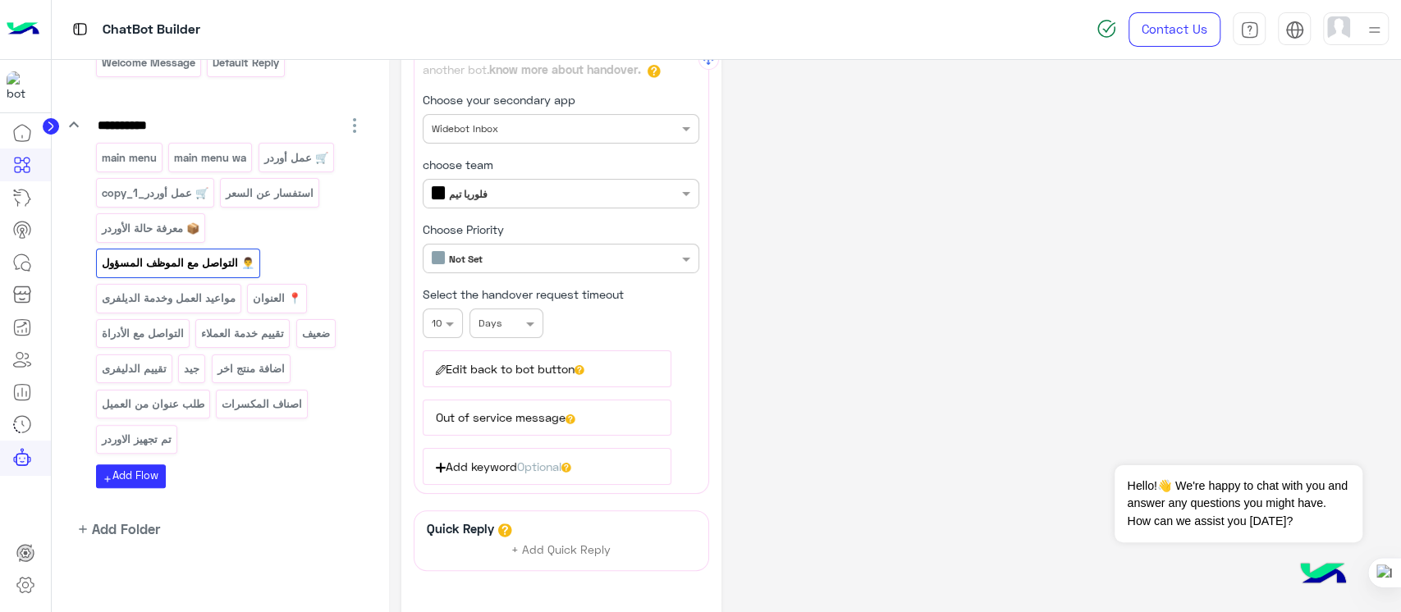
scroll to position [0, 0]
click at [572, 371] on button "Edit back to bot button" at bounding box center [547, 368] width 249 height 36
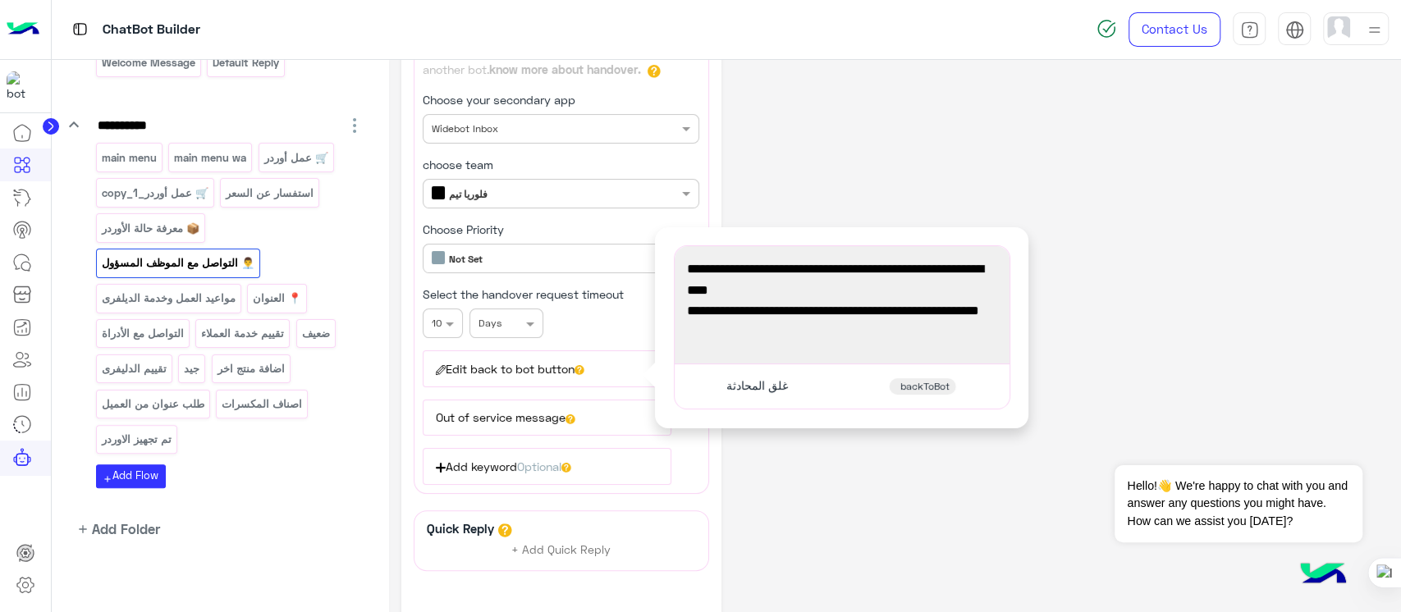
click at [789, 371] on div "غلق المحادثة backToBot" at bounding box center [841, 387] width 323 height 32
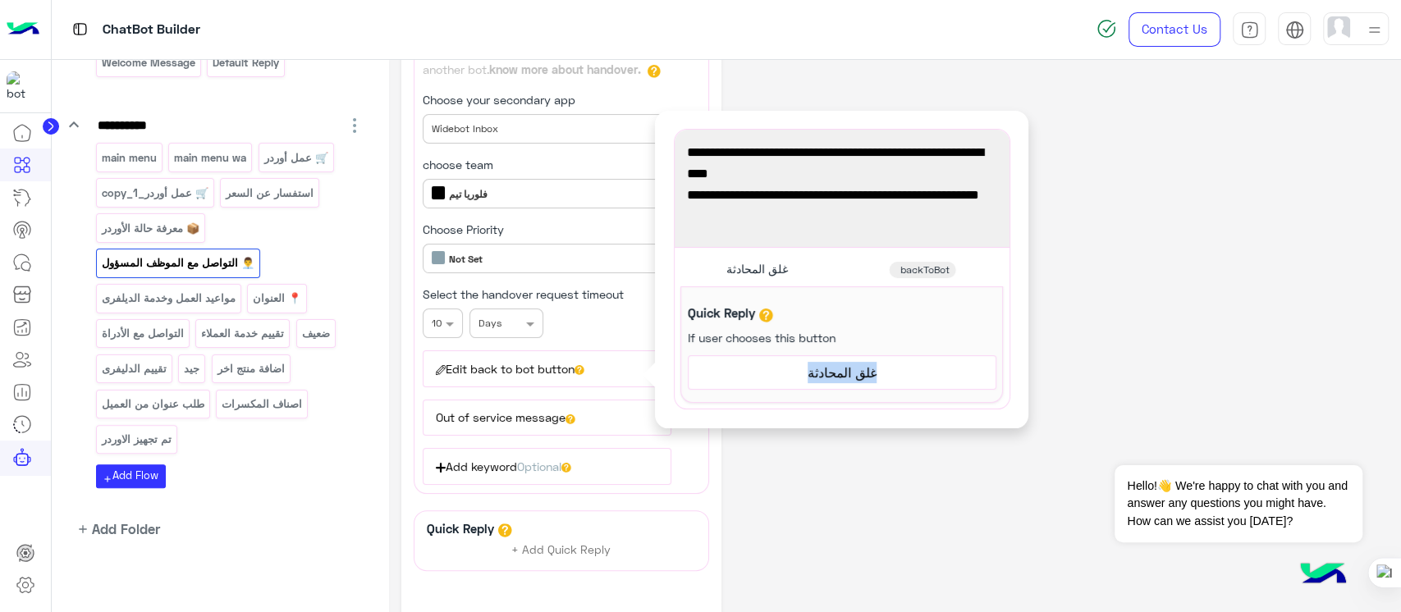
drag, startPoint x: 788, startPoint y: 365, endPoint x: 907, endPoint y: 359, distance: 119.2
click at [907, 362] on span "غلق المحادثة" at bounding box center [842, 372] width 296 height 21
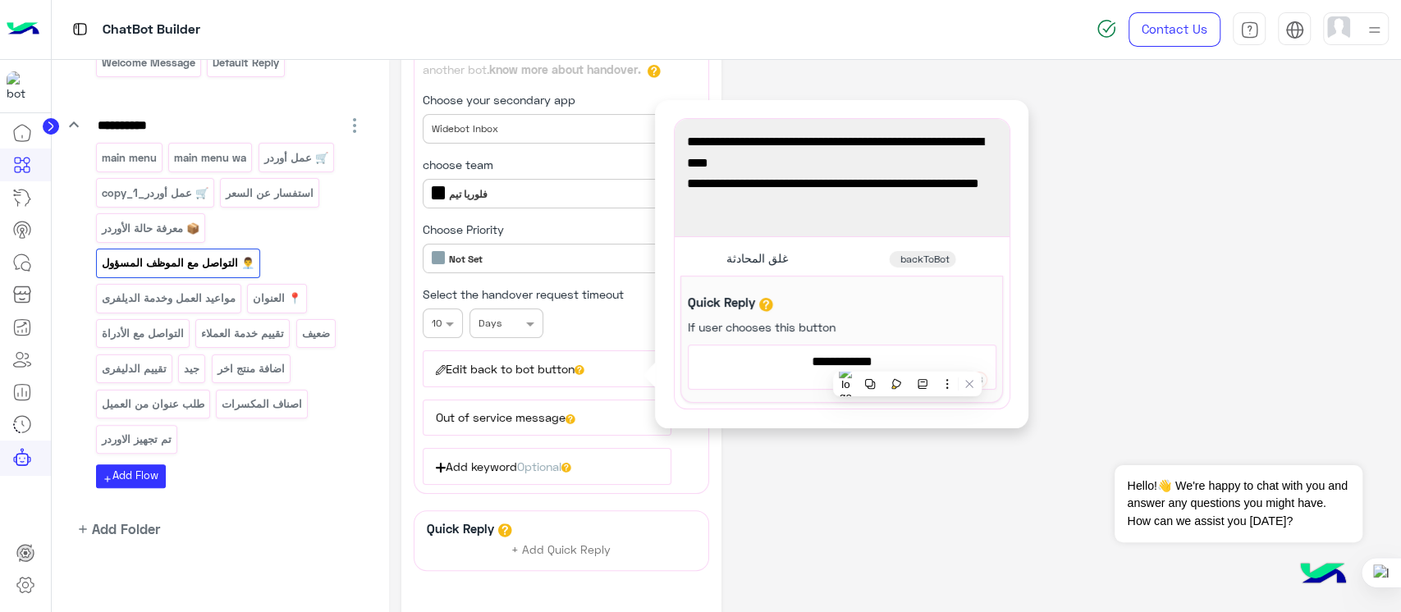
click at [744, 365] on span "غلق المحادثة" at bounding box center [842, 361] width 296 height 21
type textarea "*"
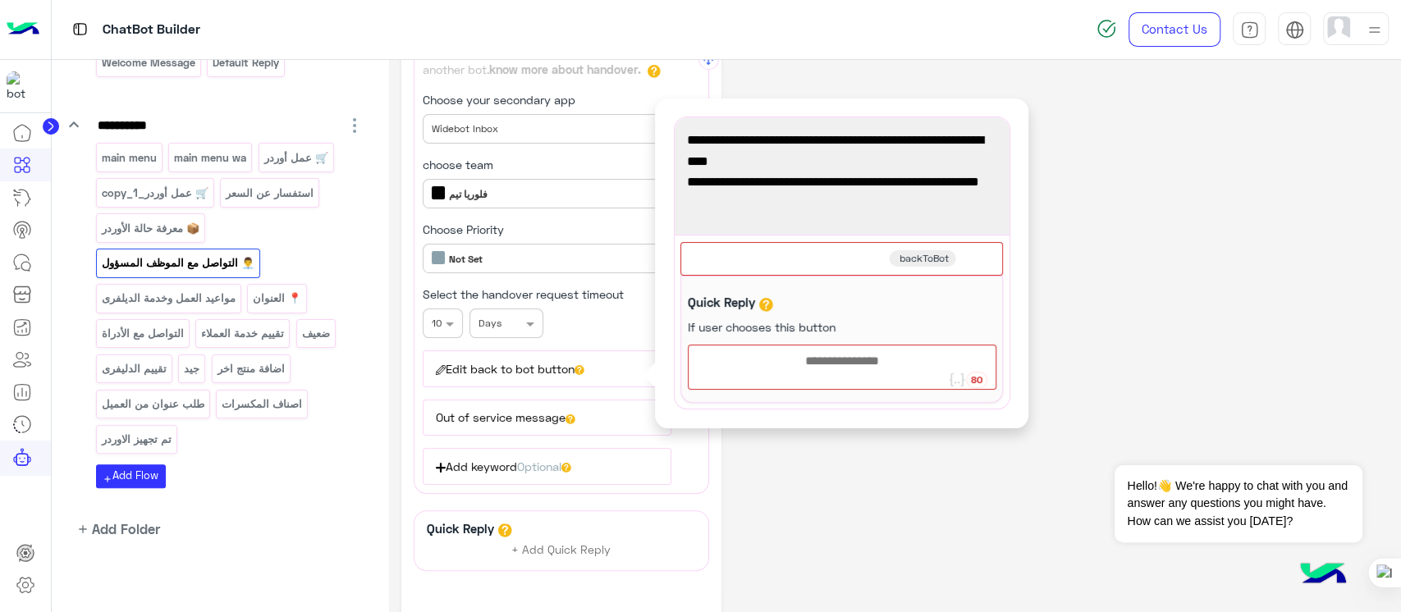
click at [893, 217] on div "سيقوم [DATE] ممثلي خدمة العملاء بالتواصل معك الآن لمراجعة استفسارك. مواعيد العم…" at bounding box center [841, 176] width 323 height 106
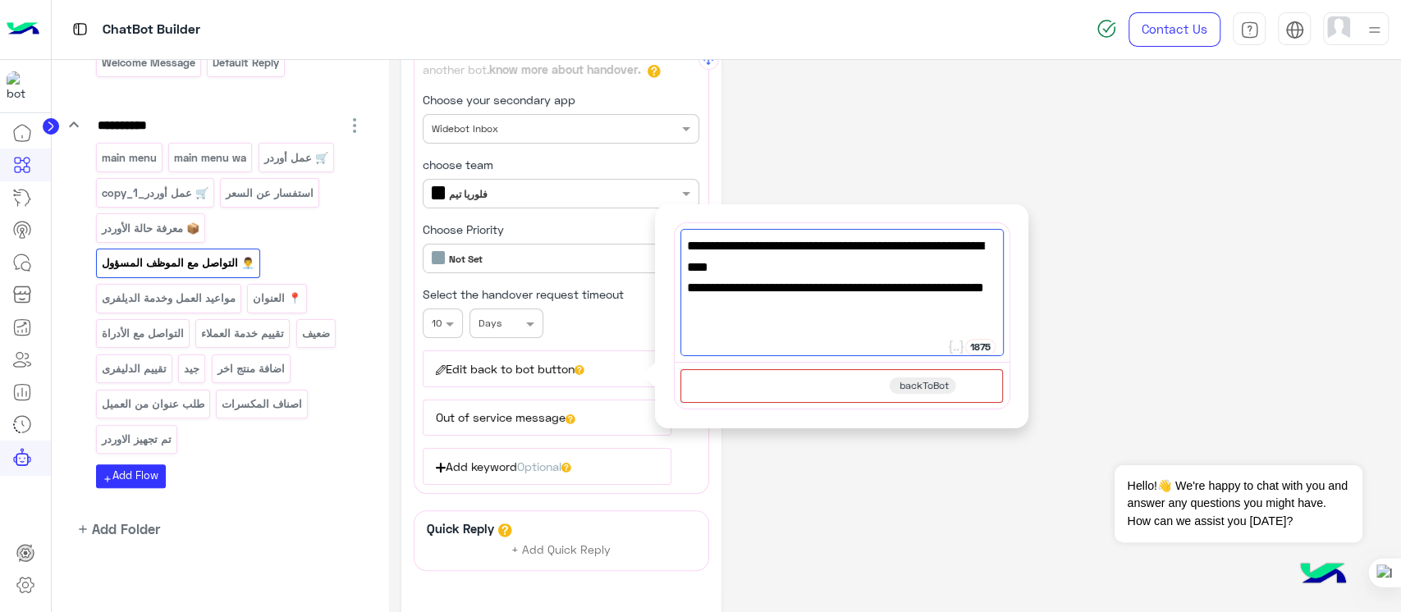
type textarea "**********"
click at [774, 388] on div "backToBot" at bounding box center [841, 386] width 323 height 34
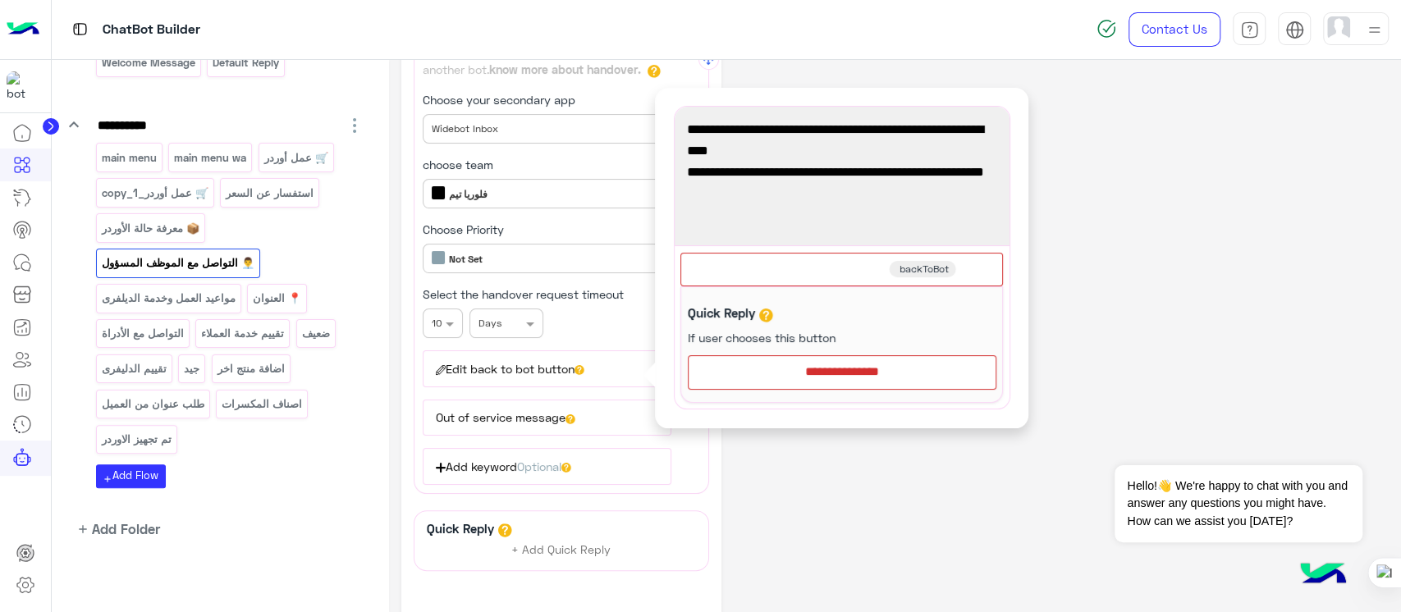
click at [838, 266] on div "backToBot" at bounding box center [841, 270] width 323 height 34
click at [813, 370] on div at bounding box center [842, 372] width 307 height 33
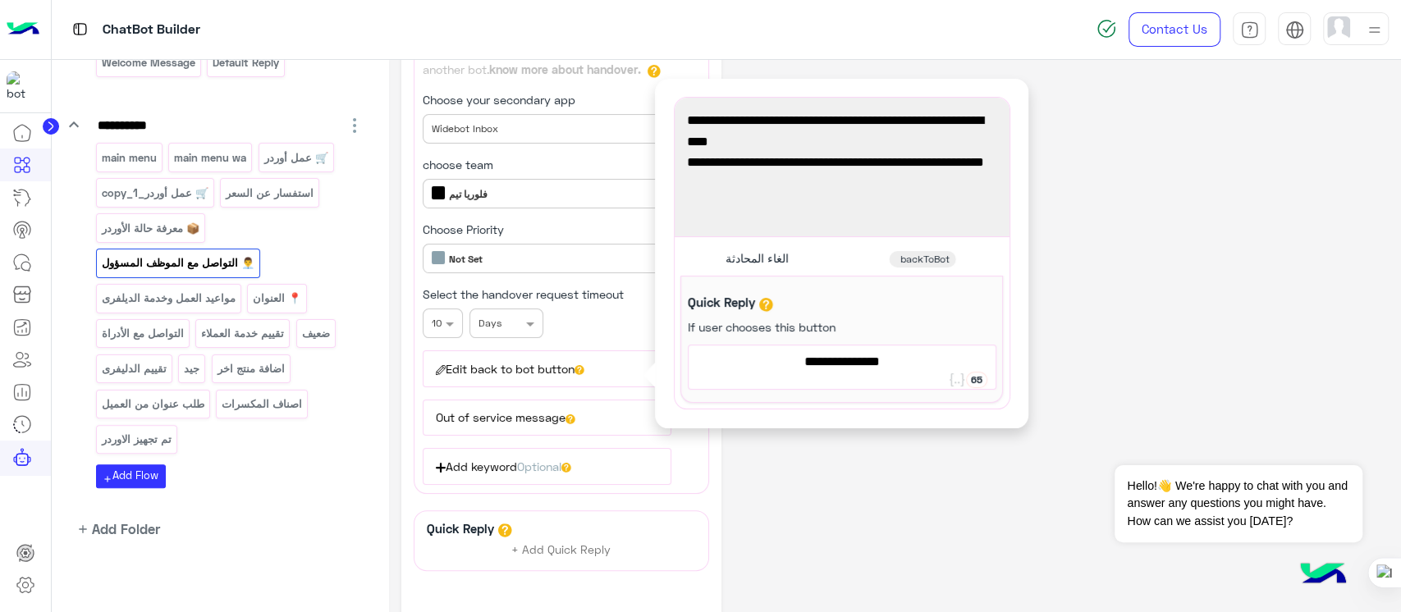
type textarea "**********"
click at [1134, 378] on div "**********" at bounding box center [894, 345] width 987 height 744
